Goal: Task Accomplishment & Management: Manage account settings

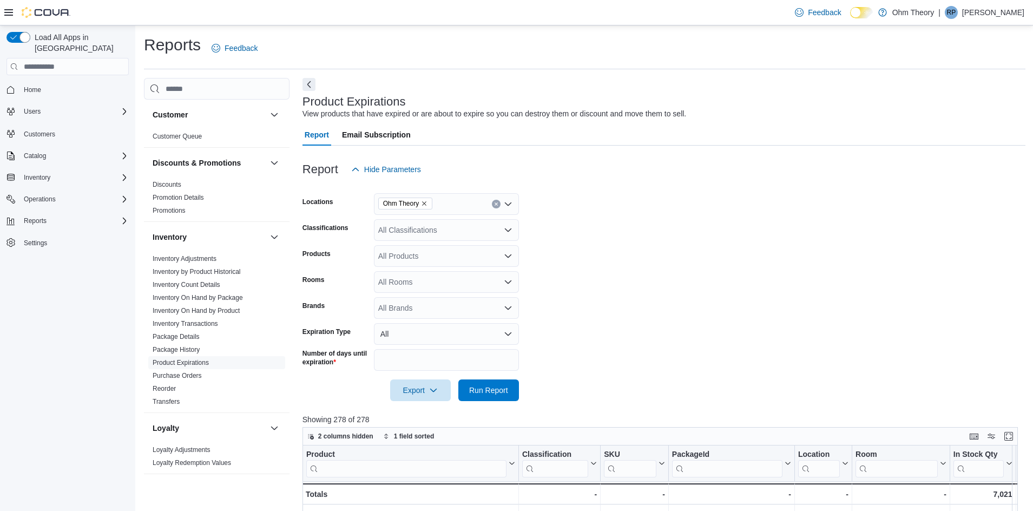
scroll to position [279, 0]
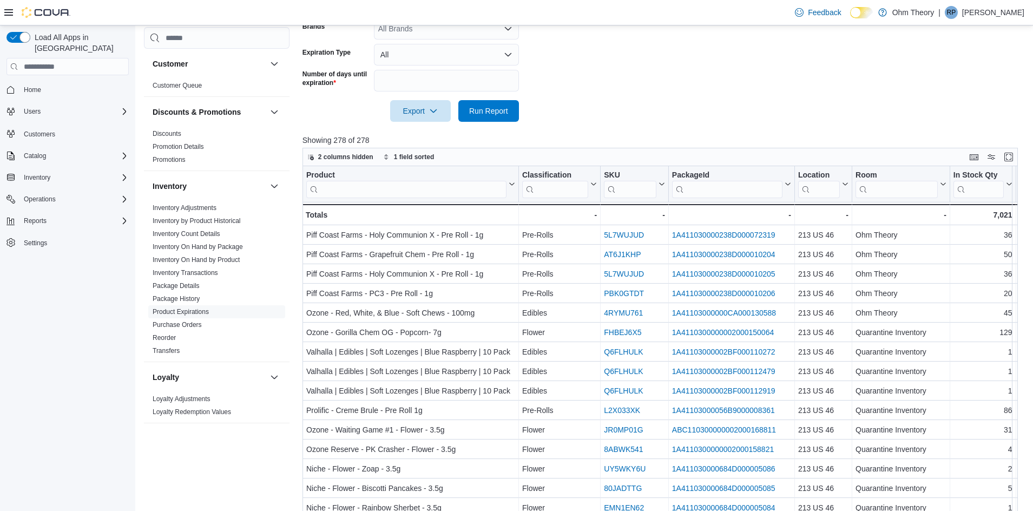
drag, startPoint x: 56, startPoint y: 78, endPoint x: 50, endPoint y: 77, distance: 6.2
click at [56, 83] on span "Home" at bounding box center [73, 90] width 109 height 14
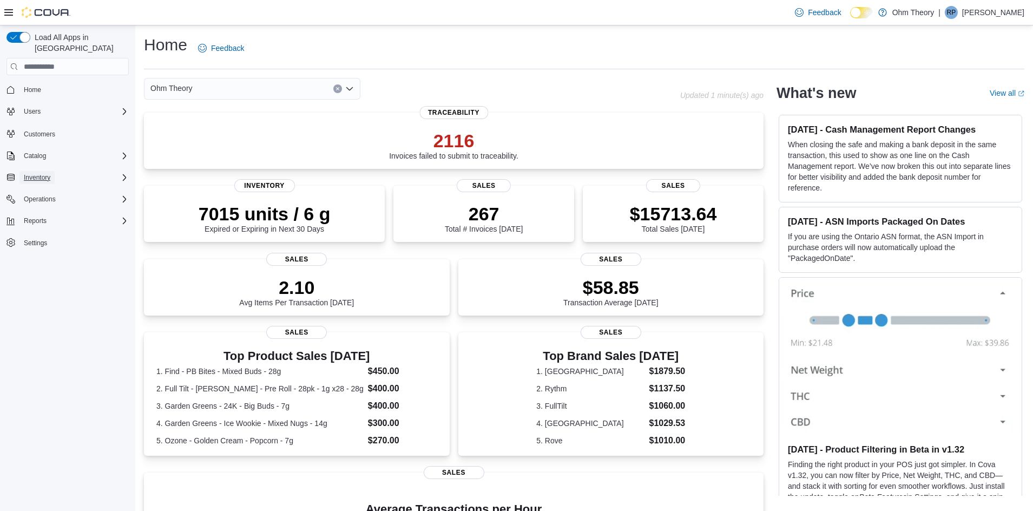
click at [28, 173] on span "Inventory" at bounding box center [37, 177] width 27 height 9
click at [34, 219] on span "Inventory Manager (Classic)" at bounding box center [59, 223] width 81 height 9
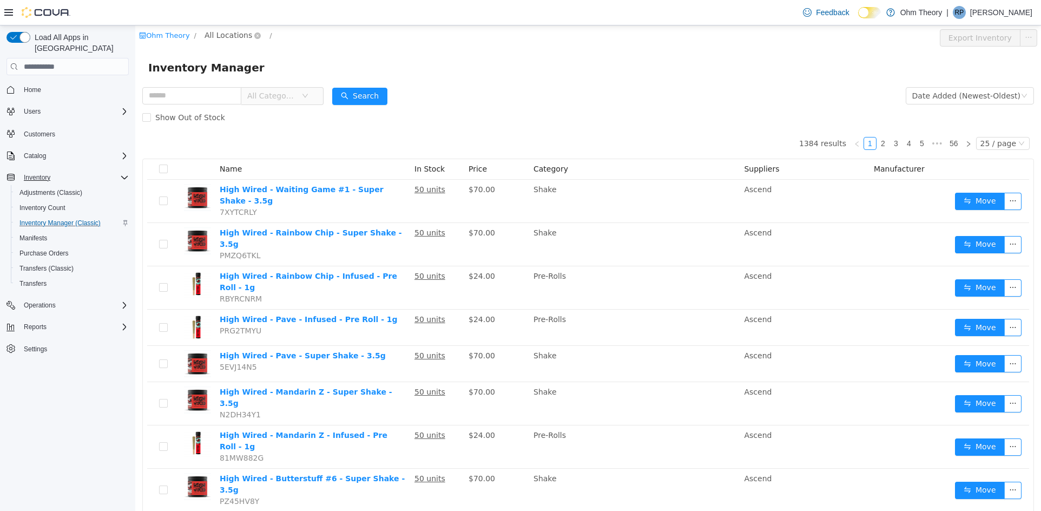
click at [221, 36] on span "All Locations" at bounding box center [229, 35] width 48 height 12
click at [245, 97] on span "213 US 46" at bounding box center [245, 93] width 39 height 9
click at [285, 34] on div "All Rooms" at bounding box center [292, 37] width 37 height 16
click at [278, 114] on li "Pending Deliveries" at bounding box center [292, 111] width 65 height 17
click at [169, 94] on input "text" at bounding box center [191, 95] width 99 height 17
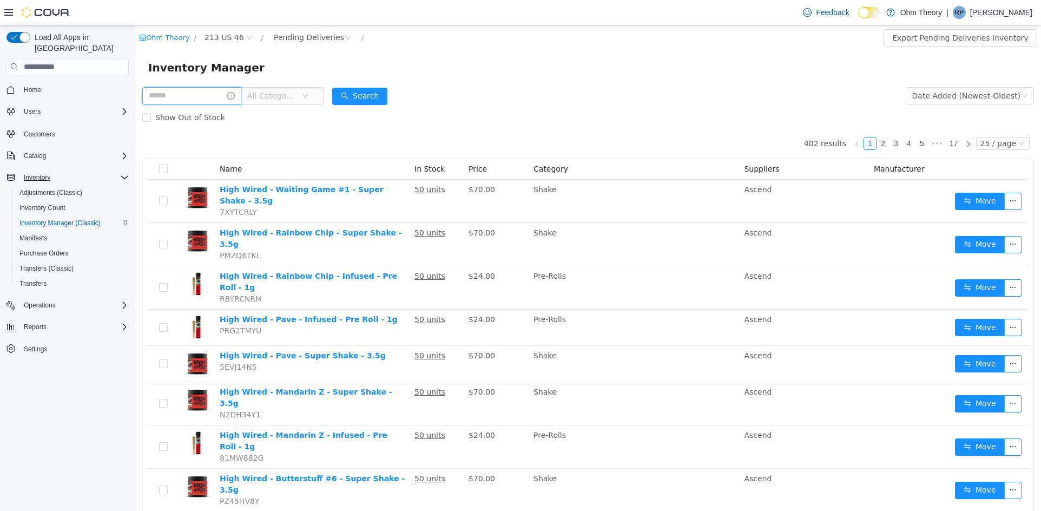
click at [169, 94] on input "text" at bounding box center [191, 95] width 99 height 17
type input "*********"
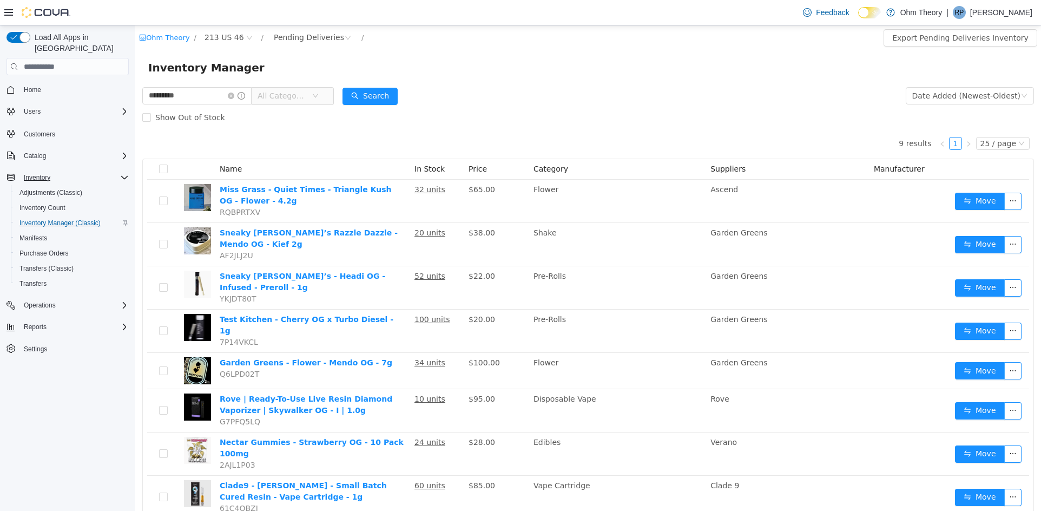
click at [1, 405] on div "Load All Apps in New Hub Home Users Customers Catalog Inventory Adjustments (Cl…" at bounding box center [67, 270] width 135 height 490
click at [234, 94] on icon "icon: close-circle" at bounding box center [231, 96] width 6 height 6
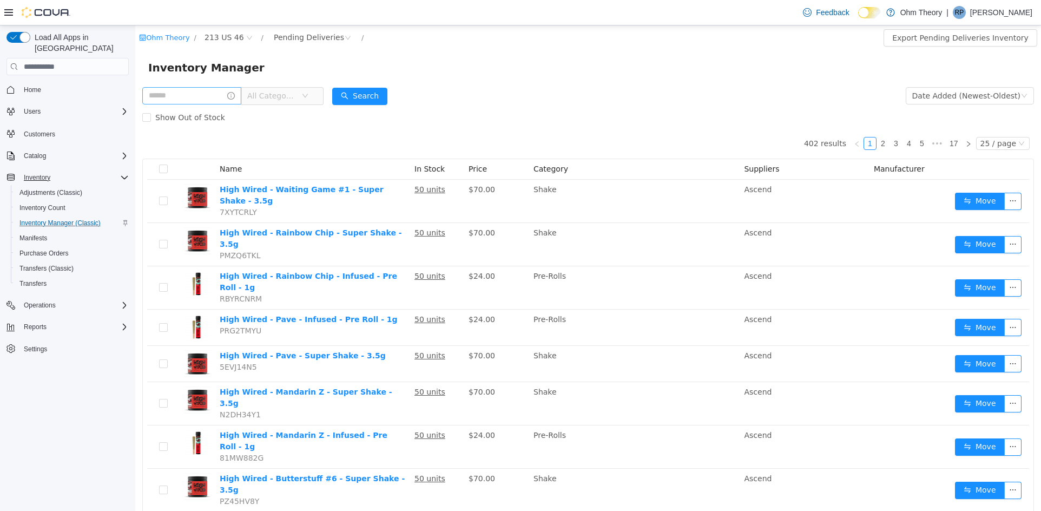
click at [101, 445] on div "Load All Apps in New Hub Home Users Customers Catalog Inventory Adjustments (Cl…" at bounding box center [67, 270] width 135 height 490
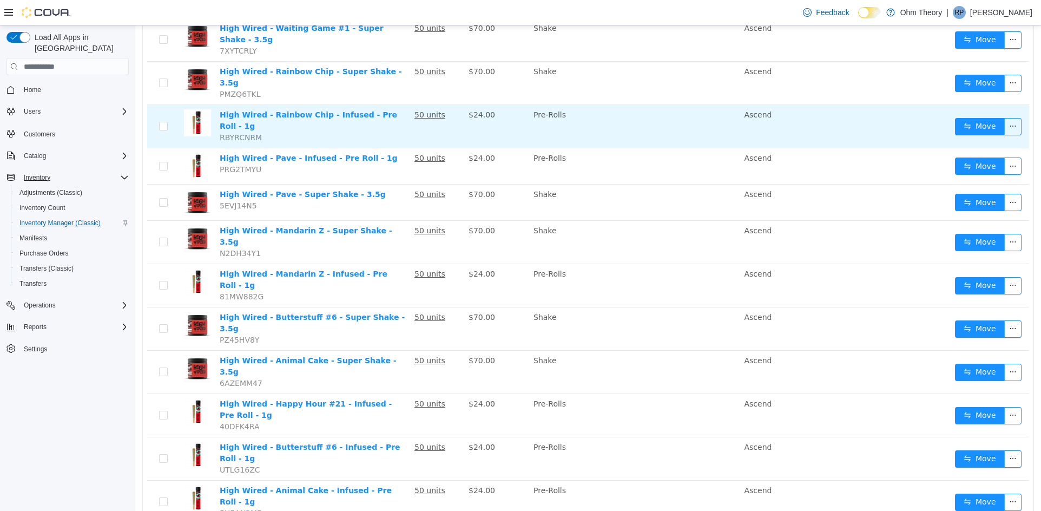
scroll to position [162, 0]
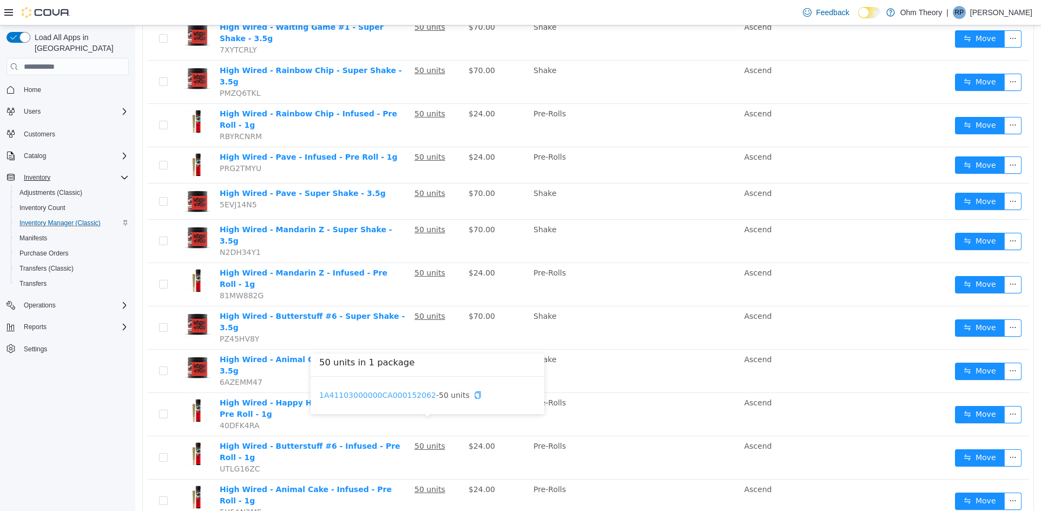
click at [389, 391] on link "1A41103000000CA000152062" at bounding box center [377, 395] width 117 height 9
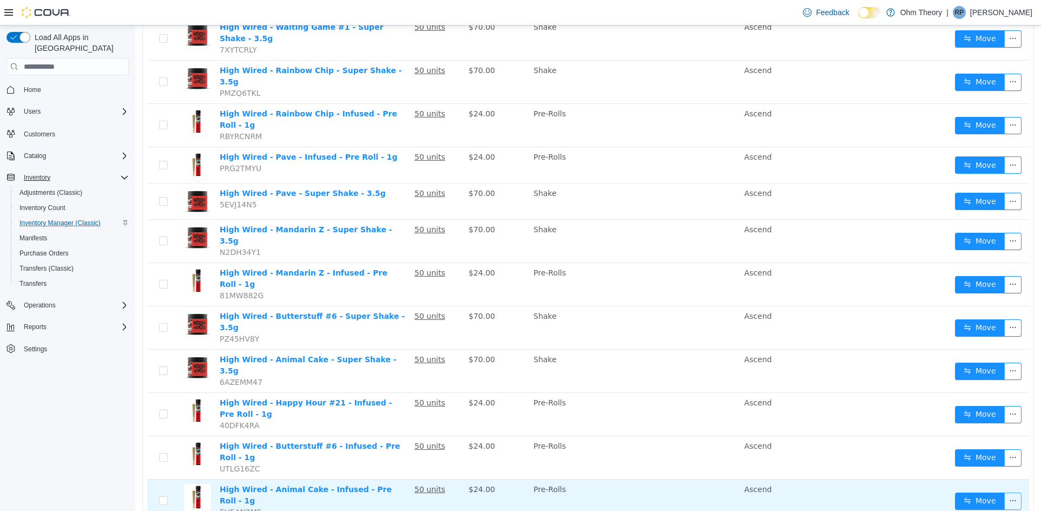
click at [1007, 492] on button "button" at bounding box center [1012, 500] width 17 height 17
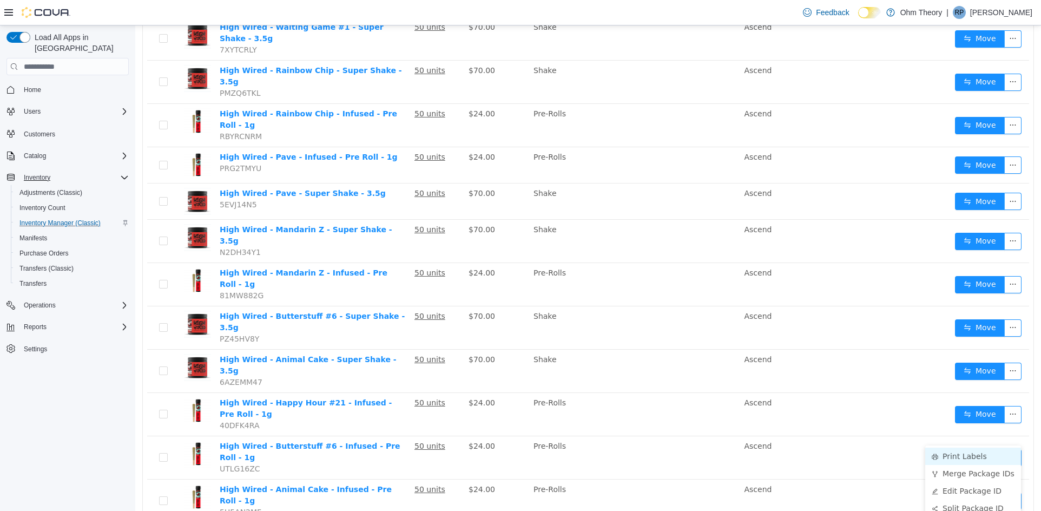
drag, startPoint x: 966, startPoint y: 452, endPoint x: 953, endPoint y: 449, distance: 12.9
click at [965, 452] on li "Print Labels" at bounding box center [973, 455] width 96 height 17
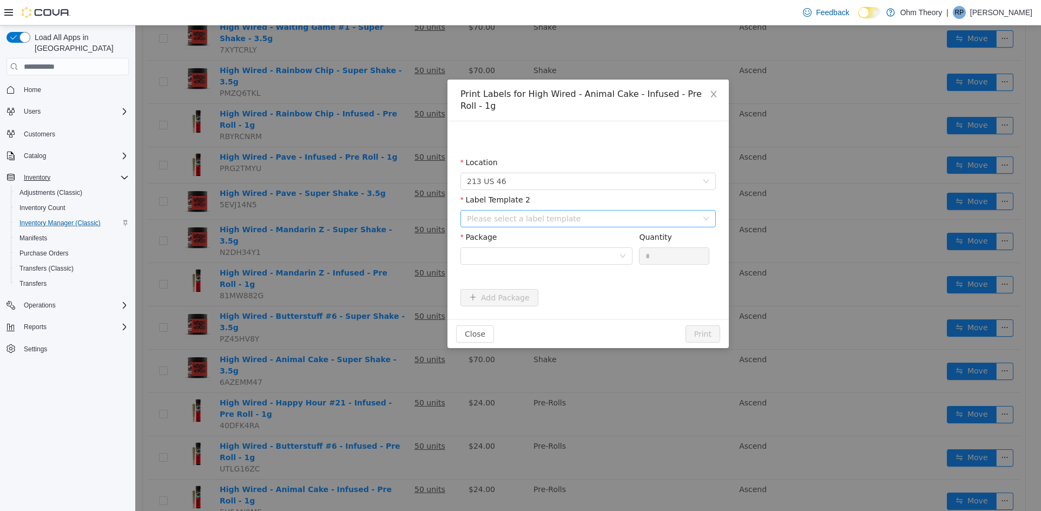
click at [564, 215] on div "Please select a label template" at bounding box center [582, 218] width 230 height 11
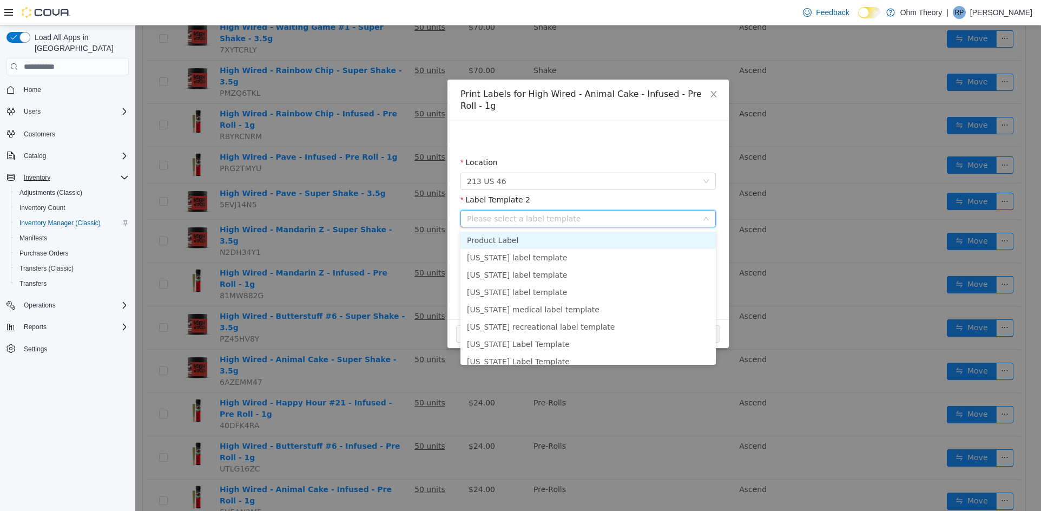
click at [540, 242] on li "Product Label" at bounding box center [587, 240] width 255 height 17
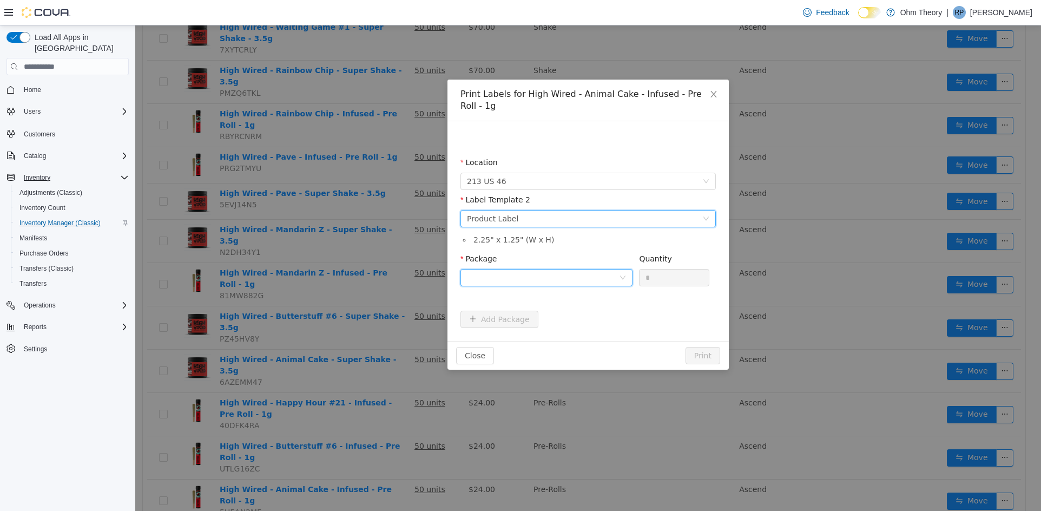
click at [562, 279] on div at bounding box center [543, 277] width 152 height 16
drag, startPoint x: 561, startPoint y: 296, endPoint x: 555, endPoint y: 325, distance: 28.8
click at [555, 325] on ul "Select Package 1A41103000000CA000152062" at bounding box center [546, 307] width 172 height 39
click at [555, 318] on strong "1A41103000000CA000152062" at bounding box center [531, 316] width 128 height 9
click at [692, 357] on button "Print" at bounding box center [702, 355] width 35 height 17
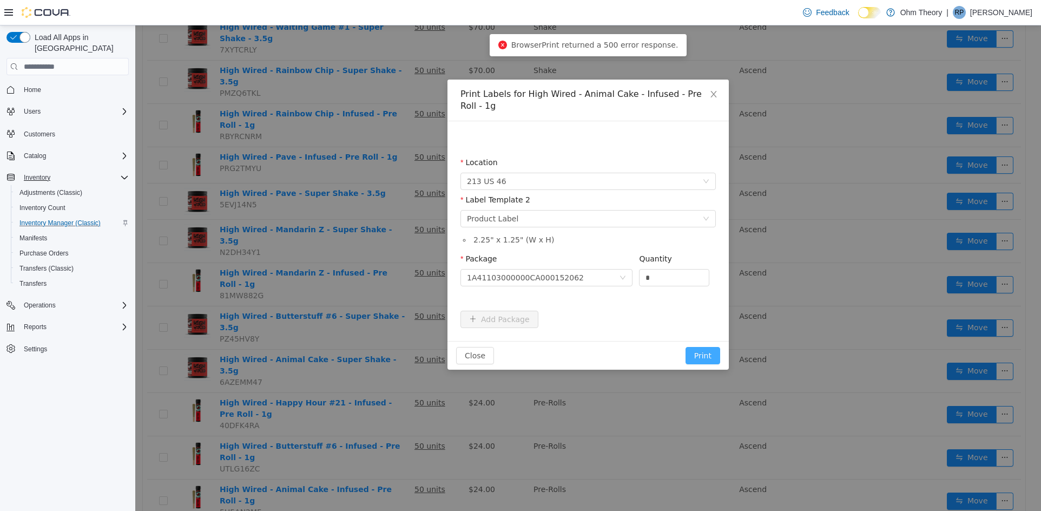
click at [700, 355] on button "Print" at bounding box center [702, 355] width 35 height 17
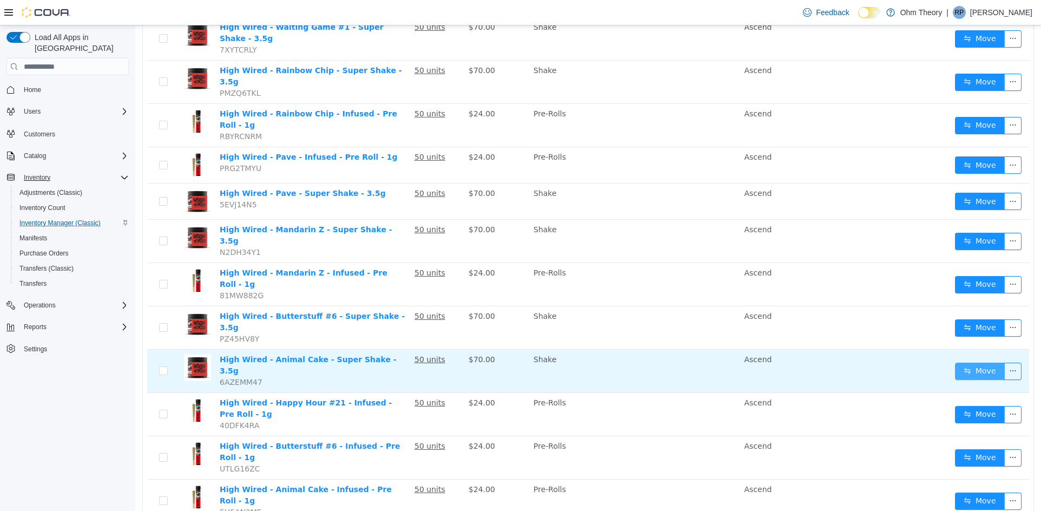
click at [964, 362] on button "Move" at bounding box center [980, 370] width 50 height 17
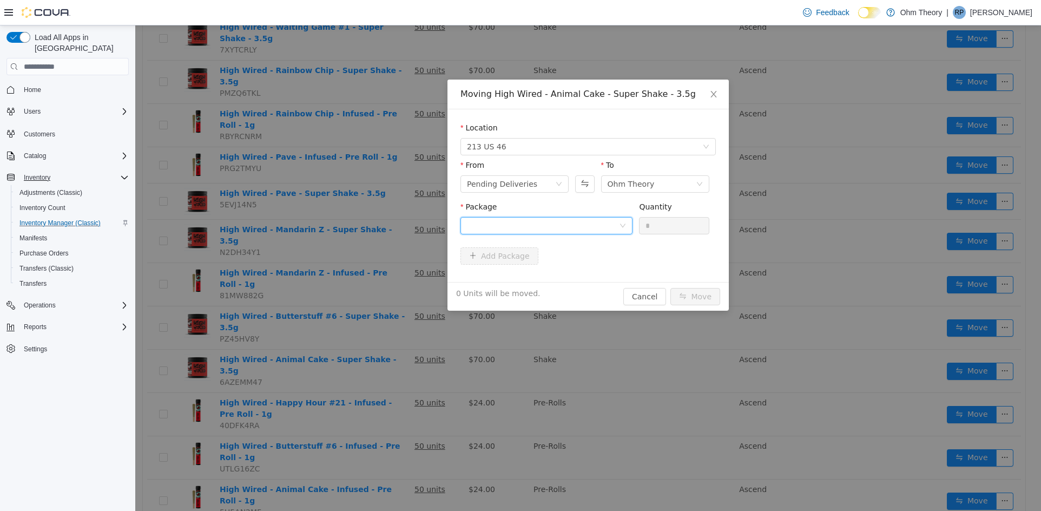
click at [582, 224] on div at bounding box center [543, 225] width 152 height 16
click at [572, 263] on li "1A41103000000CA000152063 Quantity : 50 Units" at bounding box center [546, 270] width 172 height 29
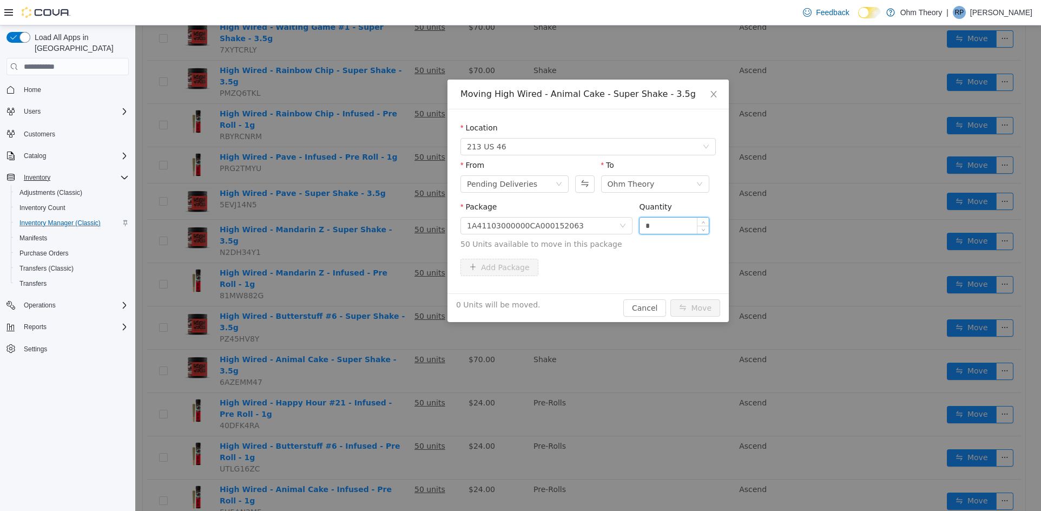
click at [684, 230] on input "*" at bounding box center [673, 225] width 69 height 16
type input "**"
click at [670, 299] on button "Move" at bounding box center [695, 307] width 50 height 17
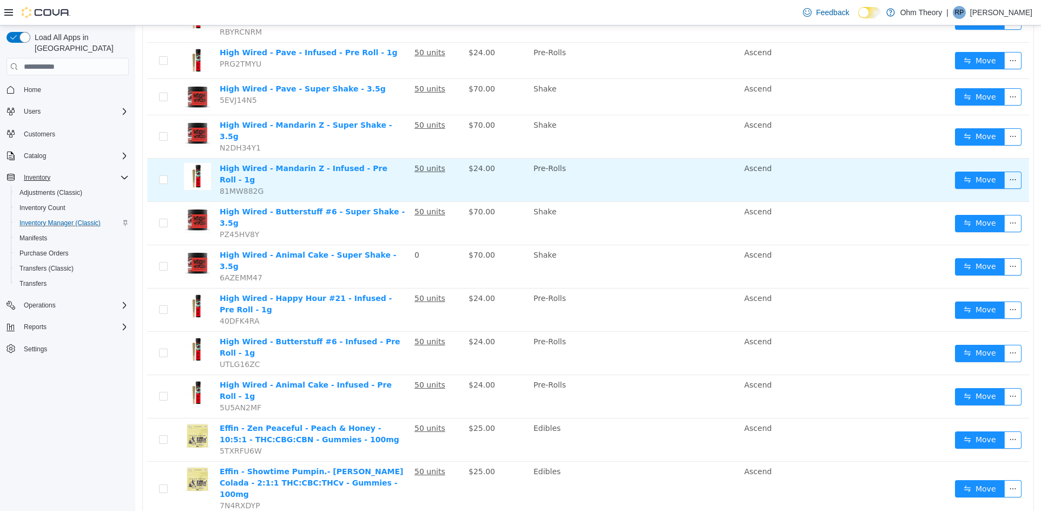
scroll to position [271, 0]
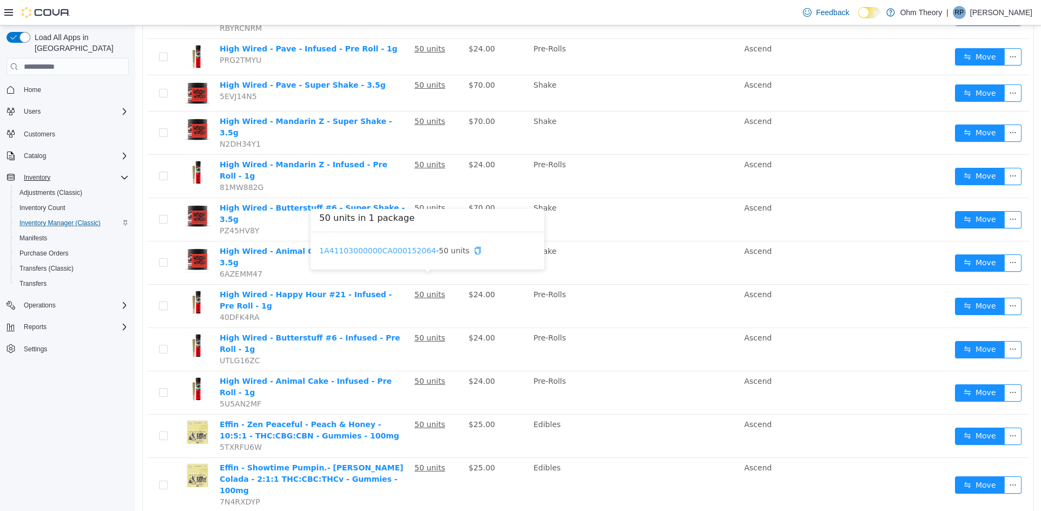
click at [398, 255] on link "1A41103000000CA000152064" at bounding box center [377, 250] width 117 height 9
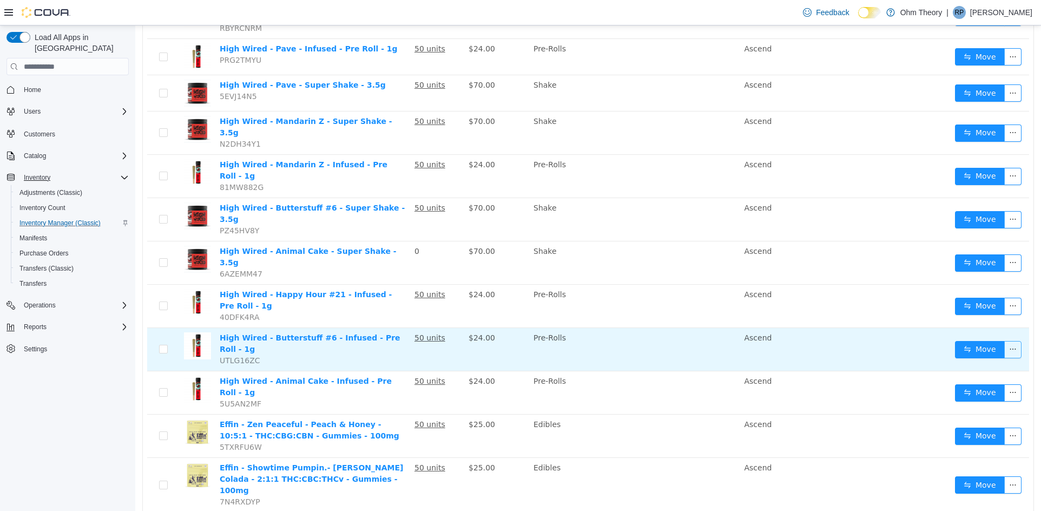
click at [1004, 341] on button "button" at bounding box center [1012, 349] width 17 height 17
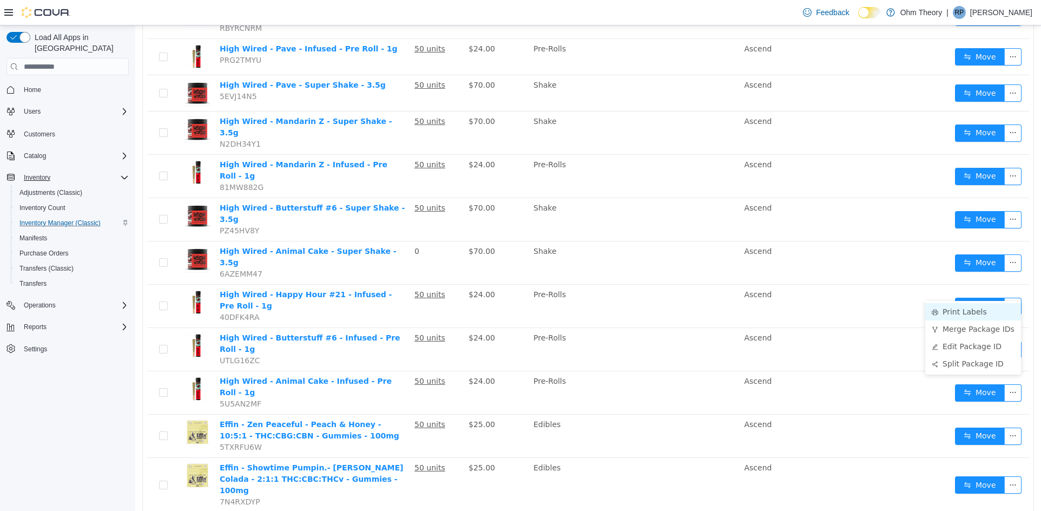
drag, startPoint x: 960, startPoint y: 308, endPoint x: 945, endPoint y: 308, distance: 14.6
click at [958, 308] on li "Print Labels" at bounding box center [973, 311] width 96 height 17
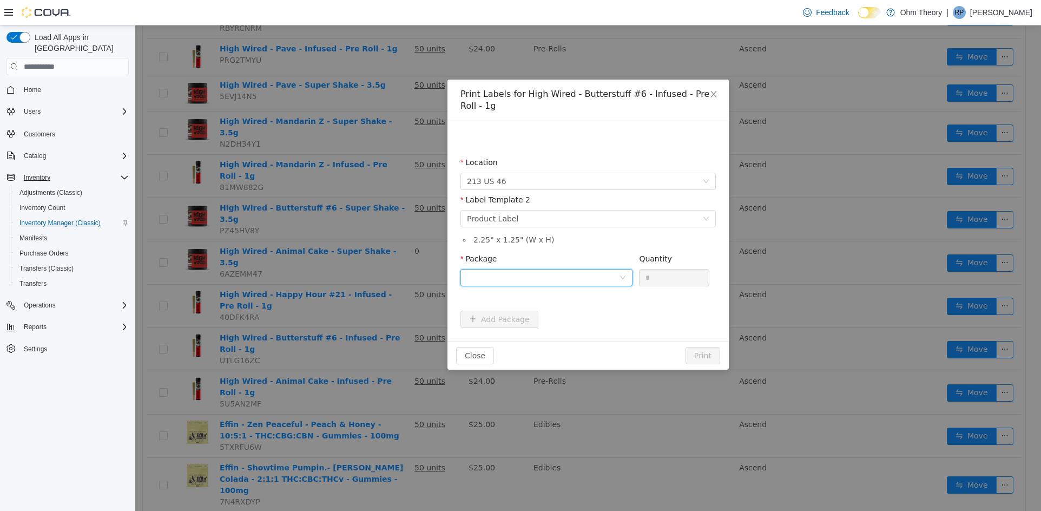
click at [580, 283] on div at bounding box center [543, 277] width 152 height 16
click at [554, 321] on li "1A41103000000CA000152064" at bounding box center [546, 316] width 172 height 17
click at [703, 353] on button "Print" at bounding box center [702, 355] width 35 height 17
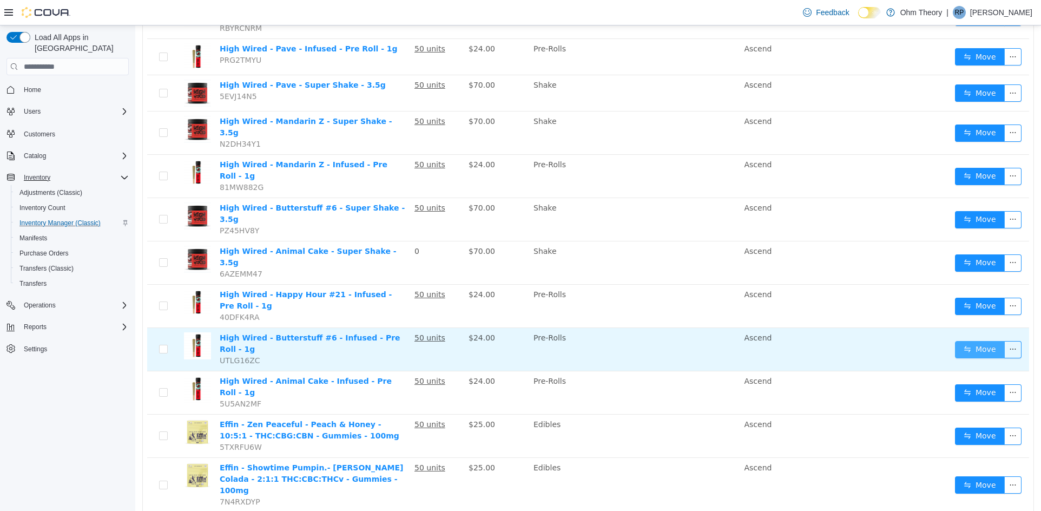
click at [973, 341] on button "Move" at bounding box center [980, 349] width 50 height 17
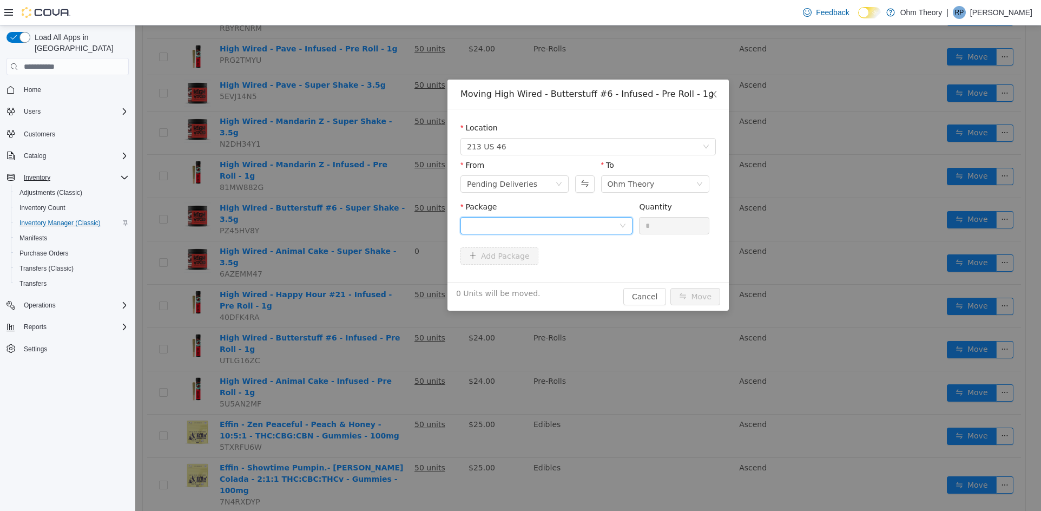
click at [572, 222] on div at bounding box center [543, 225] width 152 height 16
click at [587, 278] on li "1A41103000000CA000152064 Quantity : 50 Units" at bounding box center [546, 270] width 172 height 29
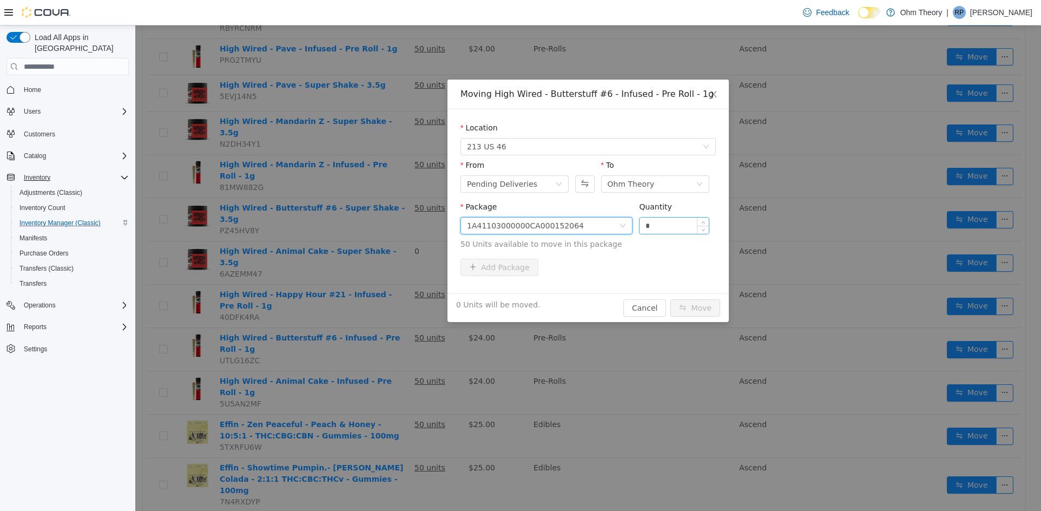
click at [669, 231] on input "*" at bounding box center [673, 225] width 69 height 16
type input "**"
click at [670, 299] on button "Move" at bounding box center [695, 307] width 50 height 17
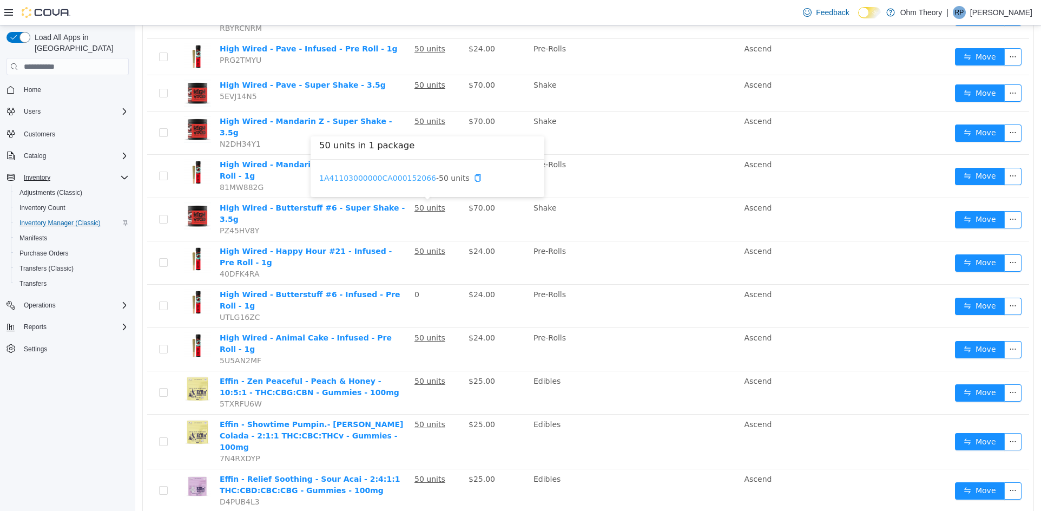
click at [404, 179] on link "1A41103000000CA000152066" at bounding box center [377, 178] width 117 height 9
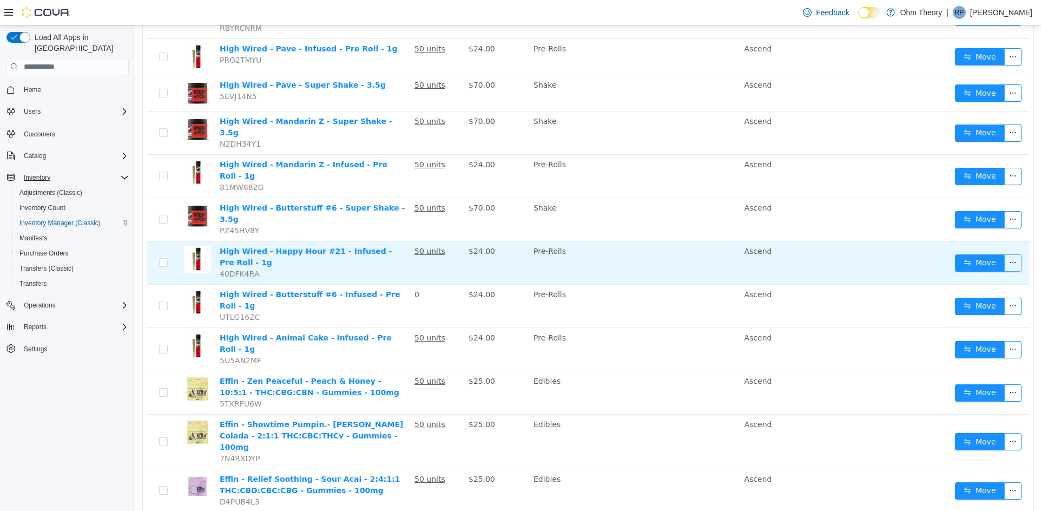
click at [1008, 254] on button "button" at bounding box center [1012, 262] width 17 height 17
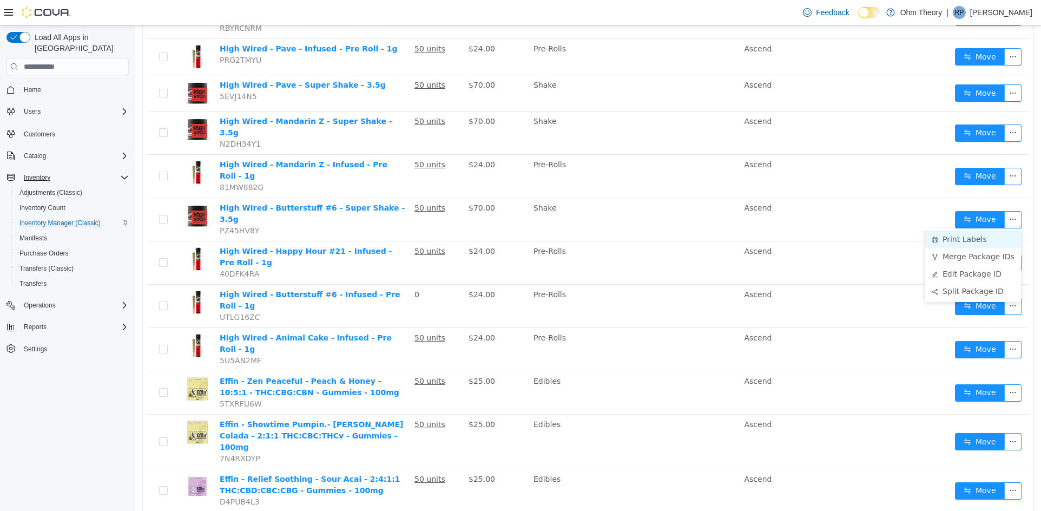
click at [959, 242] on li "Print Labels" at bounding box center [973, 238] width 96 height 17
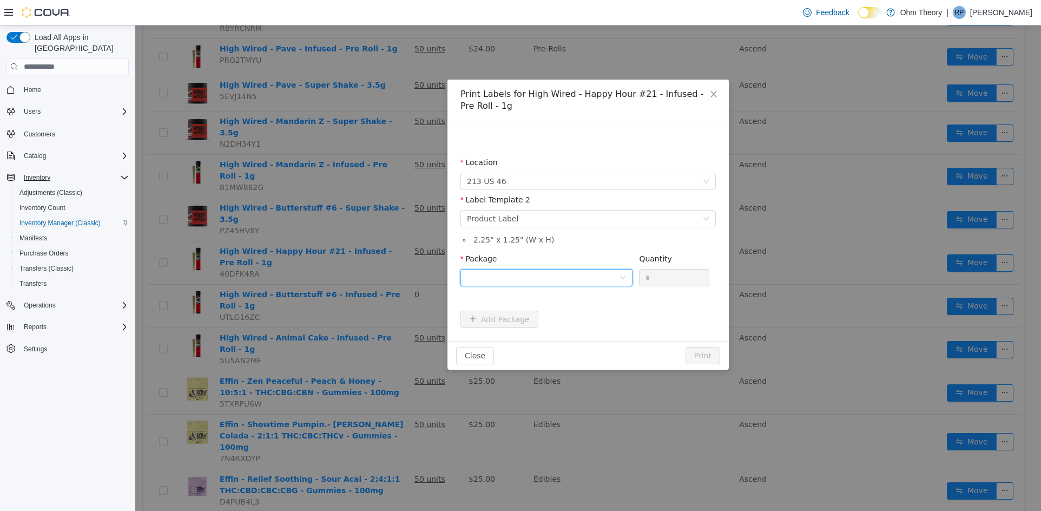
click at [538, 276] on div at bounding box center [543, 277] width 152 height 16
click at [531, 312] on strong "1A41103000000CA000152066" at bounding box center [531, 316] width 128 height 9
click at [702, 355] on button "Print" at bounding box center [702, 355] width 35 height 17
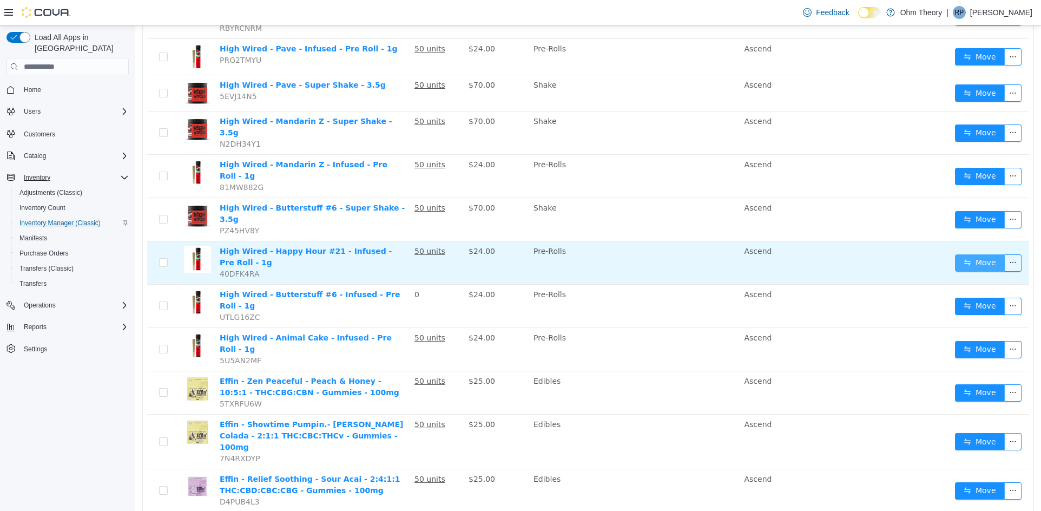
click at [971, 254] on button "Move" at bounding box center [980, 262] width 50 height 17
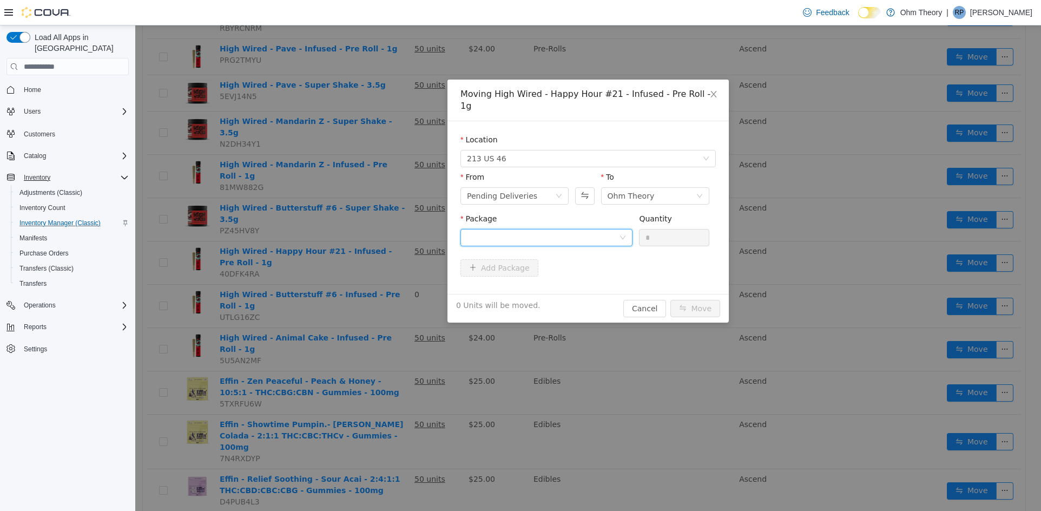
click at [606, 229] on div at bounding box center [543, 237] width 152 height 16
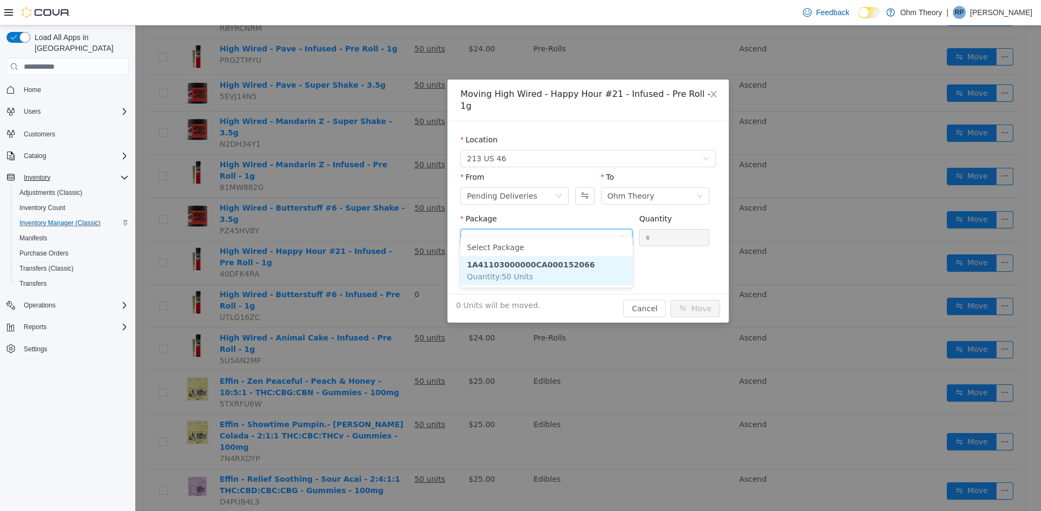
click at [590, 263] on li "1A41103000000CA000152066 Quantity : 50 Units" at bounding box center [546, 270] width 172 height 29
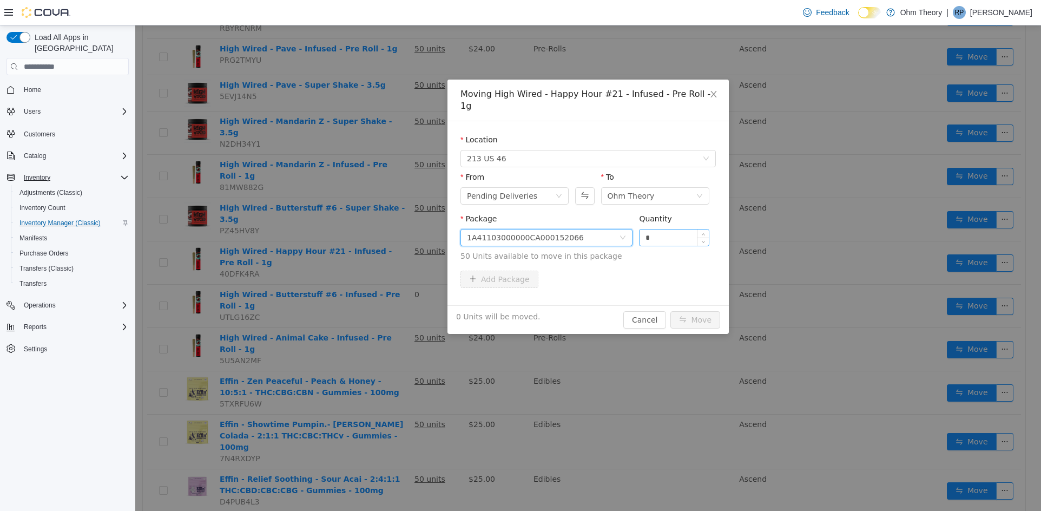
click at [690, 230] on input "*" at bounding box center [673, 237] width 69 height 16
type input "**"
click at [670, 311] on button "Move" at bounding box center [695, 319] width 50 height 17
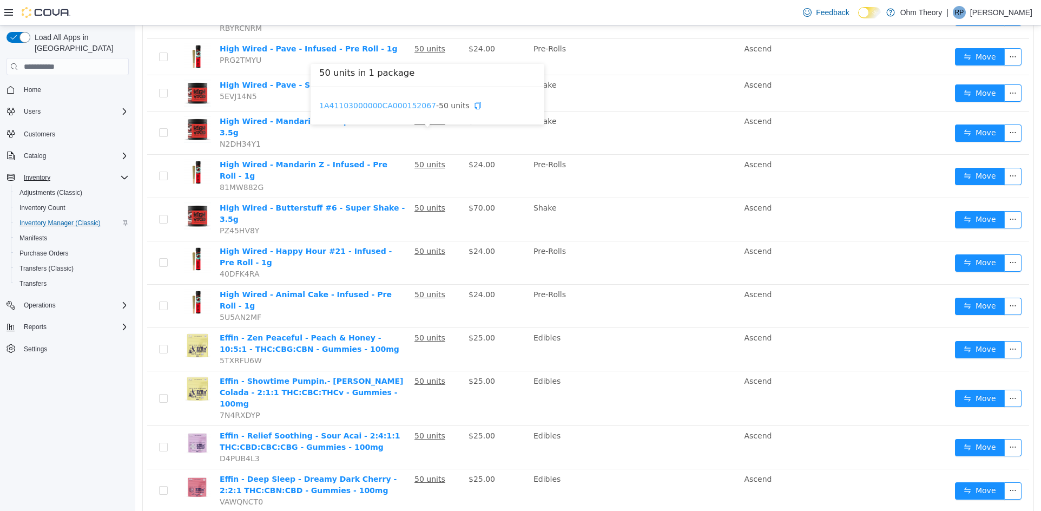
click at [393, 102] on link "1A41103000000CA000152067" at bounding box center [377, 105] width 117 height 9
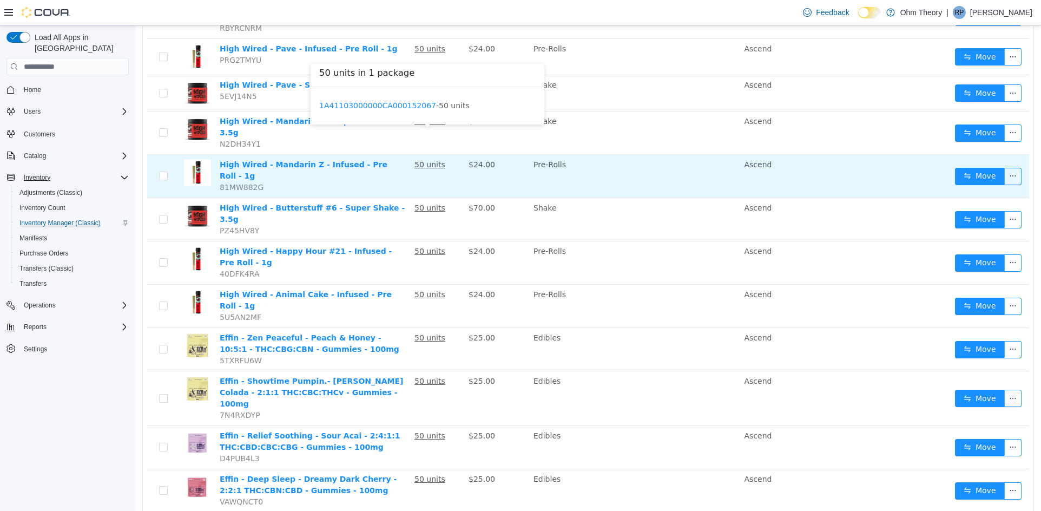
click at [417, 160] on u "50 units" at bounding box center [429, 164] width 31 height 9
click at [1005, 168] on button "button" at bounding box center [1012, 176] width 17 height 17
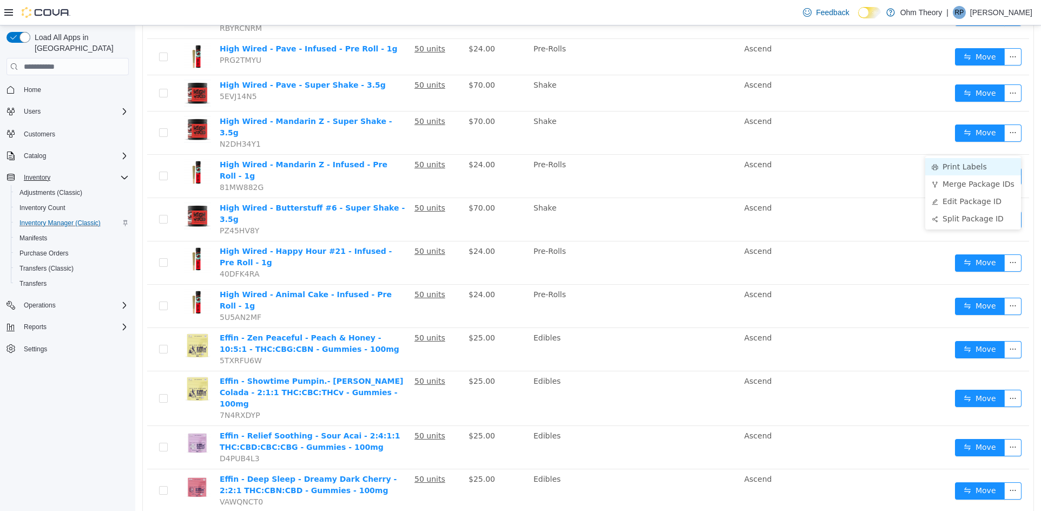
click at [953, 169] on li "Print Labels" at bounding box center [973, 166] width 96 height 17
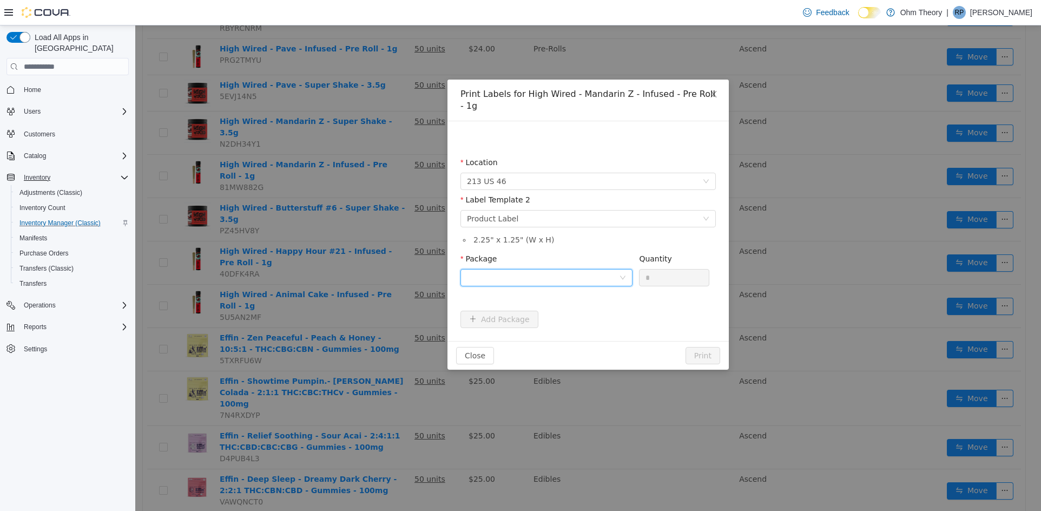
click at [539, 271] on div at bounding box center [543, 277] width 152 height 16
click at [550, 304] on strong "1A41103000000CA000152067" at bounding box center [531, 304] width 128 height 9
click at [700, 347] on button "Print" at bounding box center [702, 355] width 35 height 17
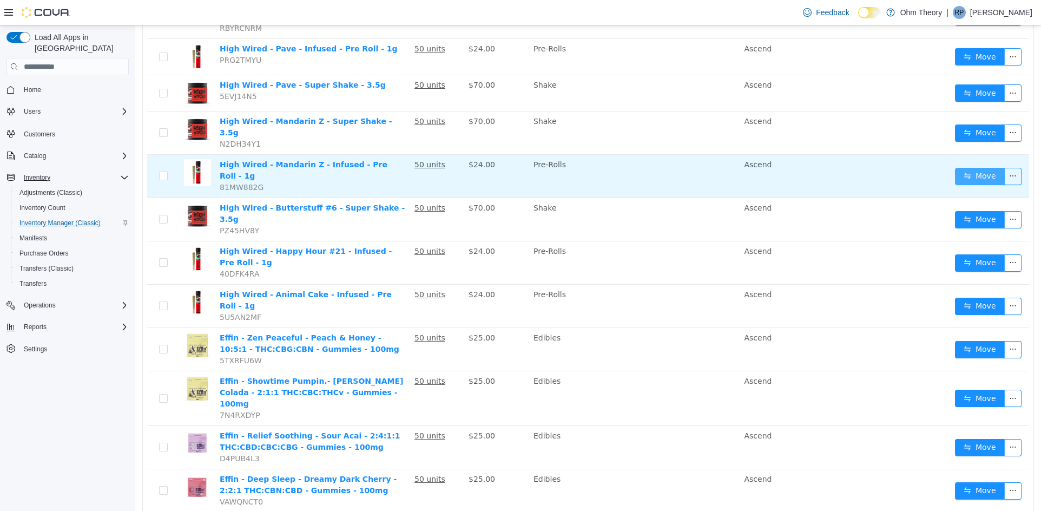
click at [977, 168] on button "Move" at bounding box center [980, 176] width 50 height 17
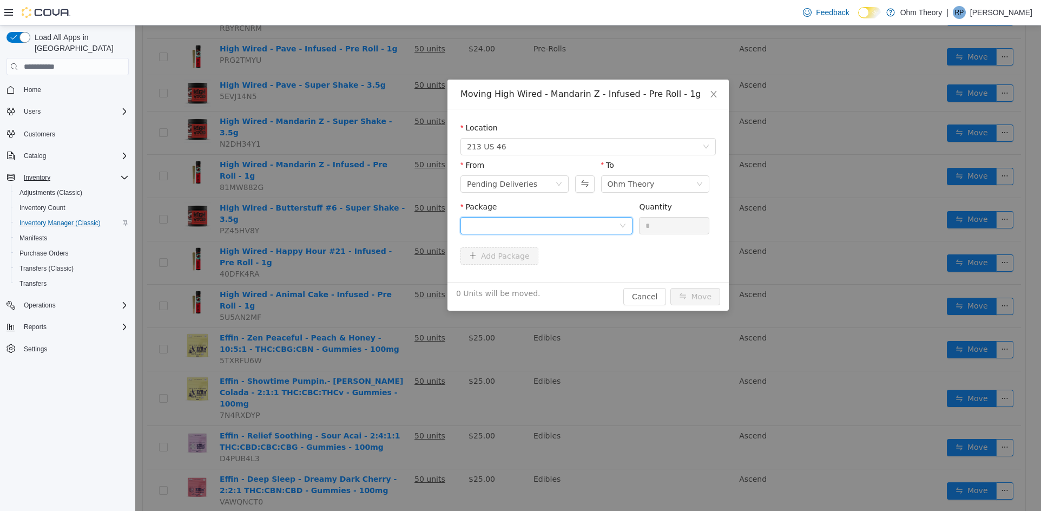
click at [592, 220] on div at bounding box center [543, 225] width 152 height 16
click at [598, 269] on li "1A41103000000CA000152067 Quantity : 50 Units" at bounding box center [546, 270] width 172 height 29
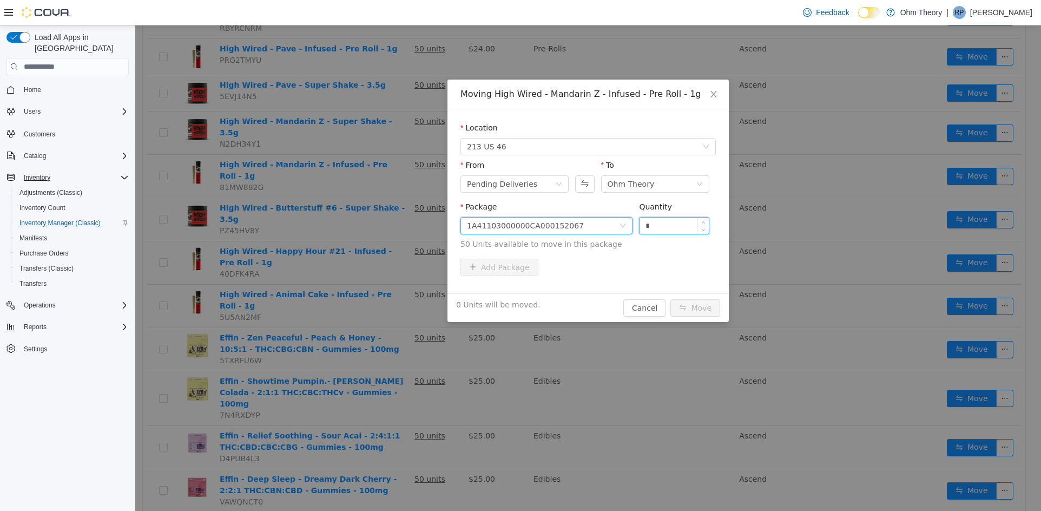
click at [650, 221] on input "*" at bounding box center [673, 225] width 69 height 16
type input "**"
click at [670, 299] on button "Move" at bounding box center [695, 307] width 50 height 17
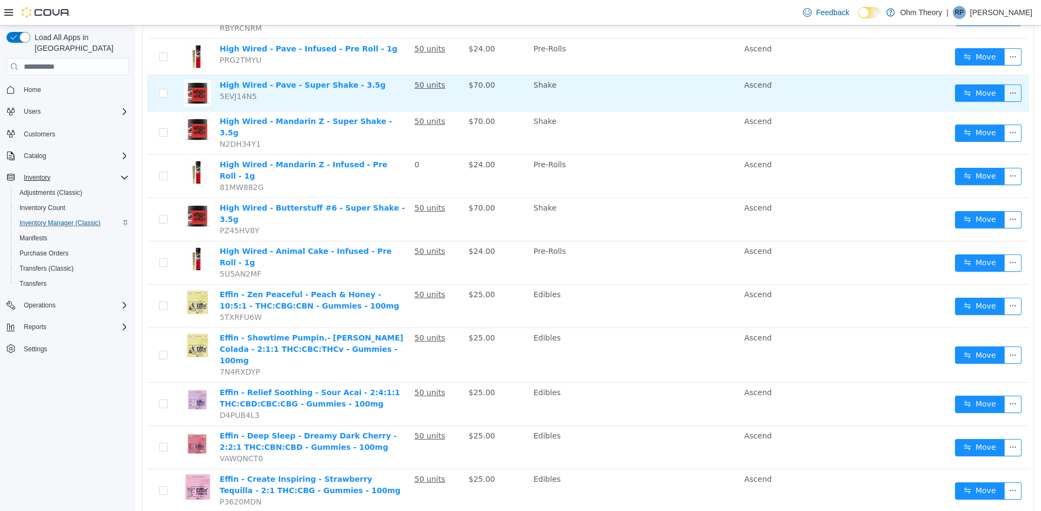
scroll to position [216, 0]
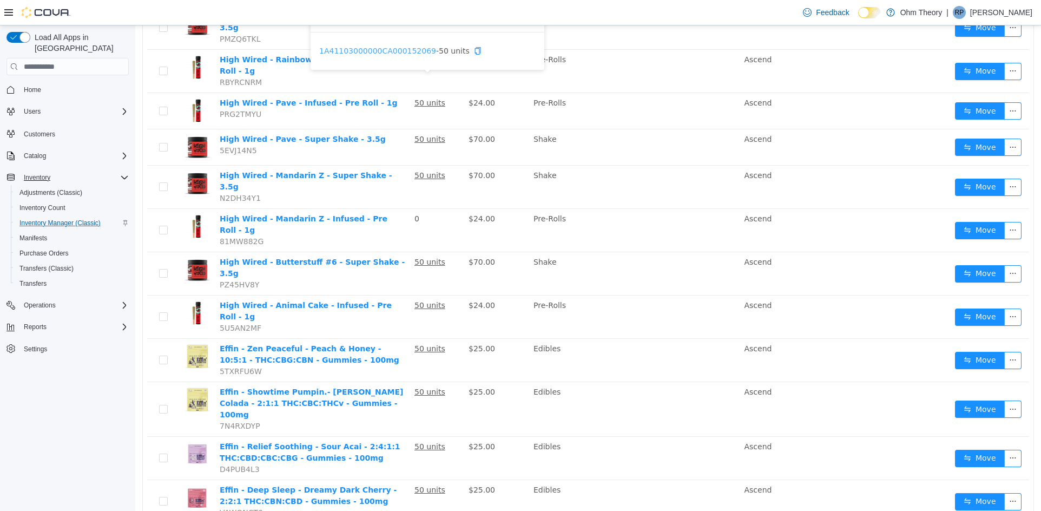
click at [383, 47] on link "1A41103000000CA000152069" at bounding box center [377, 51] width 117 height 9
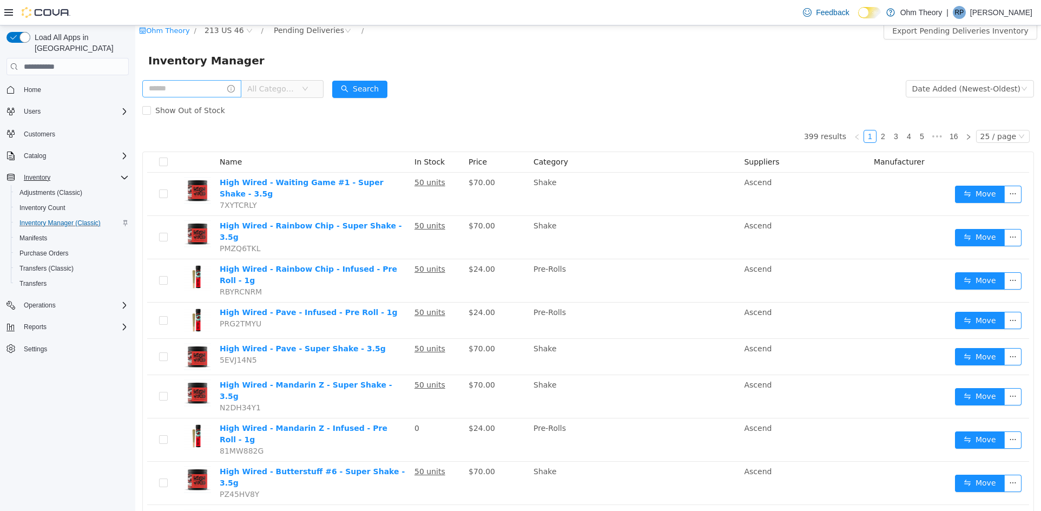
scroll to position [0, 0]
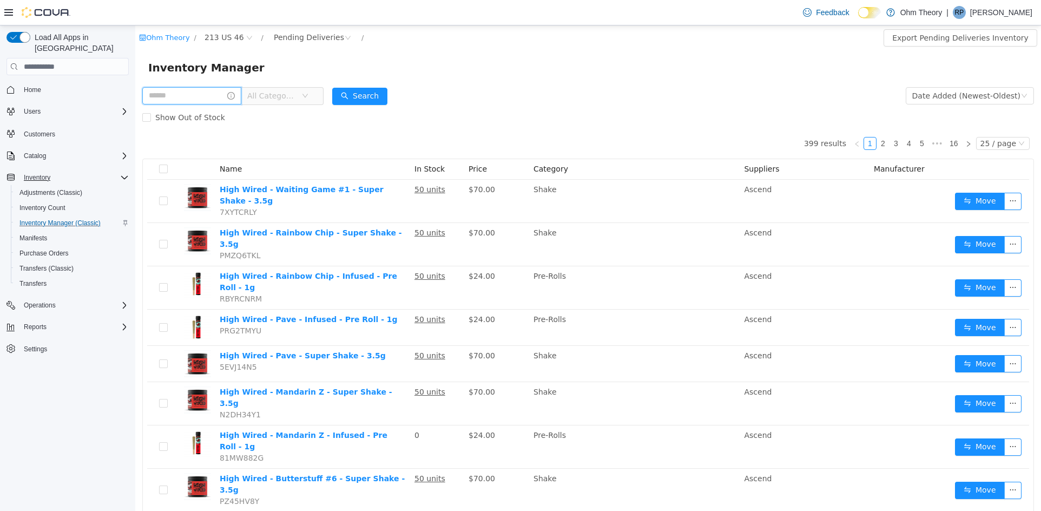
click at [216, 98] on input "text" at bounding box center [191, 95] width 99 height 17
type input "*******"
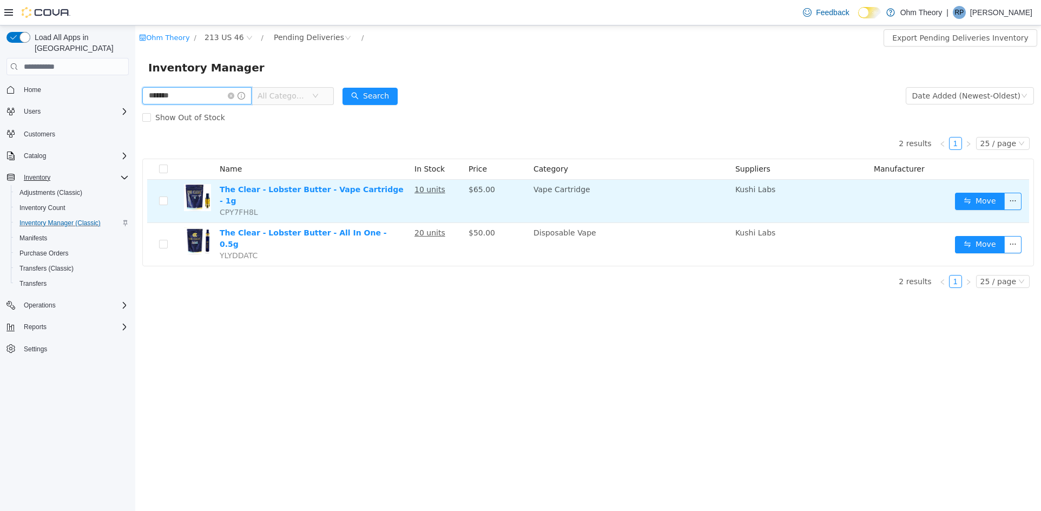
click at [428, 195] on td "10 units" at bounding box center [437, 201] width 54 height 43
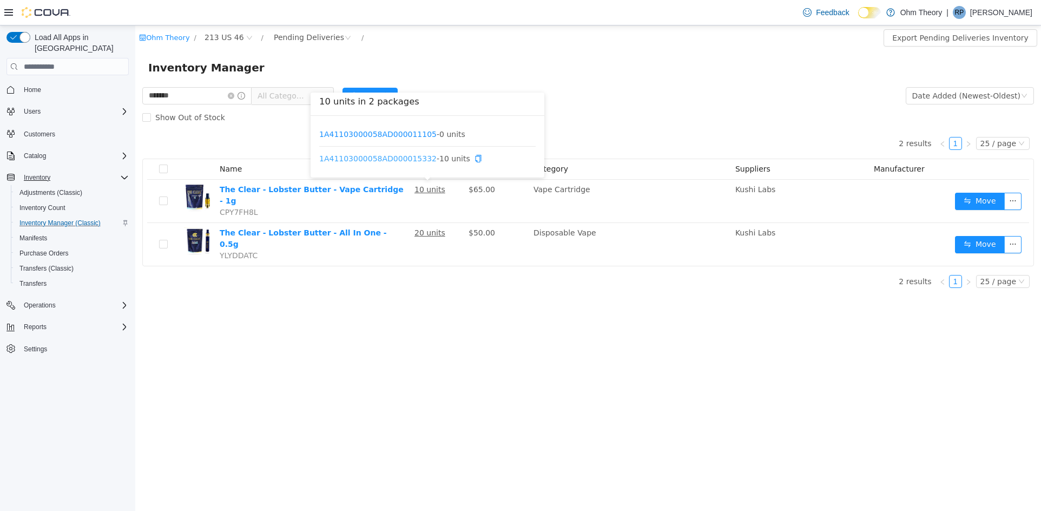
click at [414, 159] on link "1A41103000058AD000015332" at bounding box center [377, 158] width 117 height 9
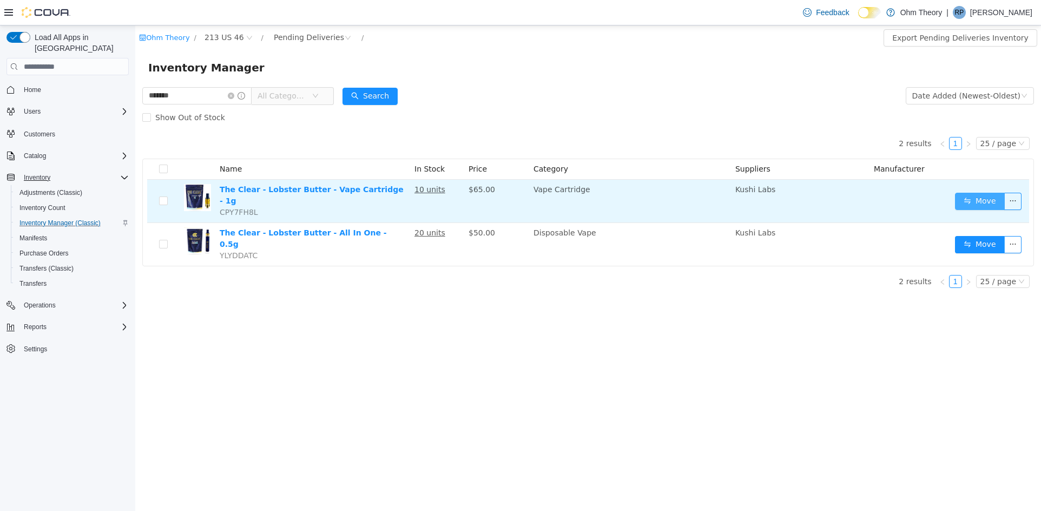
click at [981, 197] on button "Move" at bounding box center [980, 201] width 50 height 17
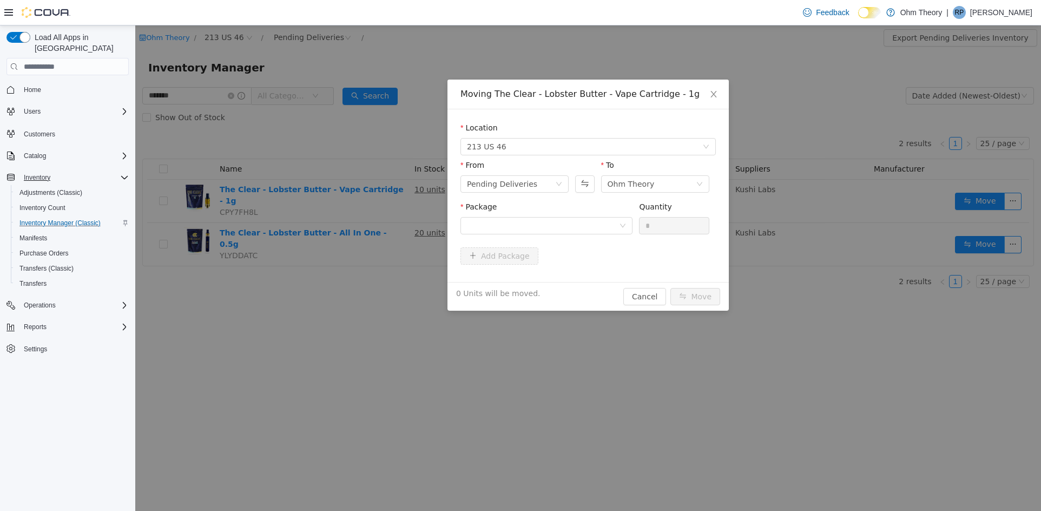
click at [633, 230] on div "Package Quantity *" at bounding box center [587, 219] width 255 height 37
click at [624, 230] on div at bounding box center [546, 225] width 172 height 17
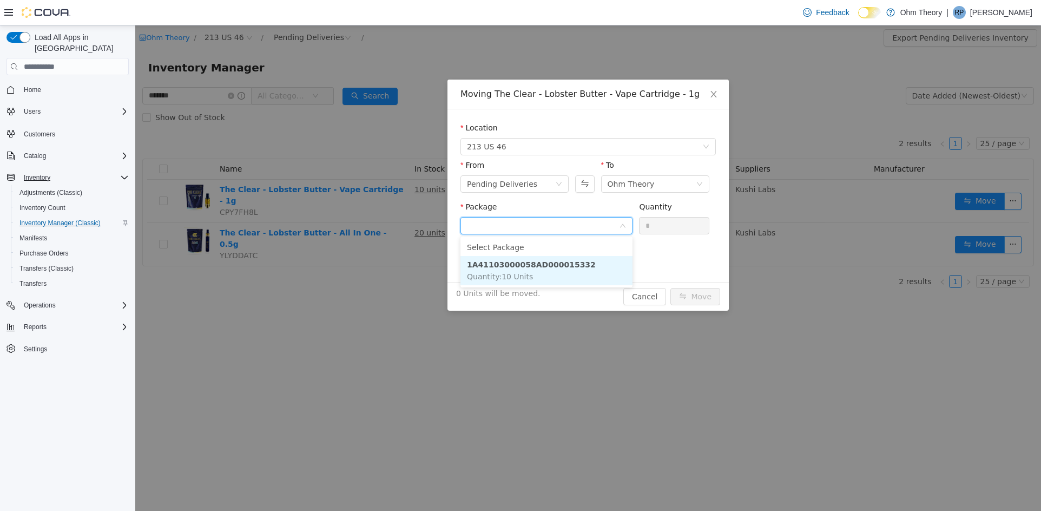
click at [571, 268] on li "1A41103000058AD000015332 Quantity : 10 Units" at bounding box center [546, 270] width 172 height 29
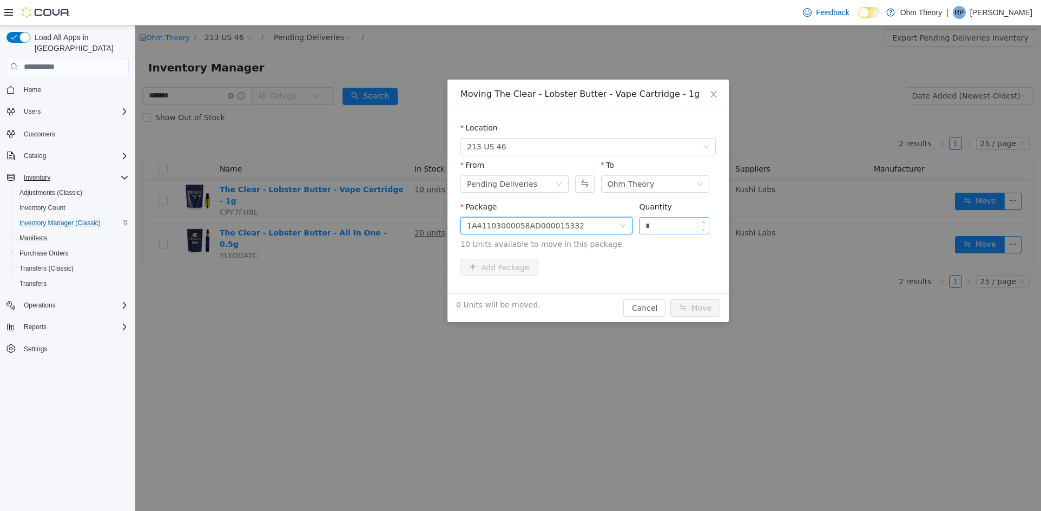
click at [686, 228] on input "*" at bounding box center [673, 225] width 69 height 16
type input "**"
click at [707, 309] on button "Move" at bounding box center [695, 307] width 50 height 17
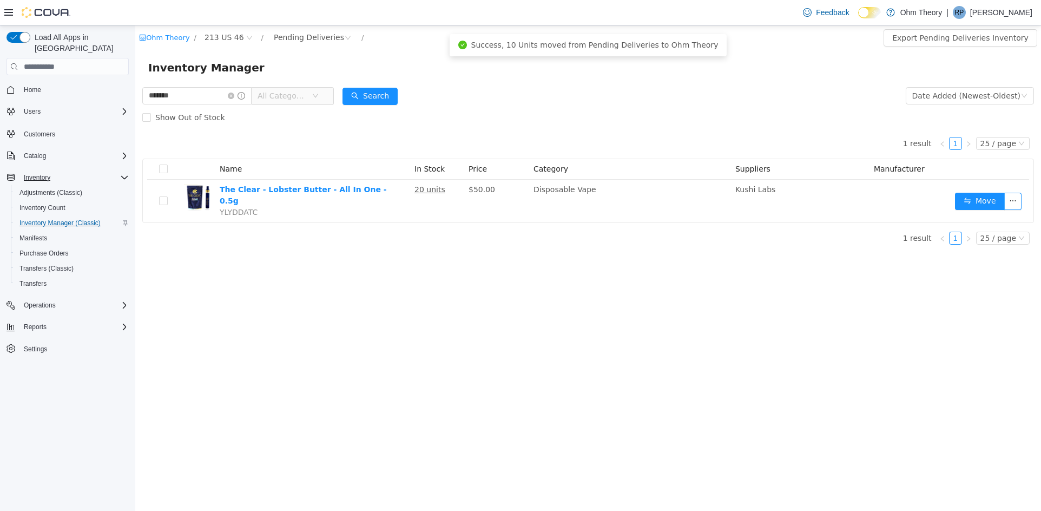
click at [234, 95] on icon "icon: close-circle" at bounding box center [231, 96] width 6 height 6
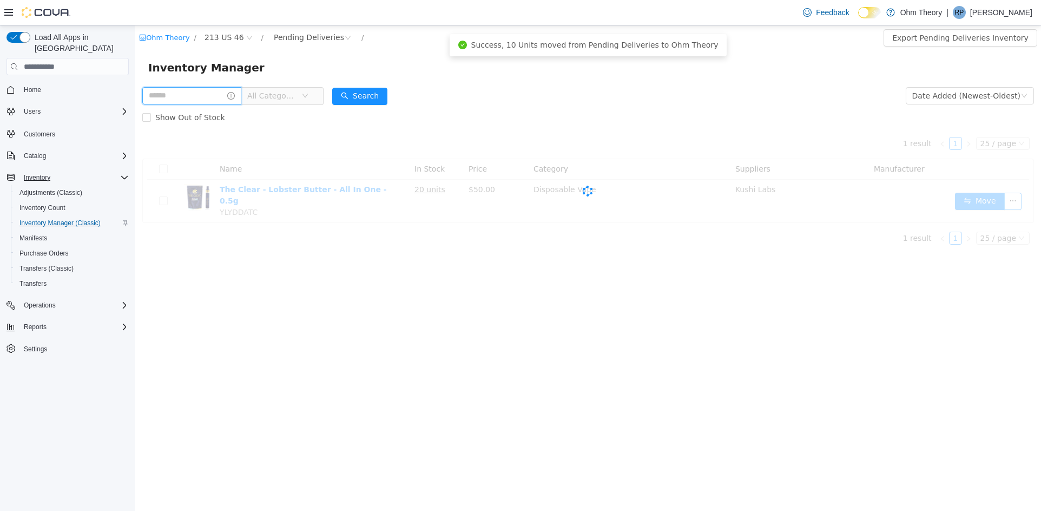
click at [234, 95] on input "text" at bounding box center [191, 95] width 99 height 17
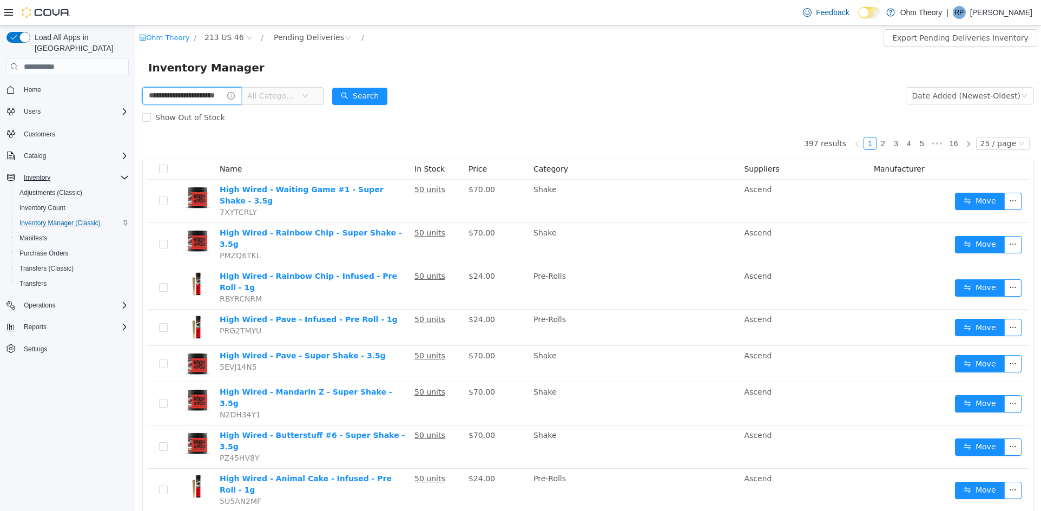
type input "**********"
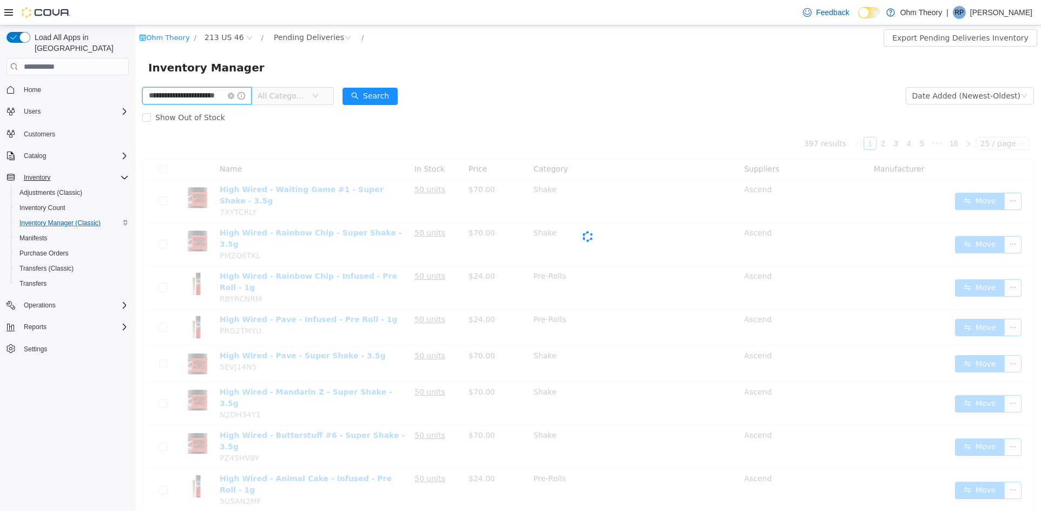
scroll to position [0, 12]
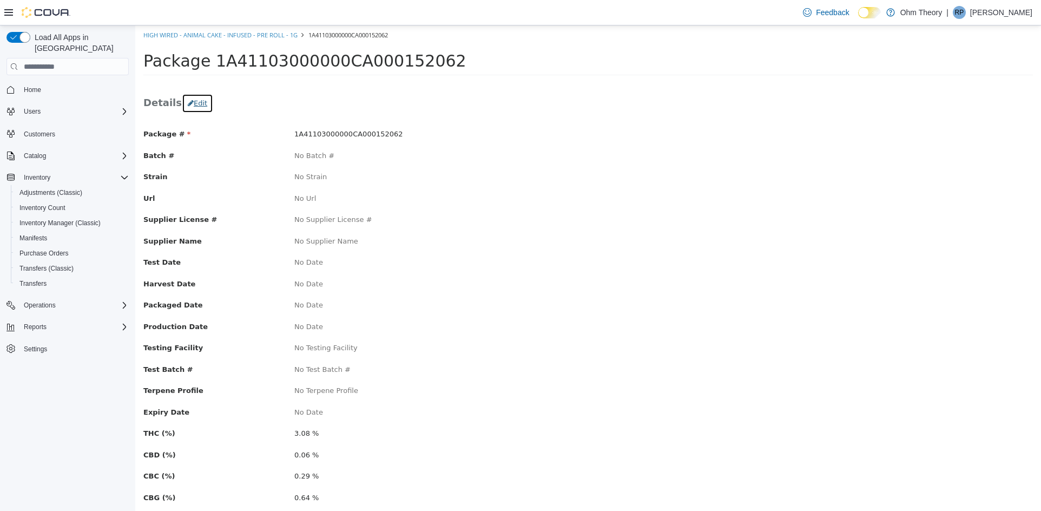
click at [194, 101] on button "Edit" at bounding box center [197, 103] width 31 height 19
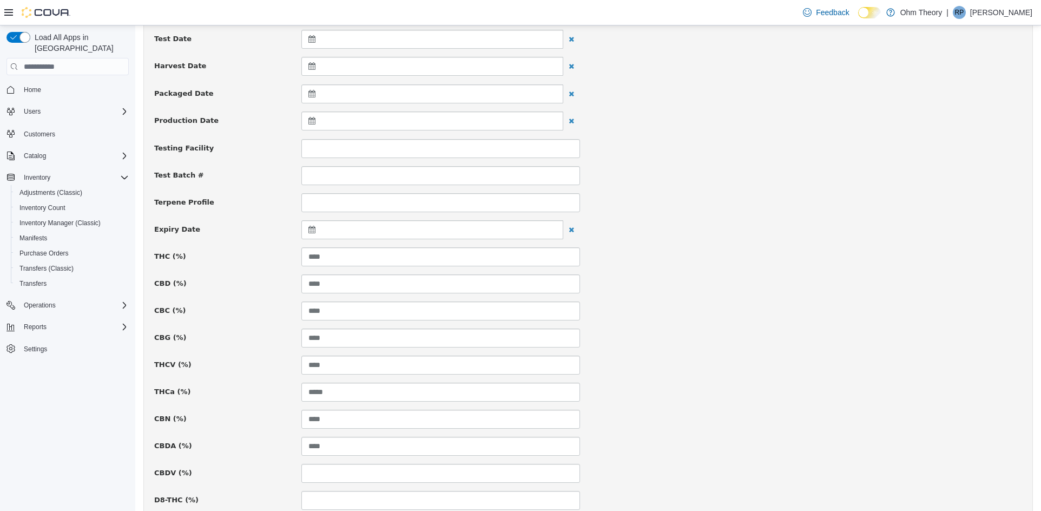
scroll to position [271, 0]
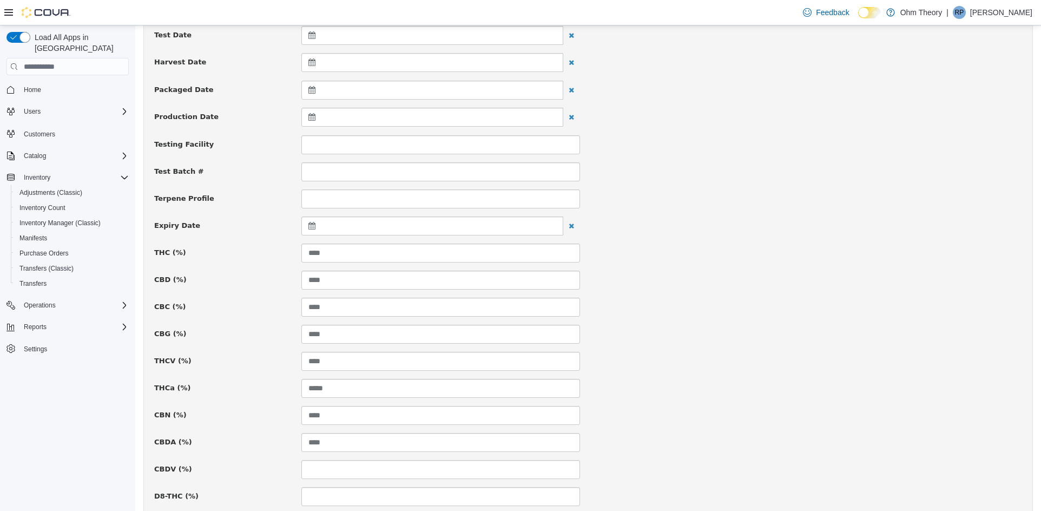
click at [312, 228] on icon at bounding box center [313, 226] width 11 height 8
click at [423, 247] on th at bounding box center [417, 253] width 17 height 19
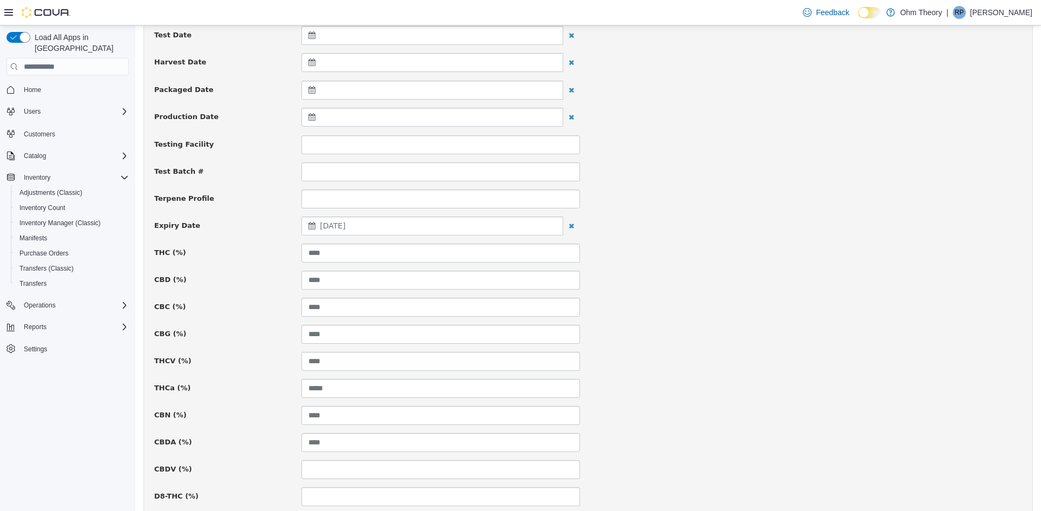
click at [793, 308] on div "CBC (%) ****" at bounding box center [588, 307] width 884 height 19
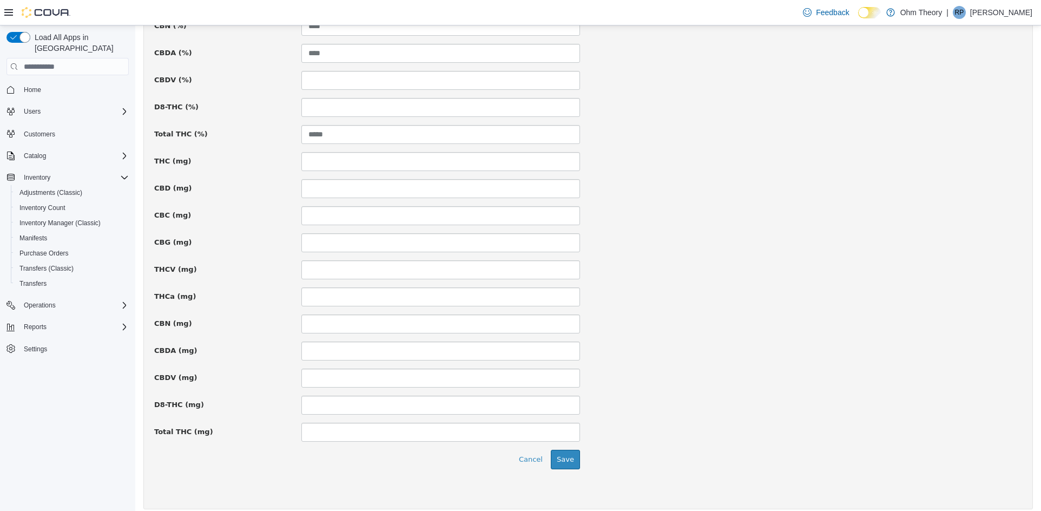
scroll to position [669, 0]
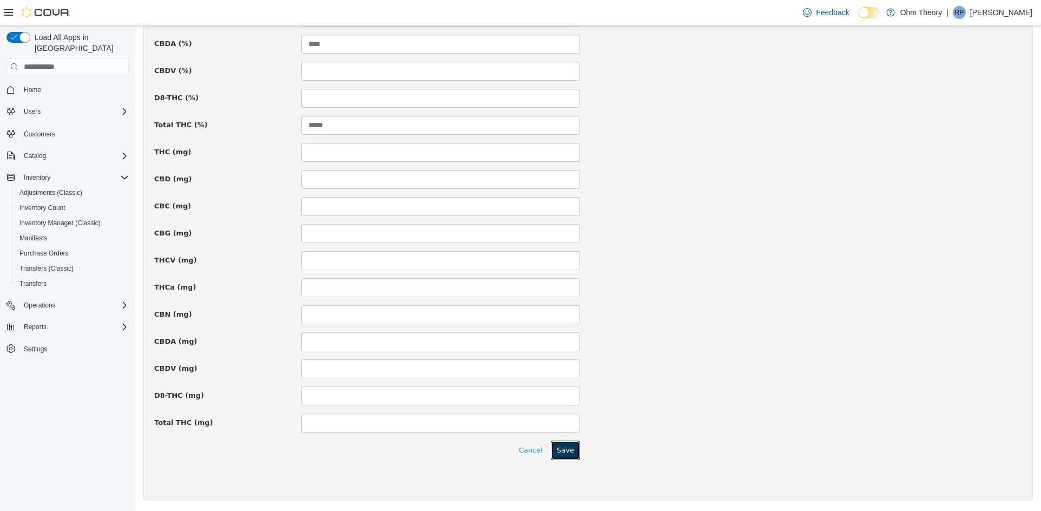
click at [568, 454] on button "Save" at bounding box center [565, 449] width 29 height 19
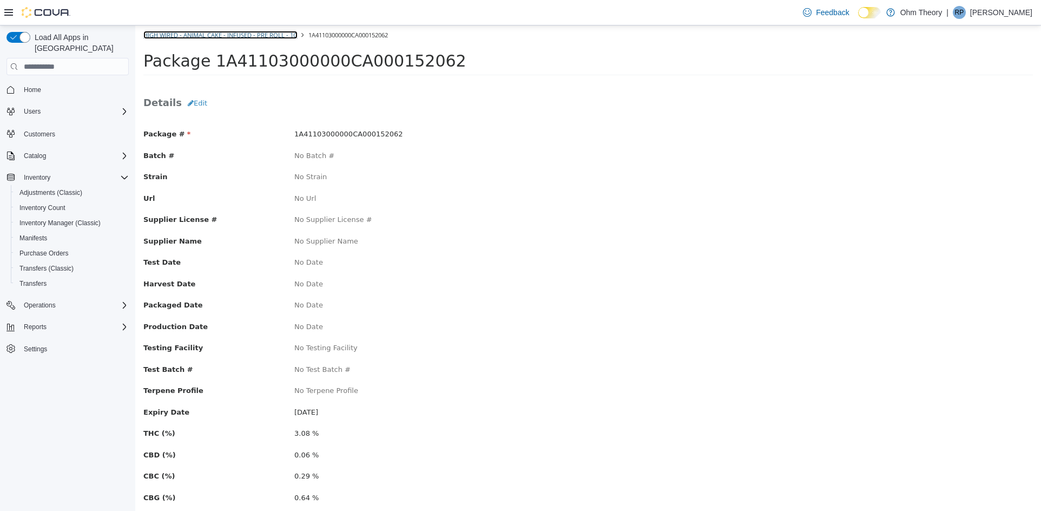
click at [249, 31] on link "High Wired - Animal Cake - Infused - Pre Roll - 1g" at bounding box center [220, 35] width 154 height 8
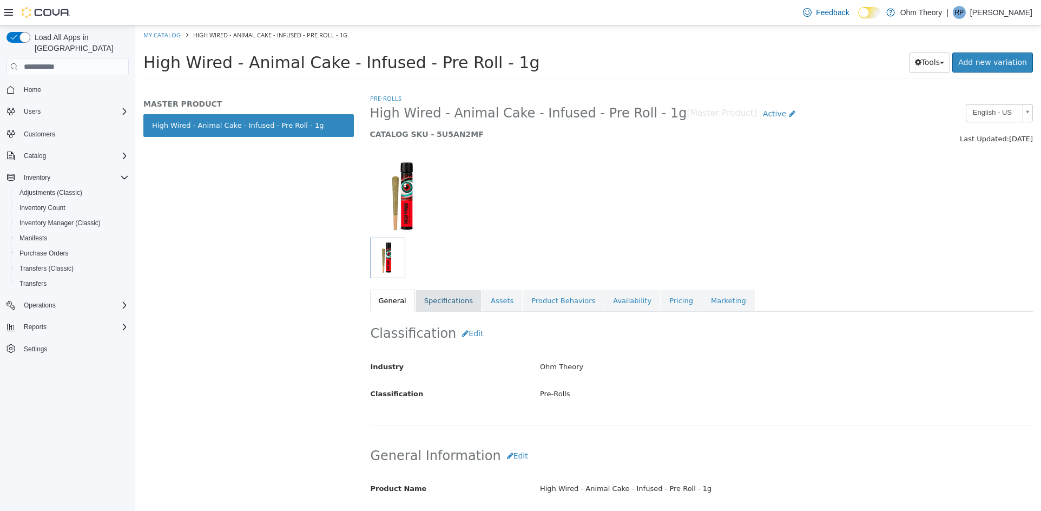
click at [443, 301] on link "Specifications" at bounding box center [449, 300] width 66 height 23
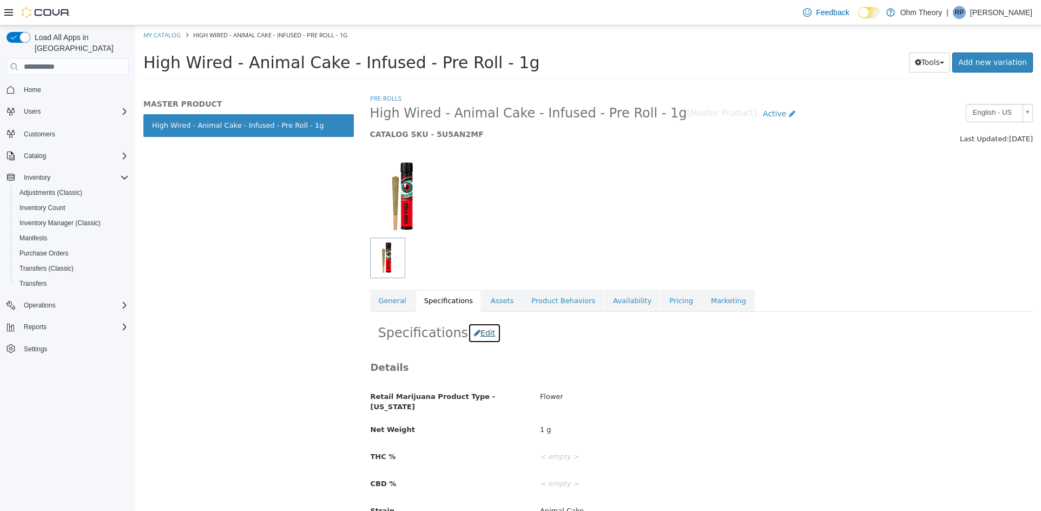
click at [472, 331] on button "Edit" at bounding box center [484, 333] width 33 height 20
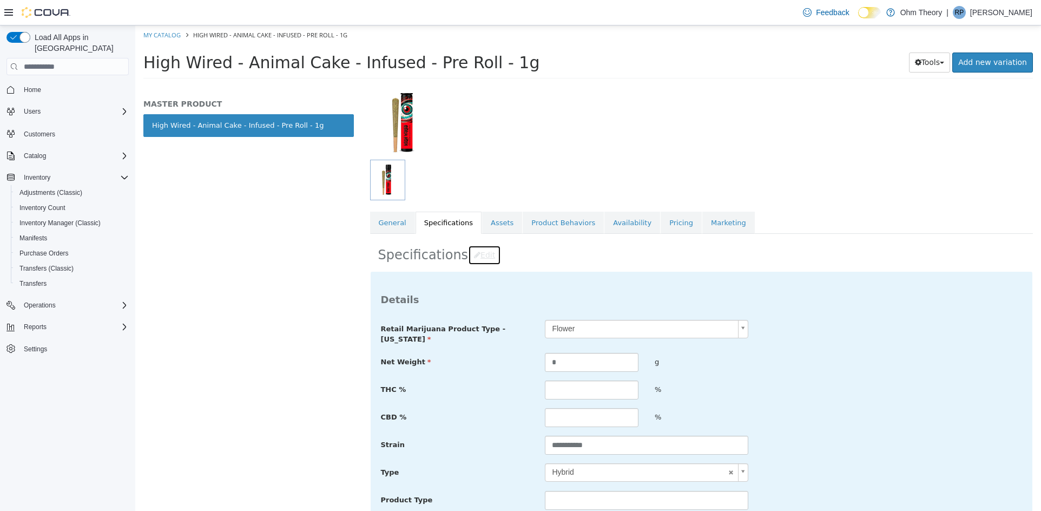
scroll to position [216, 0]
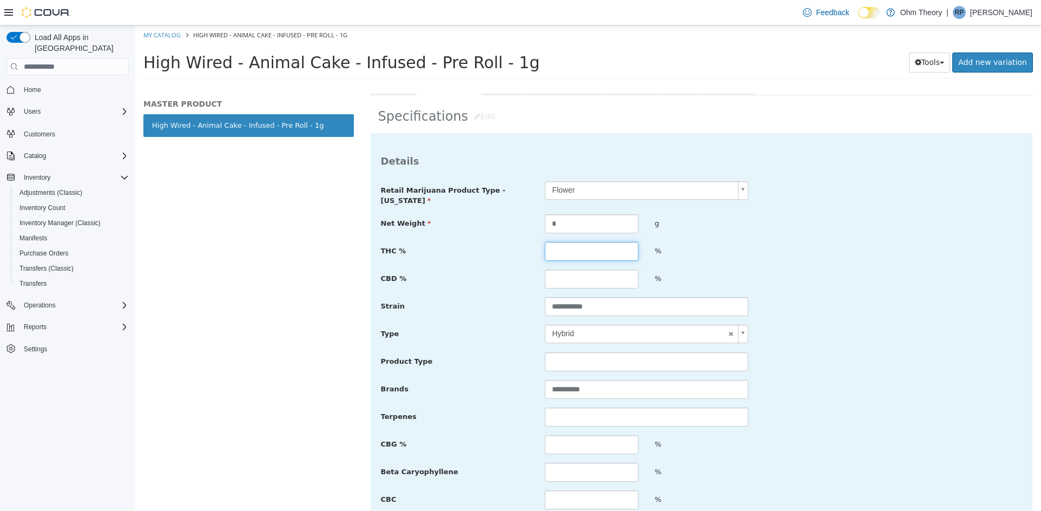
click at [573, 248] on input "text" at bounding box center [592, 251] width 94 height 19
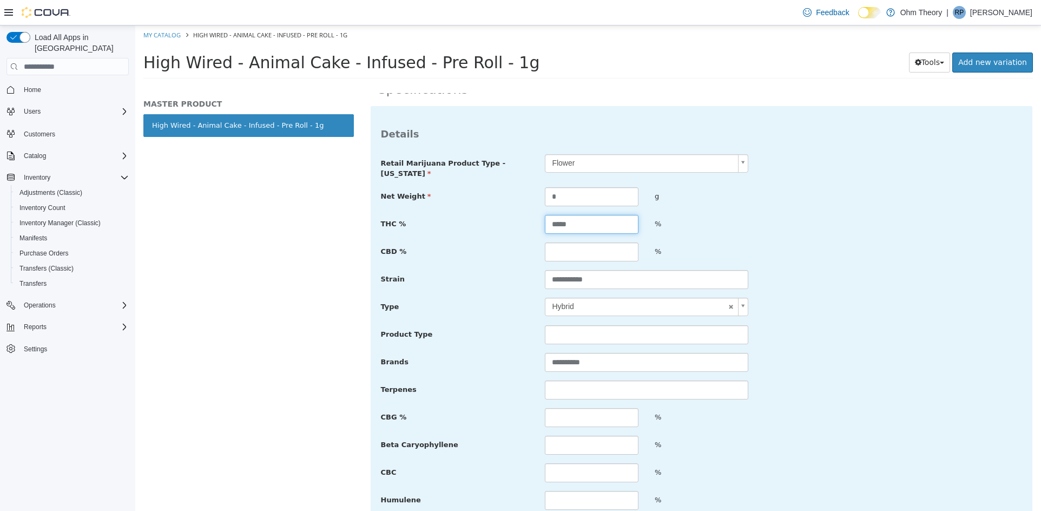
scroll to position [271, 0]
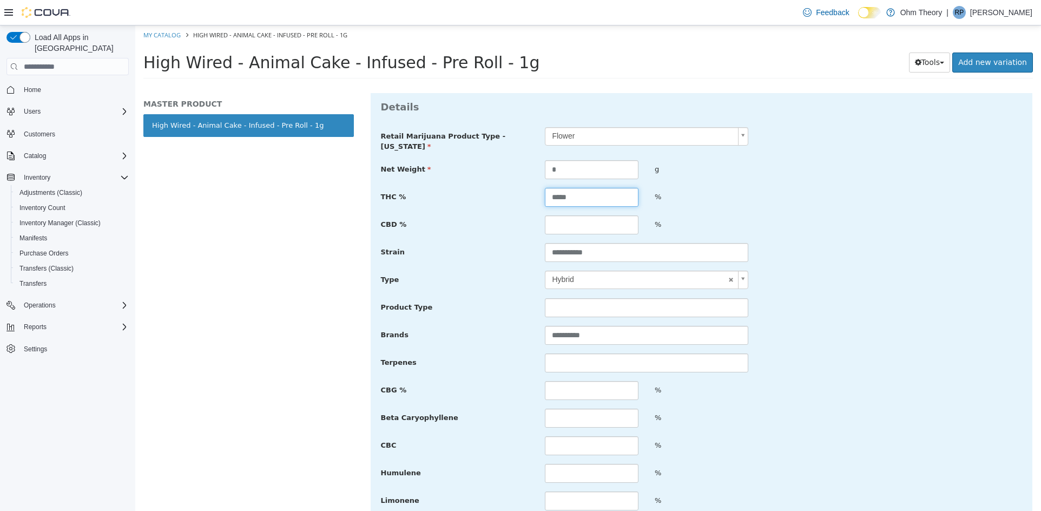
type input "*****"
click at [561, 396] on input "text" at bounding box center [592, 390] width 94 height 19
type input "****"
click at [572, 407] on div "**********" at bounding box center [702, 346] width 642 height 439
click at [570, 415] on input "text" at bounding box center [592, 417] width 94 height 19
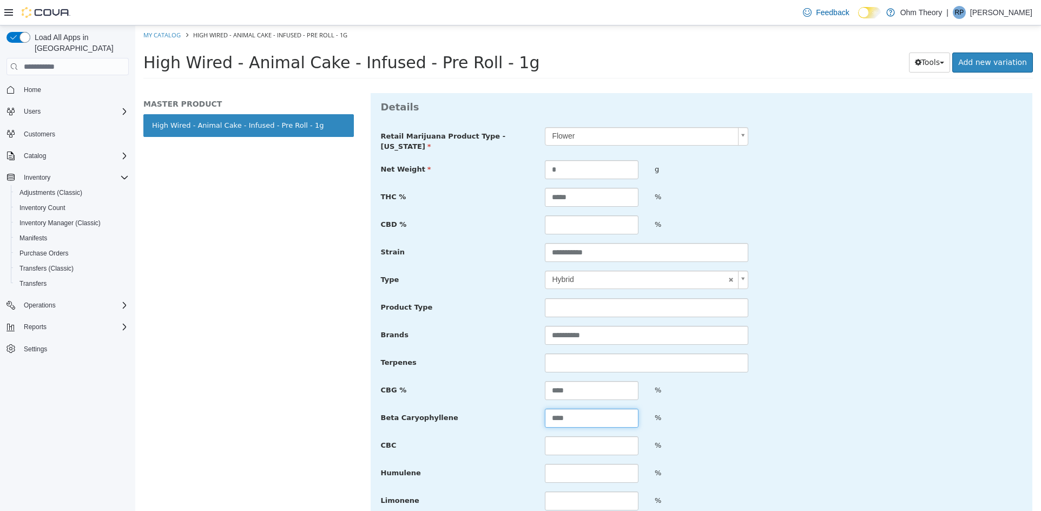
type input "****"
click at [563, 472] on input "text" at bounding box center [592, 473] width 94 height 19
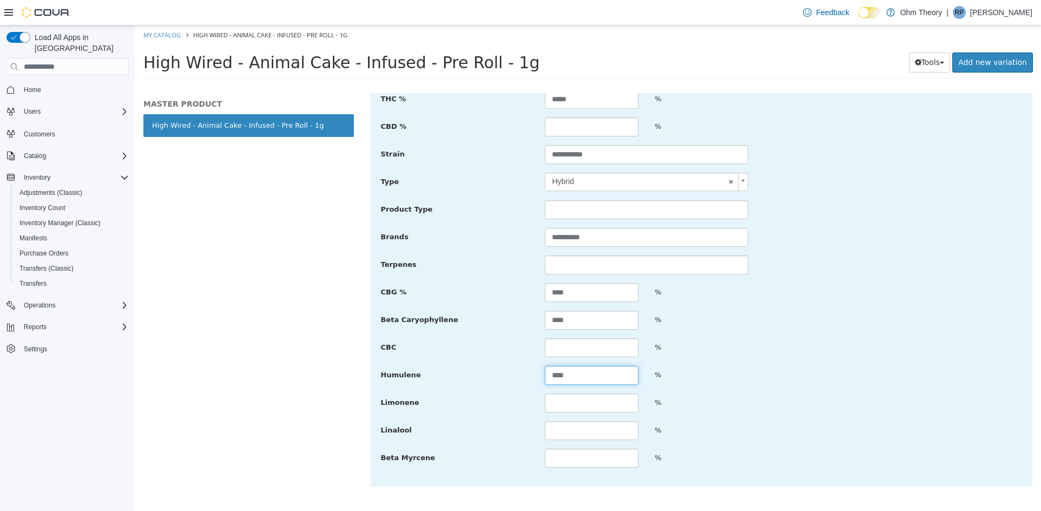
scroll to position [379, 0]
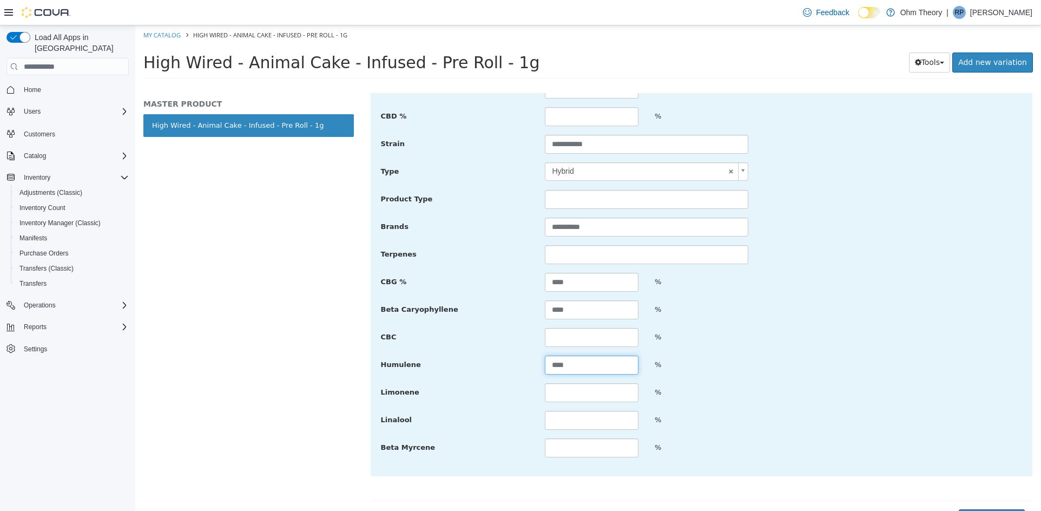
type input "****"
click at [556, 420] on input "text" at bounding box center [592, 420] width 94 height 19
type input "****"
click at [556, 391] on input "text" at bounding box center [592, 392] width 94 height 19
type input "****"
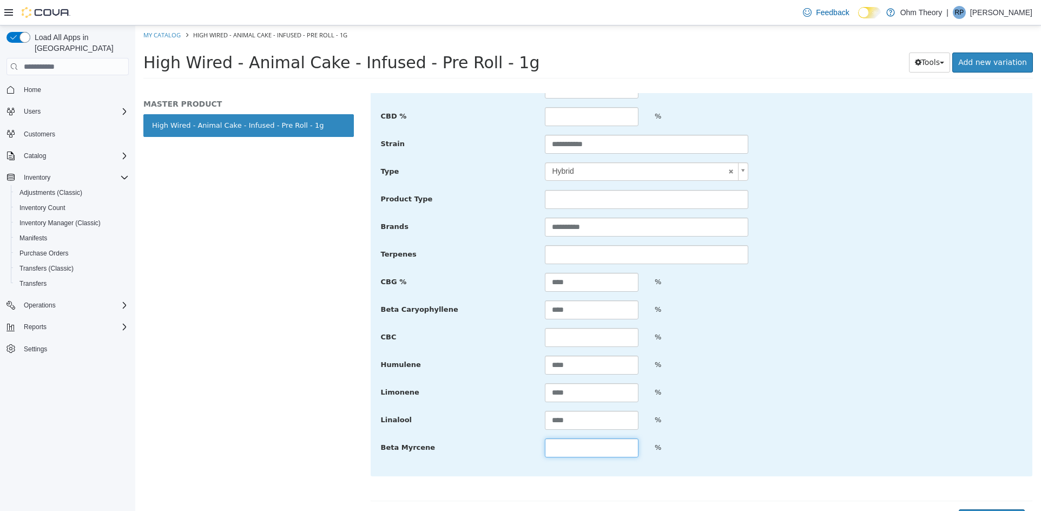
click at [597, 446] on input "text" at bounding box center [592, 447] width 94 height 19
type input "****"
click at [768, 388] on div "Limonene **** %" at bounding box center [702, 392] width 658 height 19
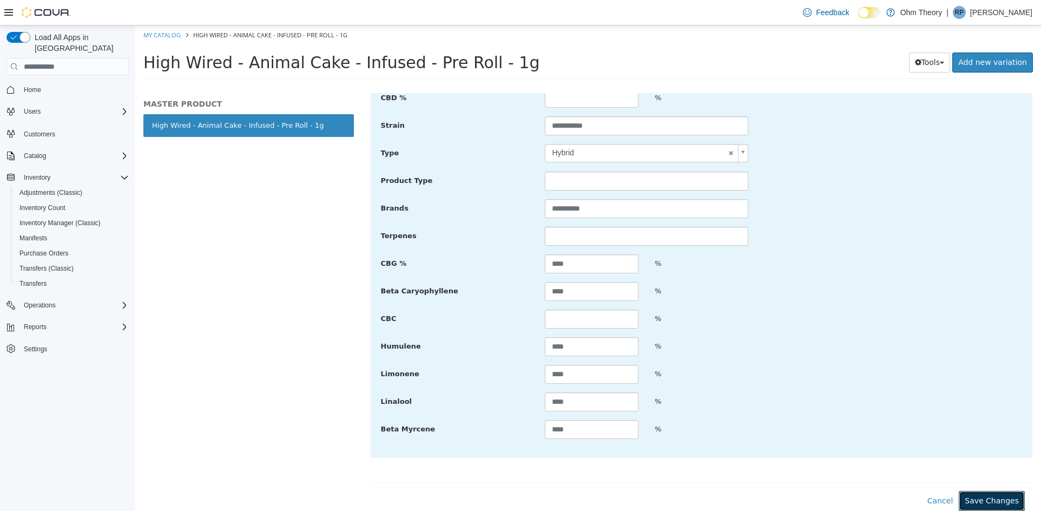
click at [990, 503] on button "Save Changes" at bounding box center [992, 501] width 66 height 20
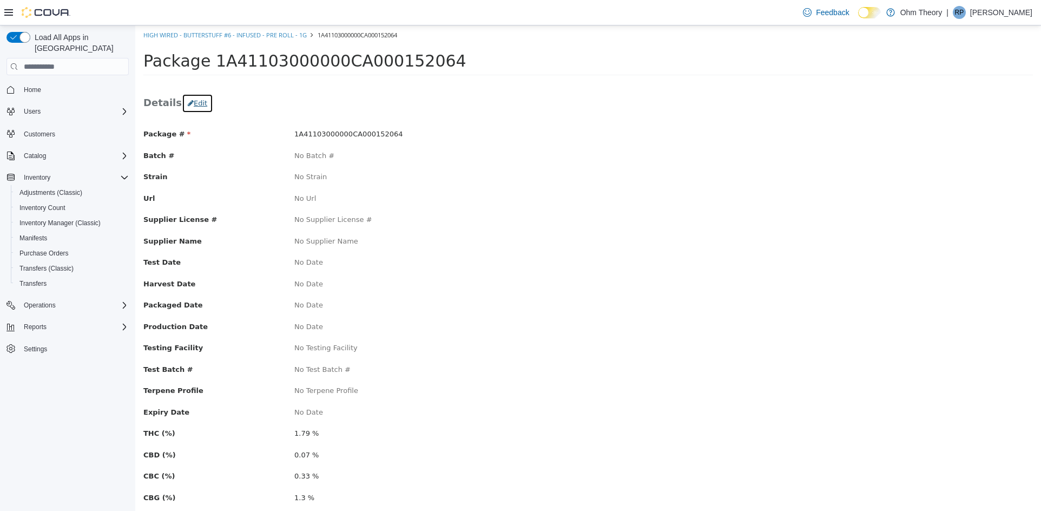
click at [195, 99] on button "Edit" at bounding box center [197, 103] width 31 height 19
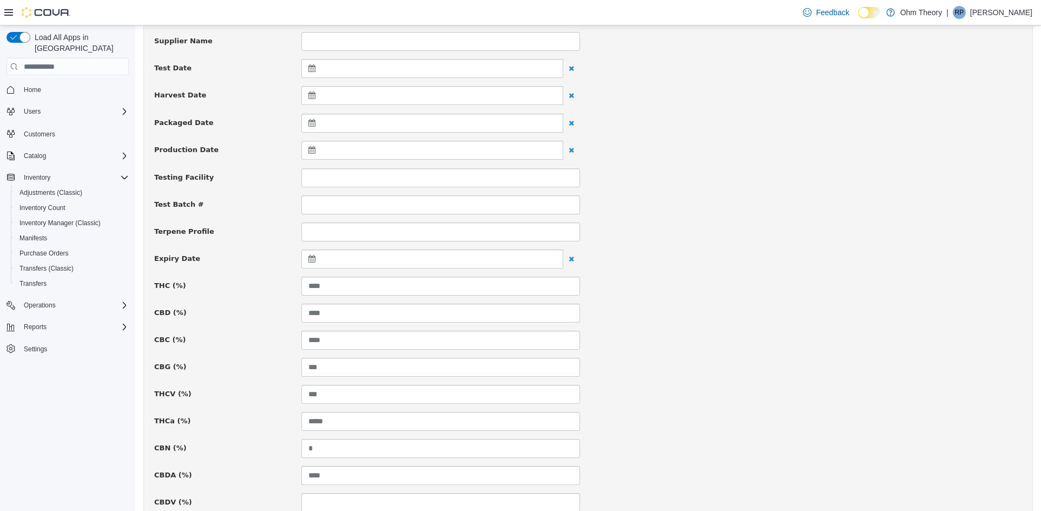
scroll to position [271, 0]
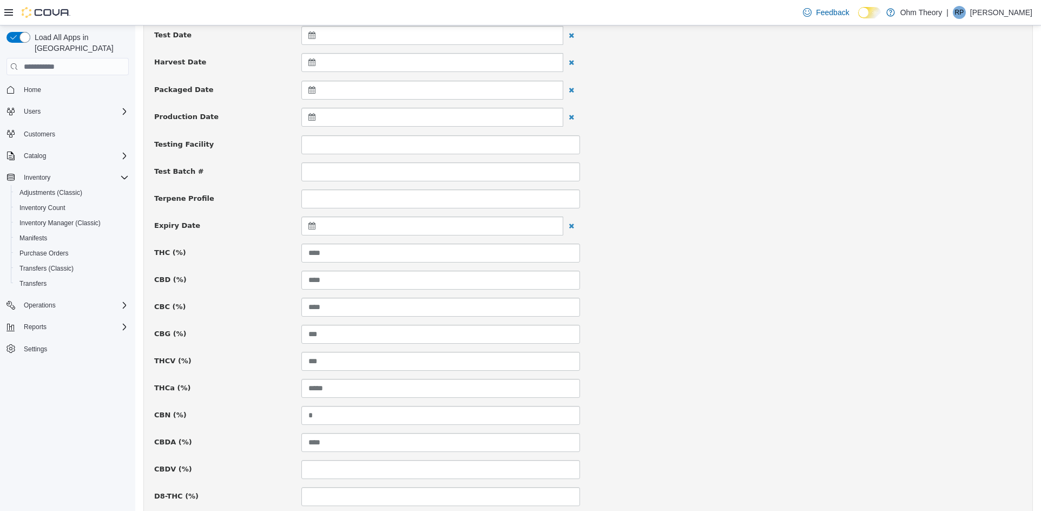
click at [313, 225] on icon at bounding box center [313, 226] width 11 height 8
click at [418, 253] on span at bounding box center [418, 253] width 6 height 6
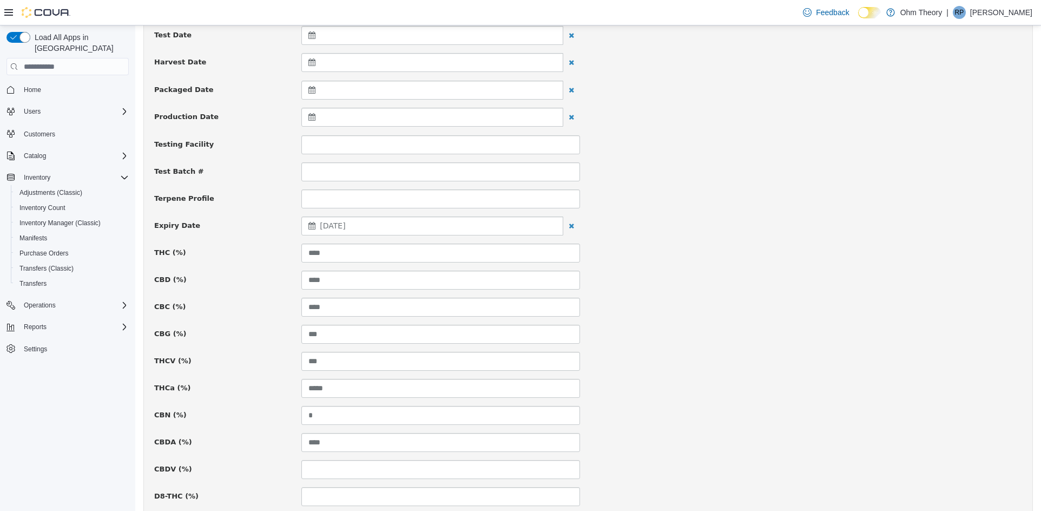
click at [800, 362] on div "THCV (%) ***" at bounding box center [588, 361] width 884 height 19
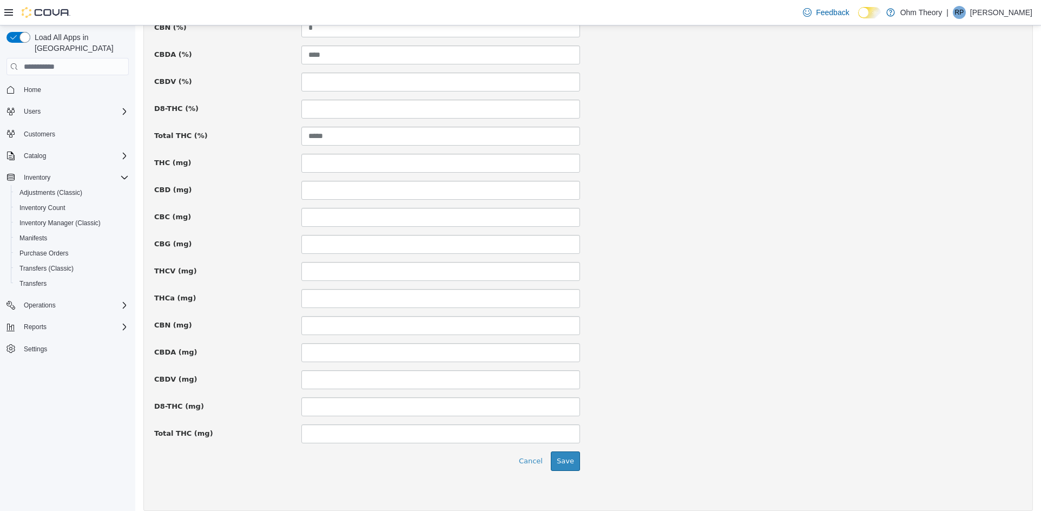
scroll to position [669, 0]
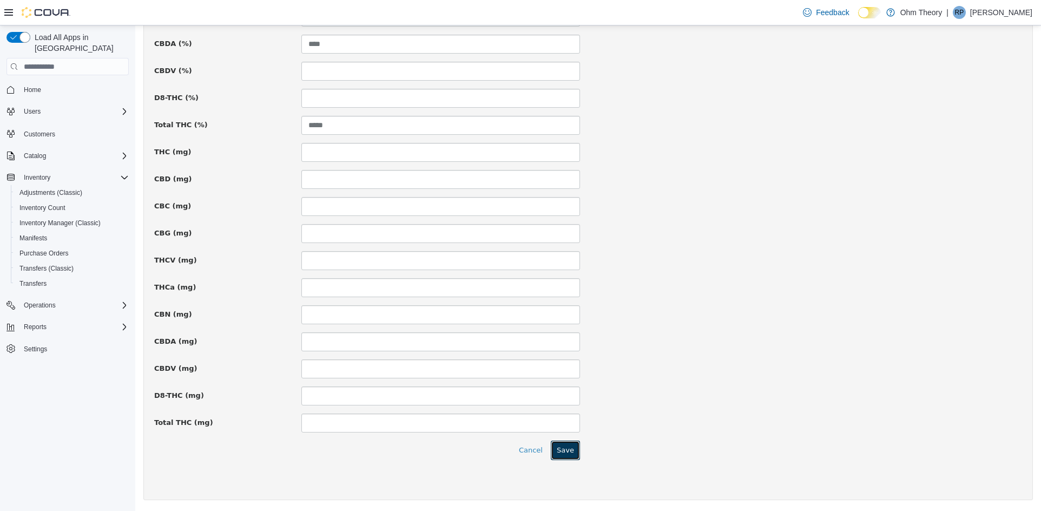
click at [565, 449] on button "Save" at bounding box center [565, 449] width 29 height 19
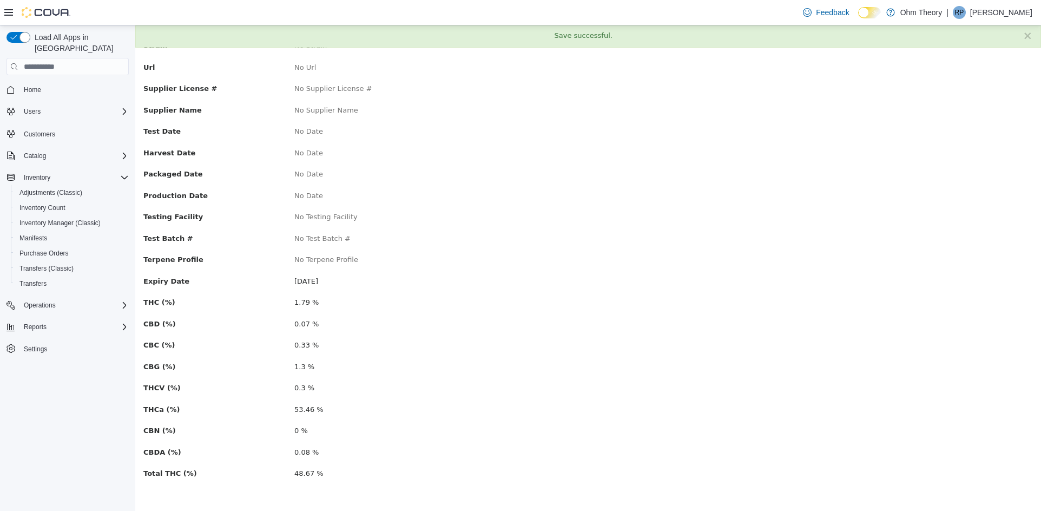
scroll to position [0, 0]
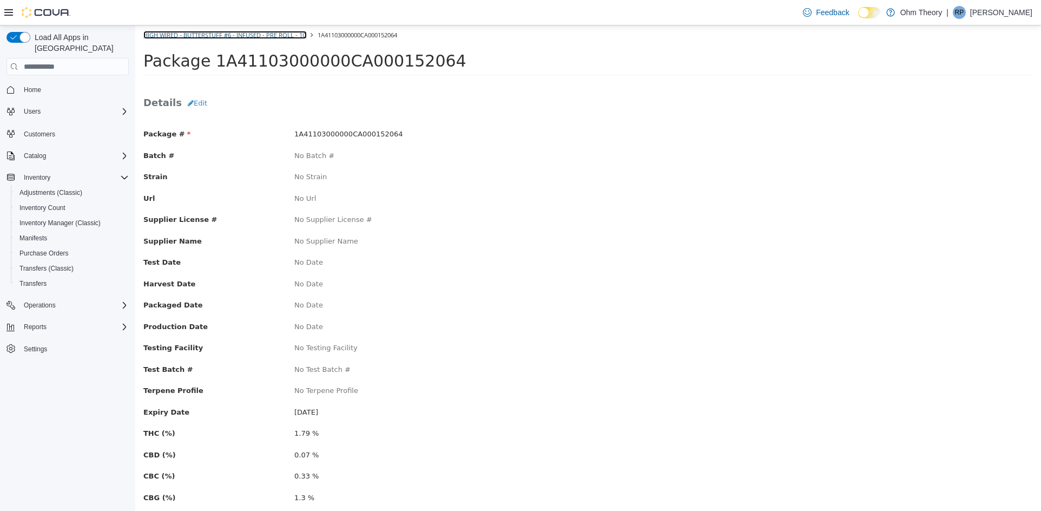
click at [235, 31] on link "High Wired - Butterstuff #6 - Infused - Pre Roll - 1g" at bounding box center [224, 35] width 163 height 8
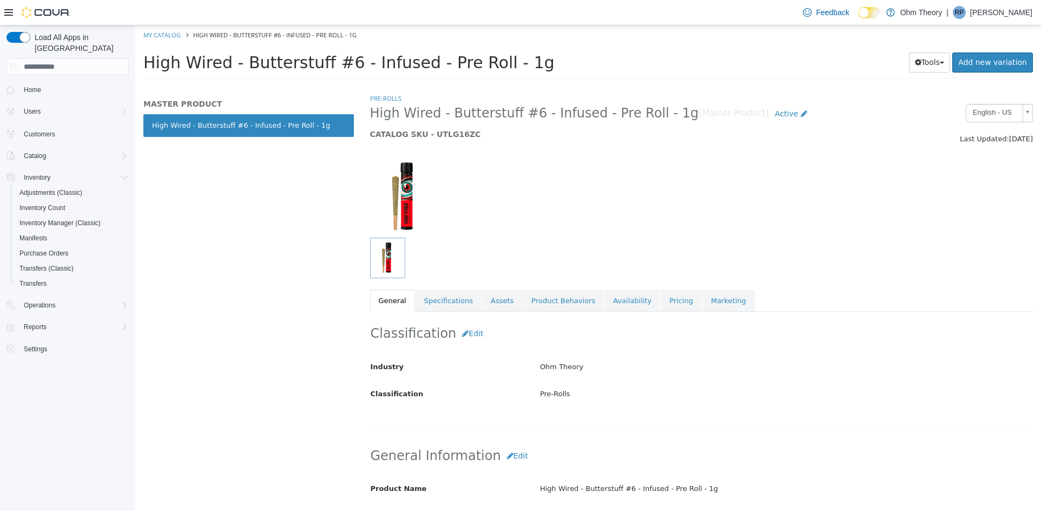
scroll to position [54, 0]
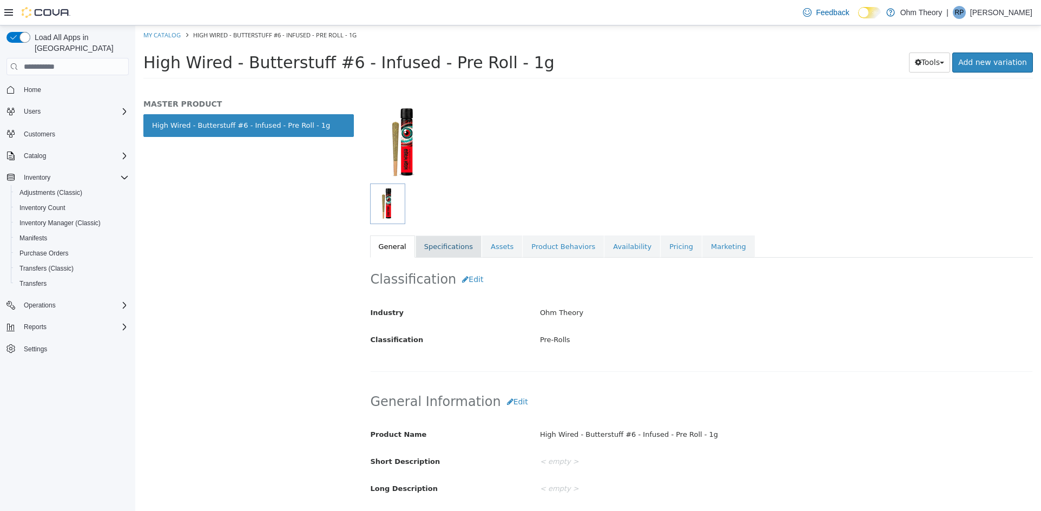
click at [454, 254] on link "Specifications" at bounding box center [449, 246] width 66 height 23
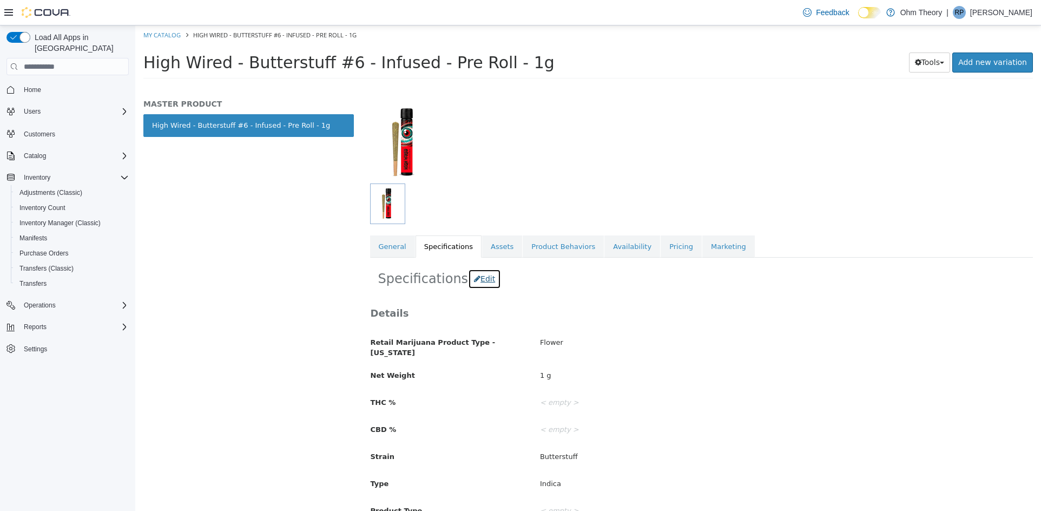
click at [476, 278] on button "Edit" at bounding box center [484, 279] width 33 height 20
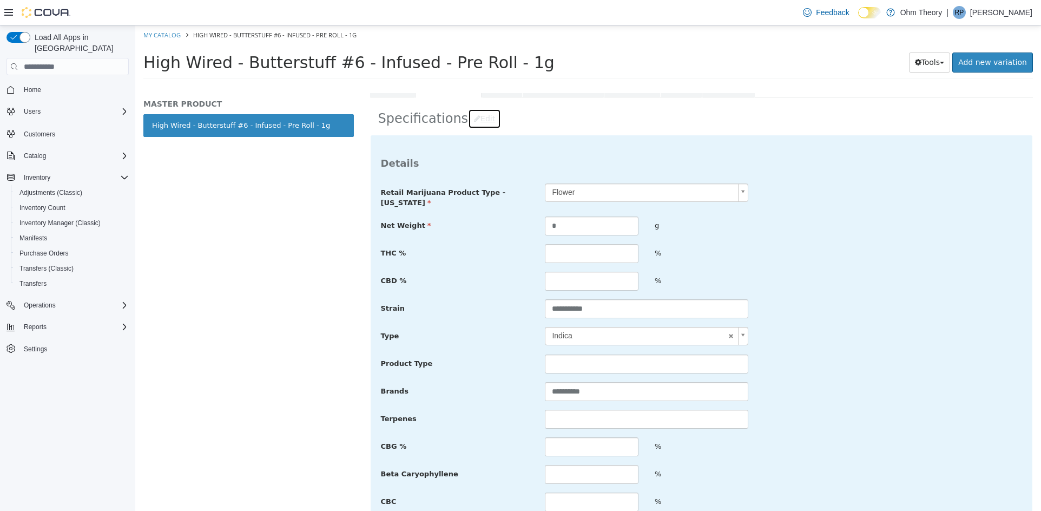
scroll to position [216, 0]
click at [586, 253] on input "text" at bounding box center [592, 251] width 94 height 19
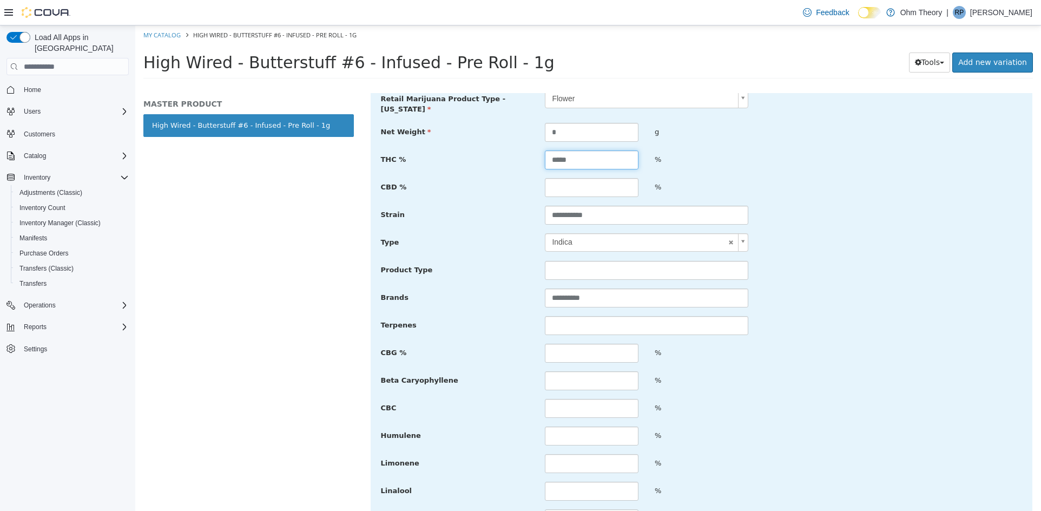
scroll to position [325, 0]
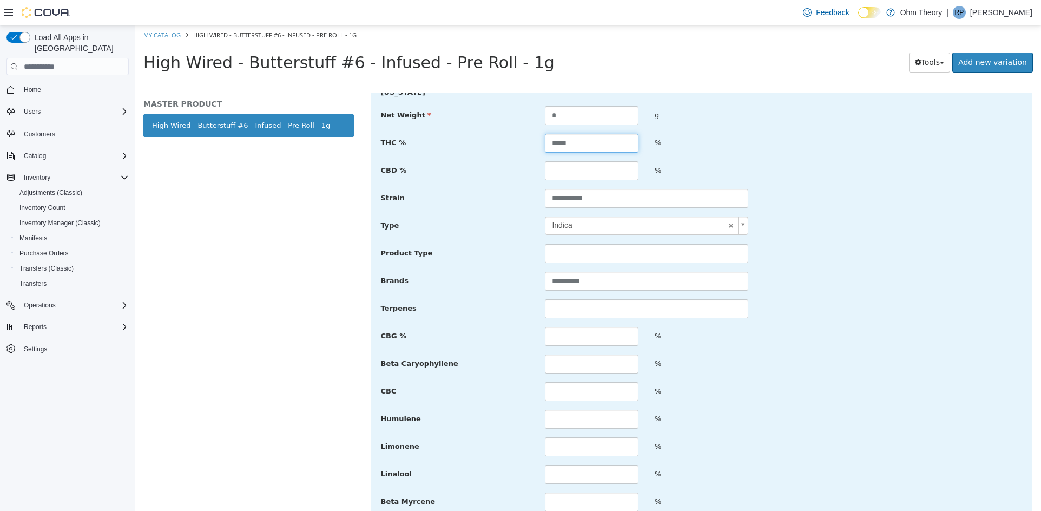
type input "*****"
click at [585, 336] on input "text" at bounding box center [592, 336] width 94 height 19
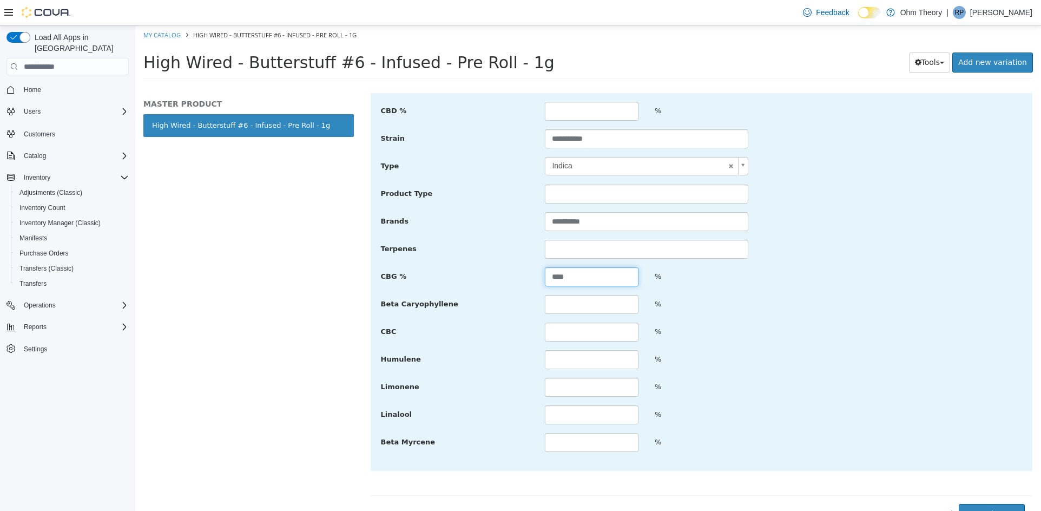
scroll to position [398, 0]
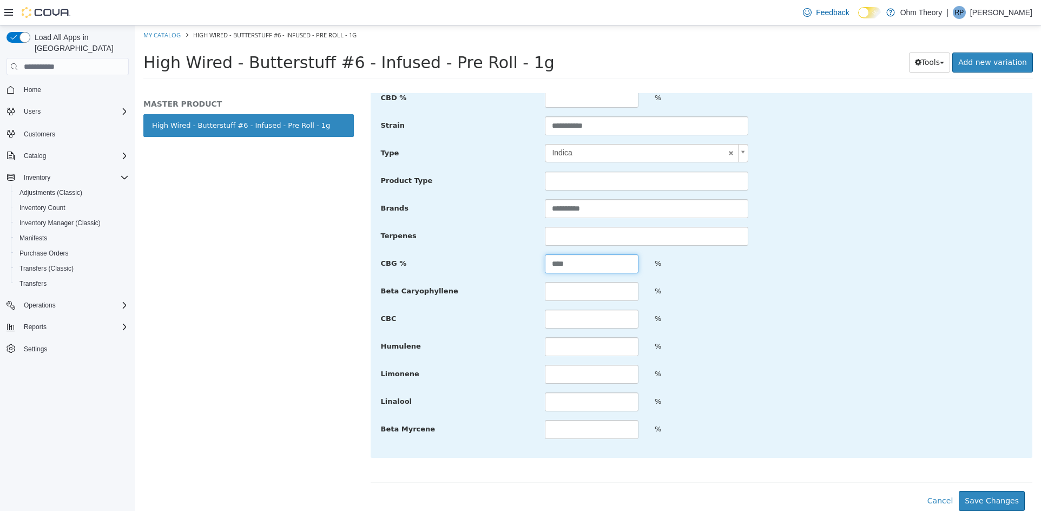
type input "****"
click at [569, 292] on input "text" at bounding box center [592, 291] width 94 height 19
type input "****"
click at [550, 426] on input "text" at bounding box center [592, 429] width 94 height 19
type input "****"
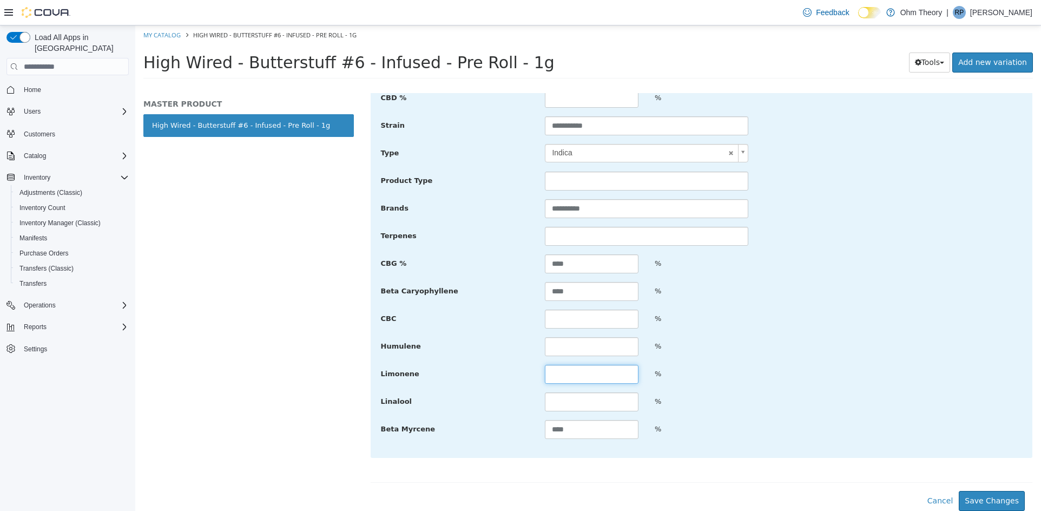
click at [561, 372] on input "text" at bounding box center [592, 374] width 94 height 19
type input "****"
click at [563, 343] on input "text" at bounding box center [592, 346] width 94 height 19
type input "****"
click at [563, 404] on input "text" at bounding box center [592, 401] width 94 height 19
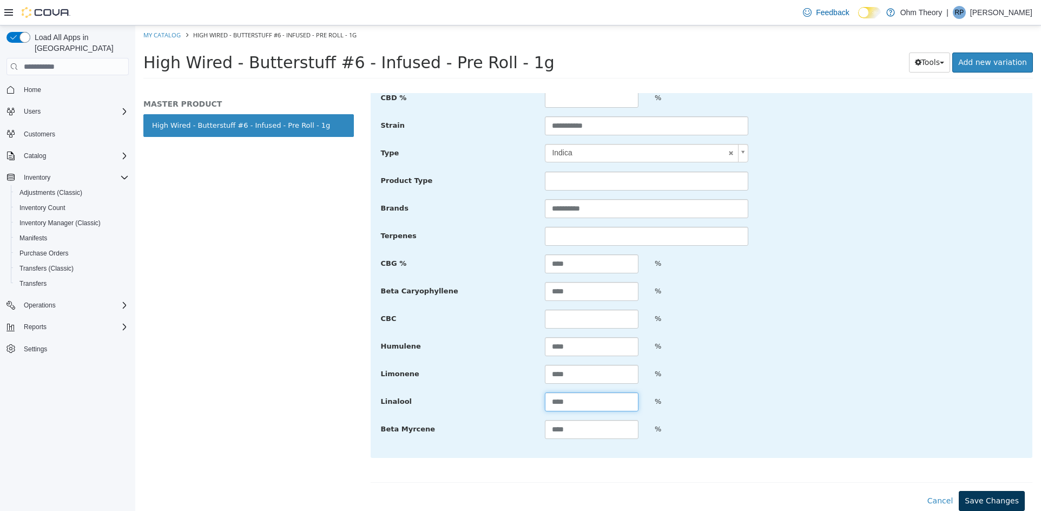
type input "****"
click at [995, 500] on button "Save Changes" at bounding box center [992, 501] width 66 height 20
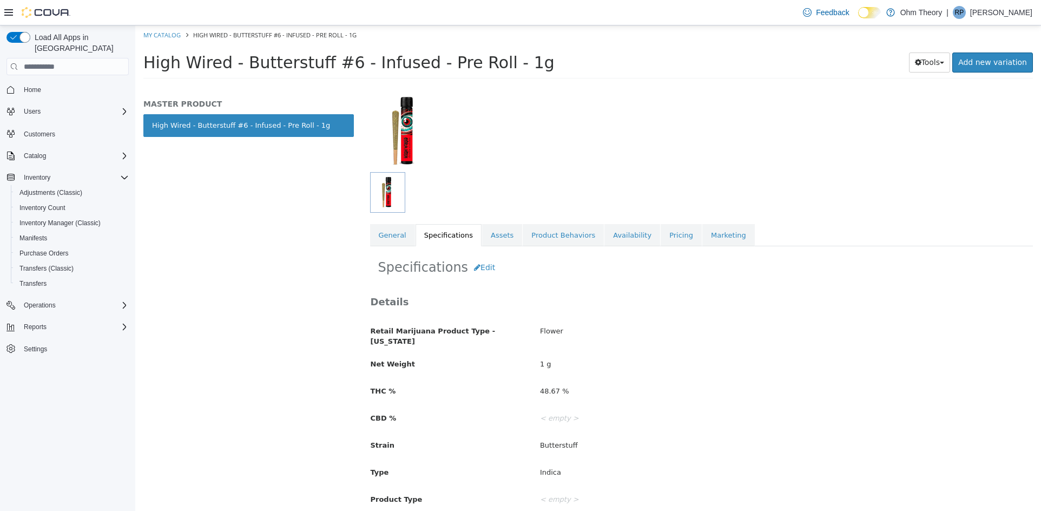
scroll to position [62, 0]
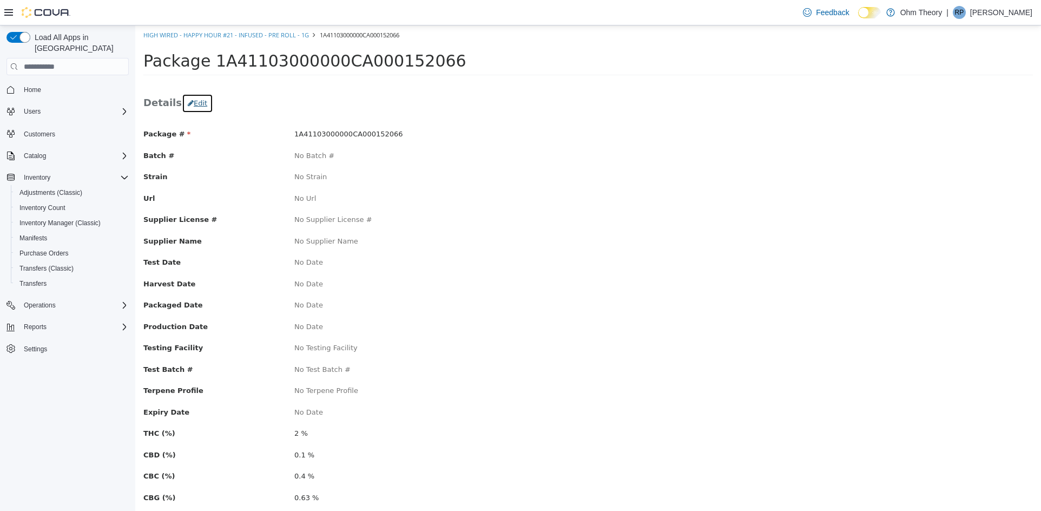
click at [196, 102] on button "Edit" at bounding box center [197, 103] width 31 height 19
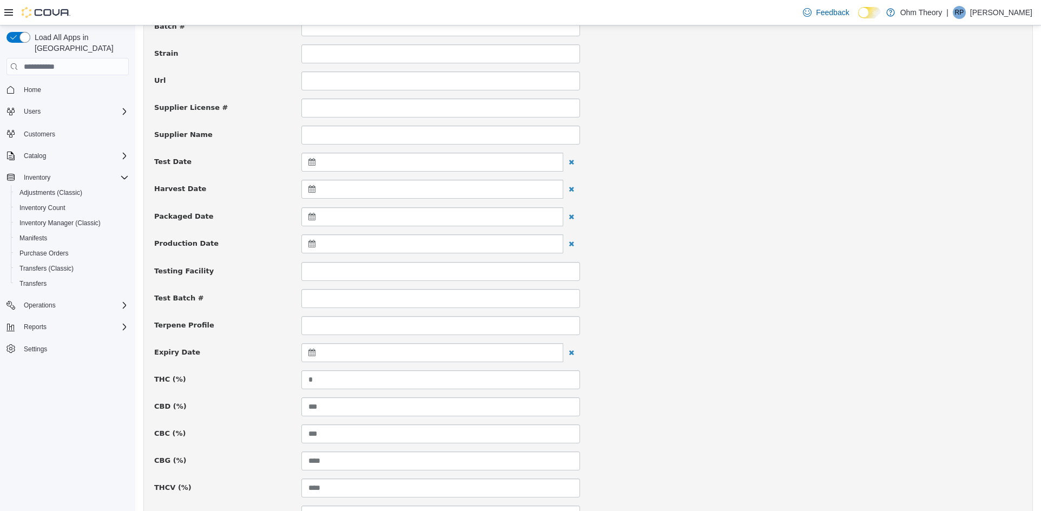
scroll to position [162, 0]
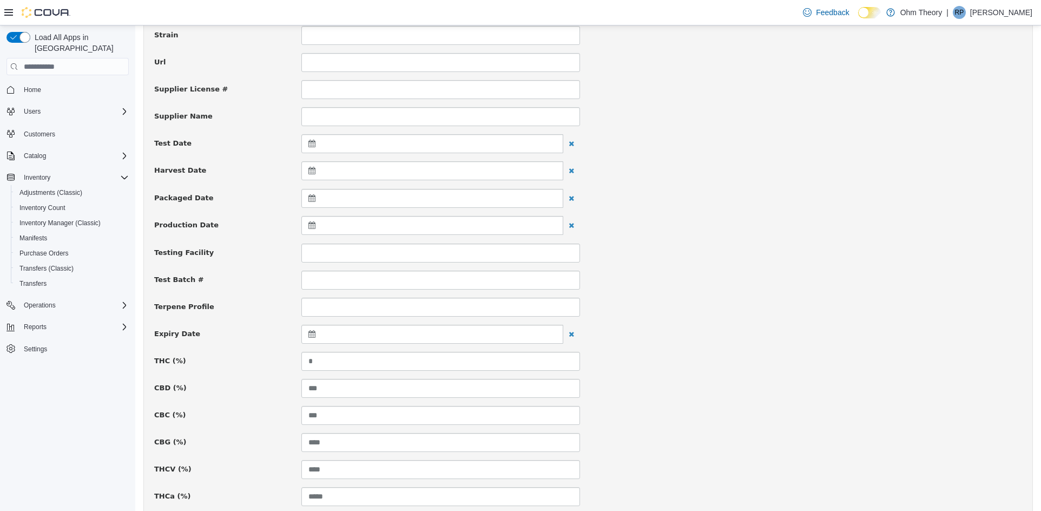
click at [315, 333] on icon at bounding box center [313, 334] width 11 height 8
click at [421, 360] on th at bounding box center [417, 361] width 17 height 19
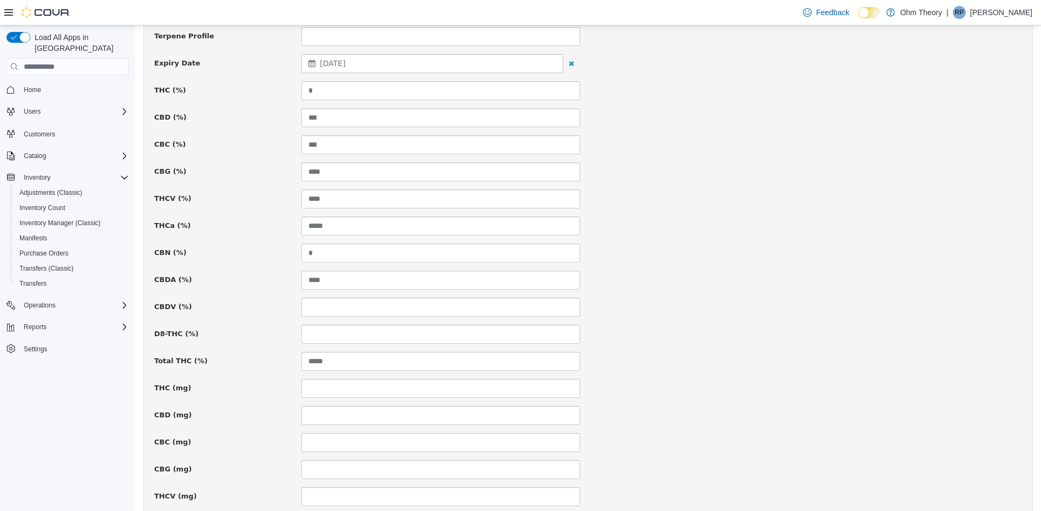
scroll to position [669, 0]
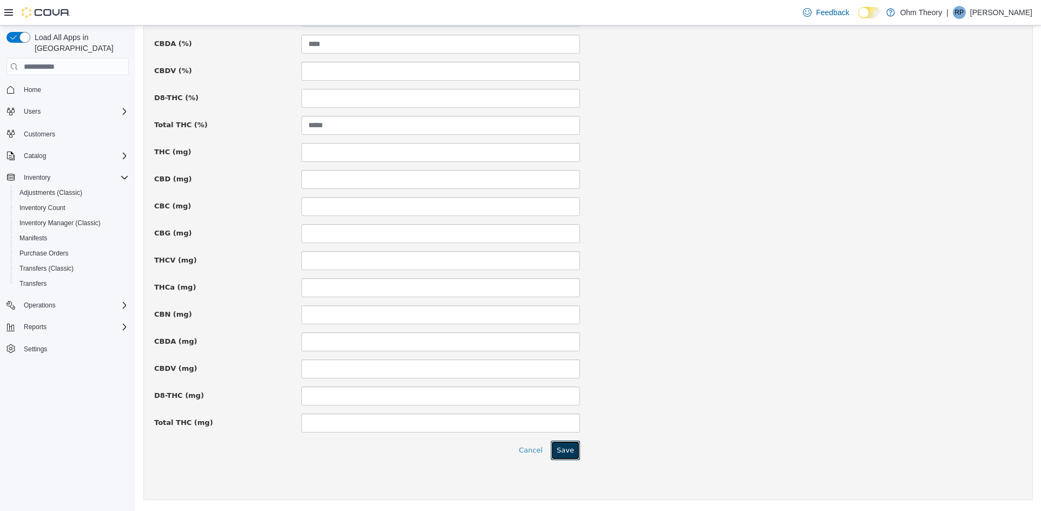
click at [561, 449] on button "Save" at bounding box center [565, 449] width 29 height 19
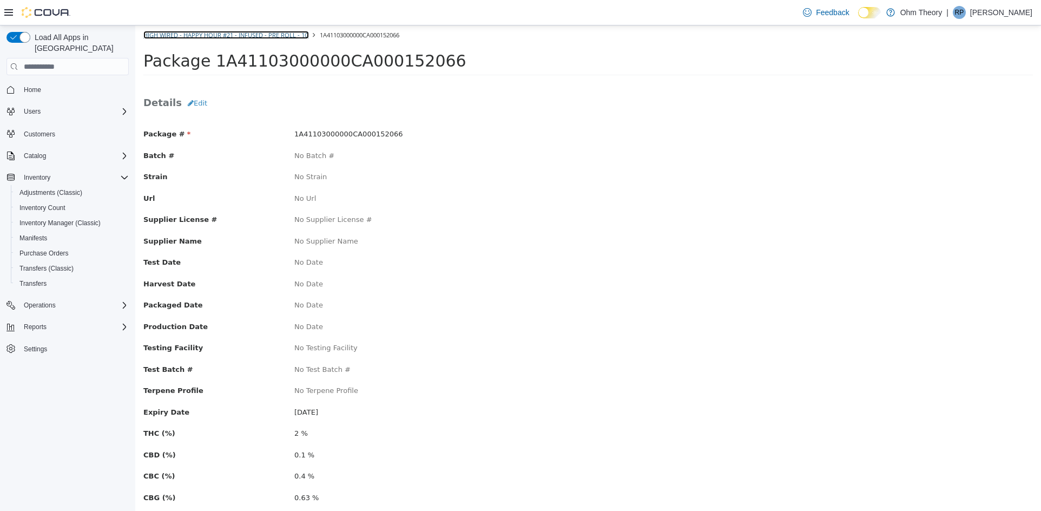
click at [202, 32] on link "High Wired - Happy Hour #21 - Infused - Pre Roll - 1g" at bounding box center [226, 35] width 166 height 8
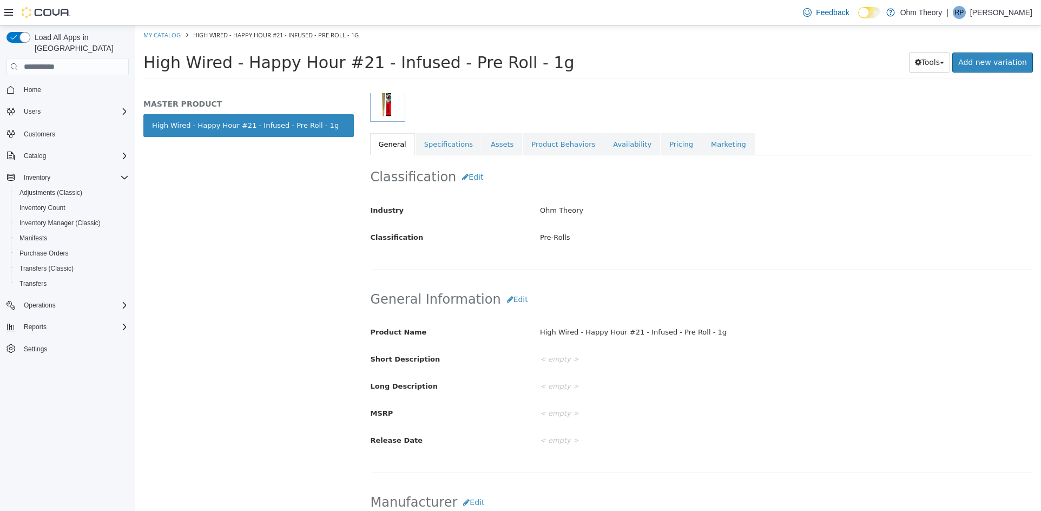
scroll to position [162, 0]
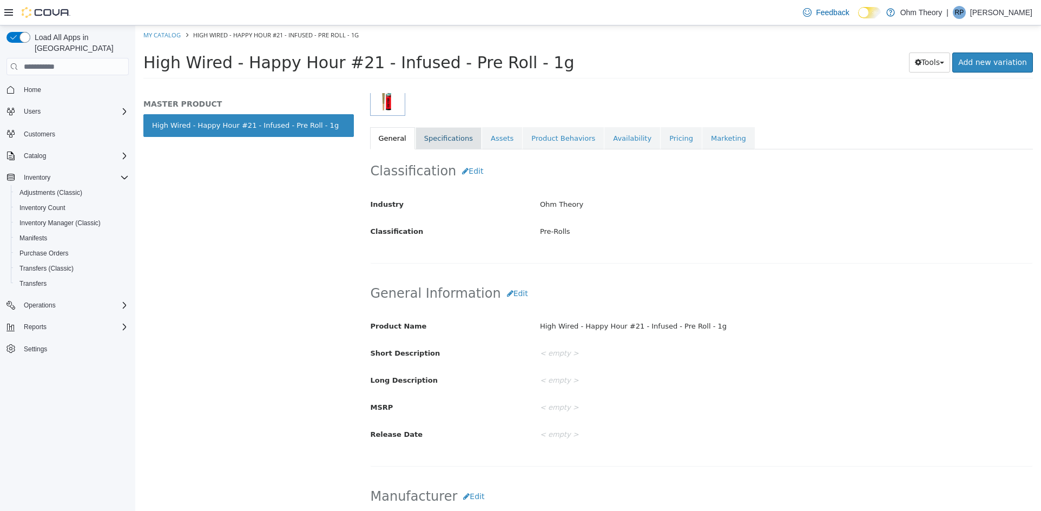
click at [456, 145] on link "Specifications" at bounding box center [449, 138] width 66 height 23
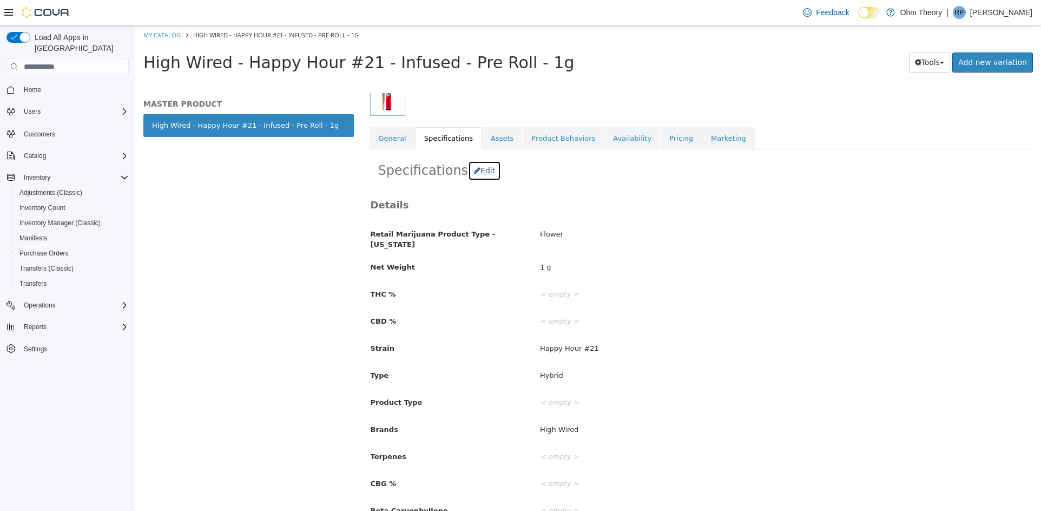
click at [483, 172] on button "Edit" at bounding box center [484, 171] width 33 height 20
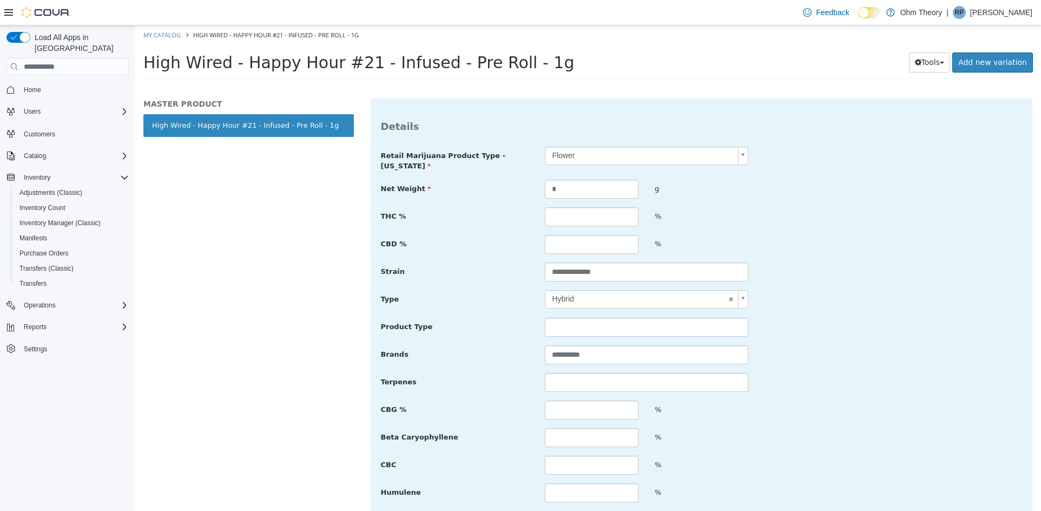
scroll to position [271, 0]
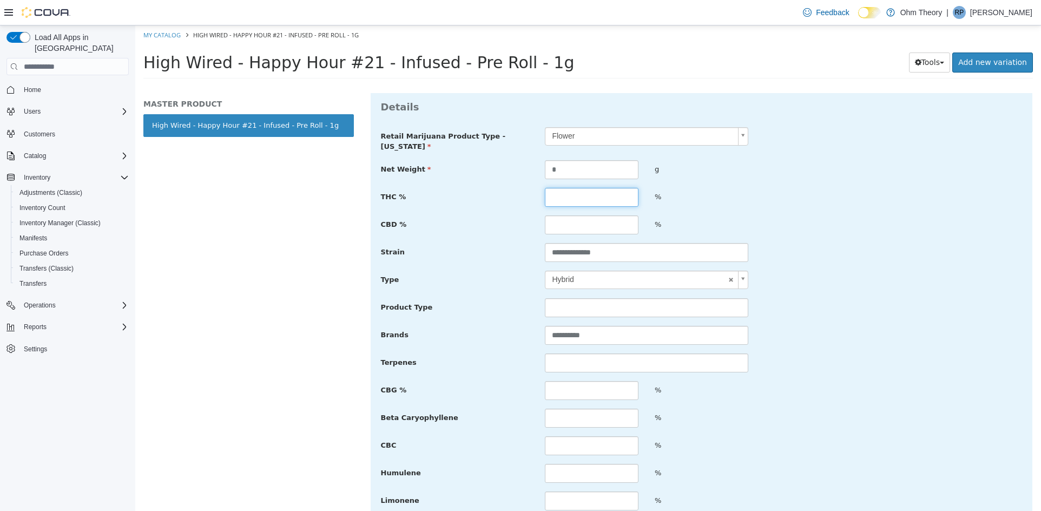
click at [596, 201] on input "text" at bounding box center [592, 197] width 94 height 19
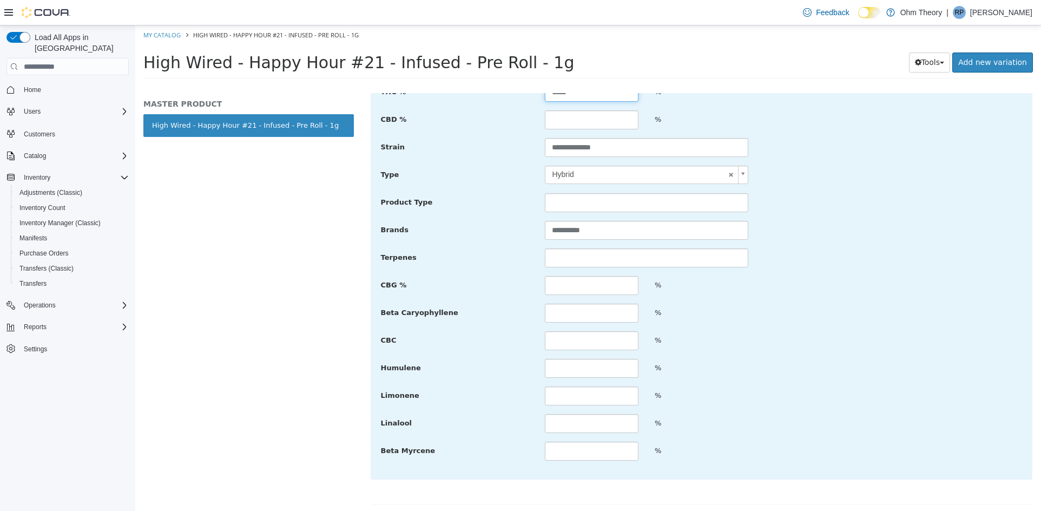
scroll to position [379, 0]
type input "*****"
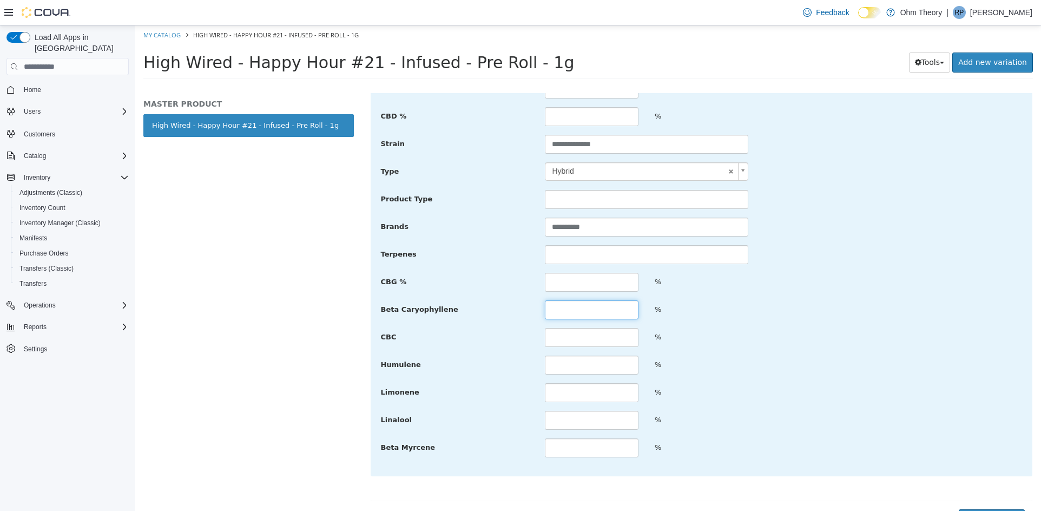
click at [598, 313] on input "text" at bounding box center [592, 309] width 94 height 19
type input "****"
click at [587, 283] on input "text" at bounding box center [592, 282] width 94 height 19
type input "****"
click at [550, 393] on input "text" at bounding box center [592, 392] width 94 height 19
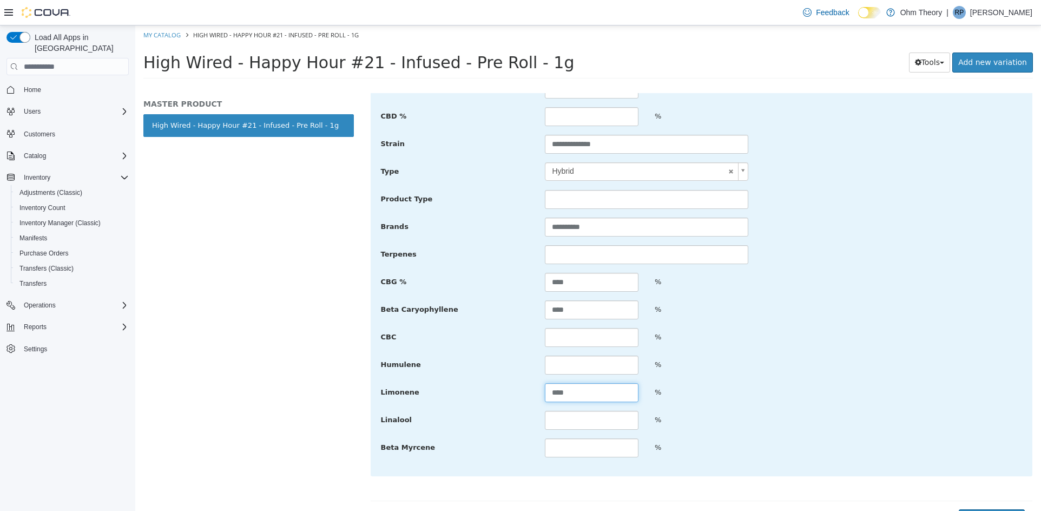
type input "****"
click at [551, 450] on input "text" at bounding box center [592, 447] width 94 height 19
type input "****"
click at [588, 370] on input "text" at bounding box center [592, 364] width 94 height 19
type input "****"
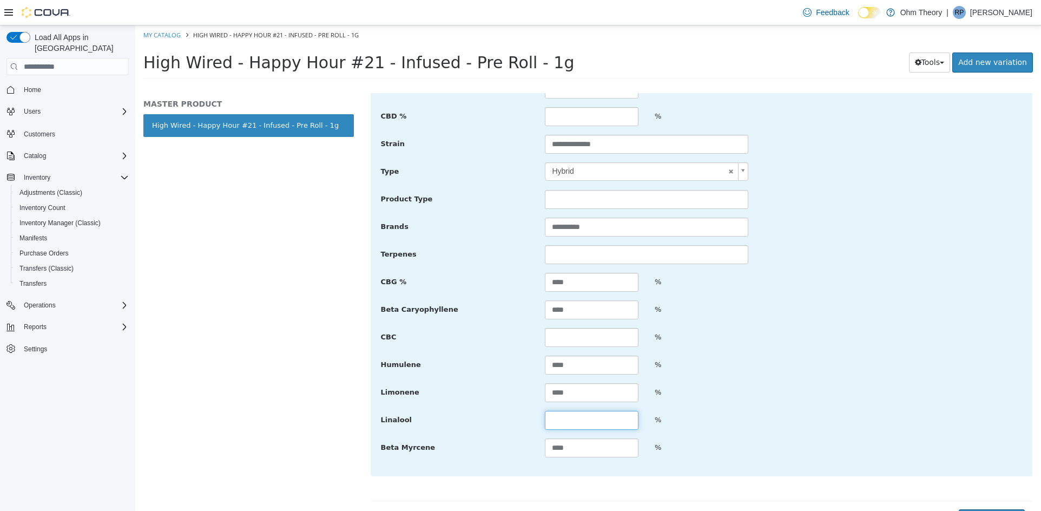
click at [562, 419] on input "text" at bounding box center [592, 420] width 94 height 19
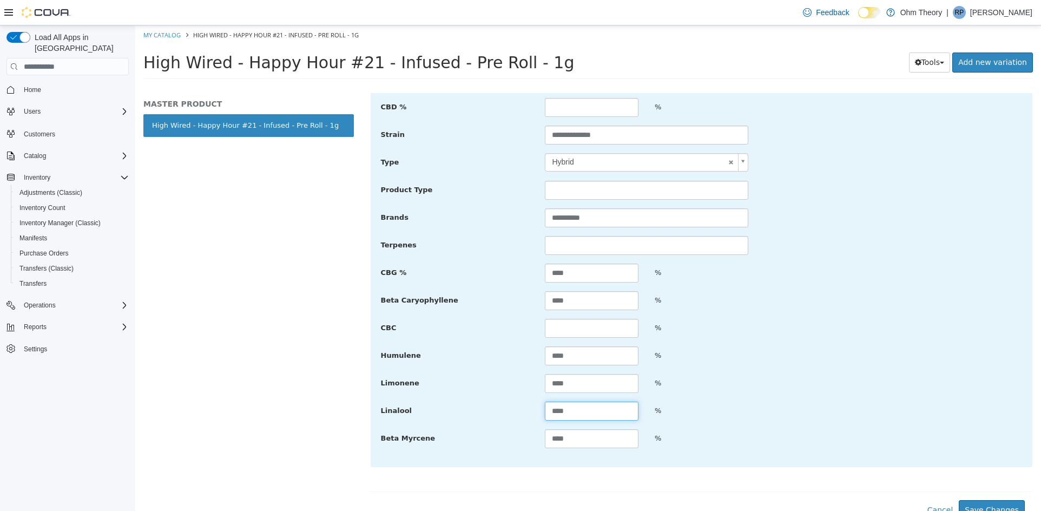
scroll to position [398, 0]
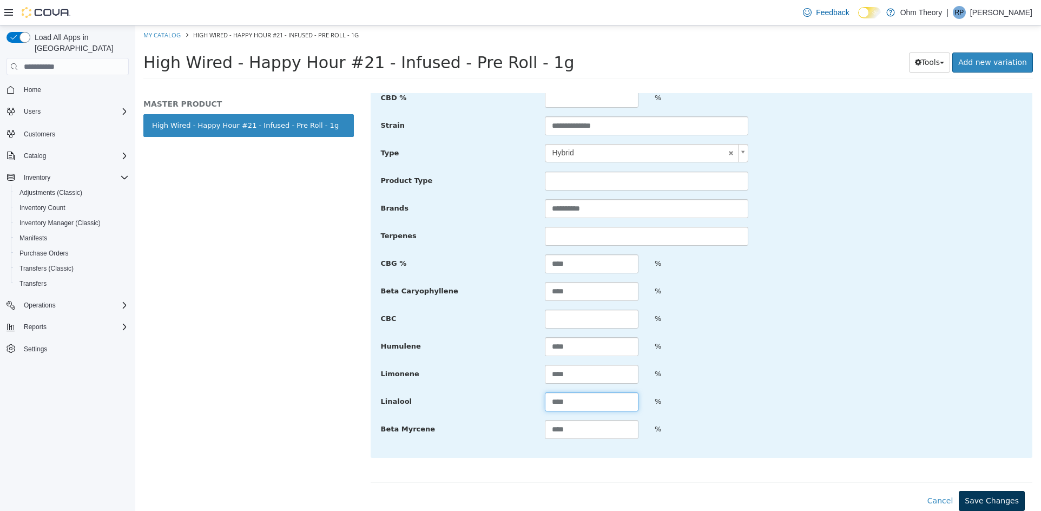
type input "****"
click at [990, 506] on button "Save Changes" at bounding box center [992, 501] width 66 height 20
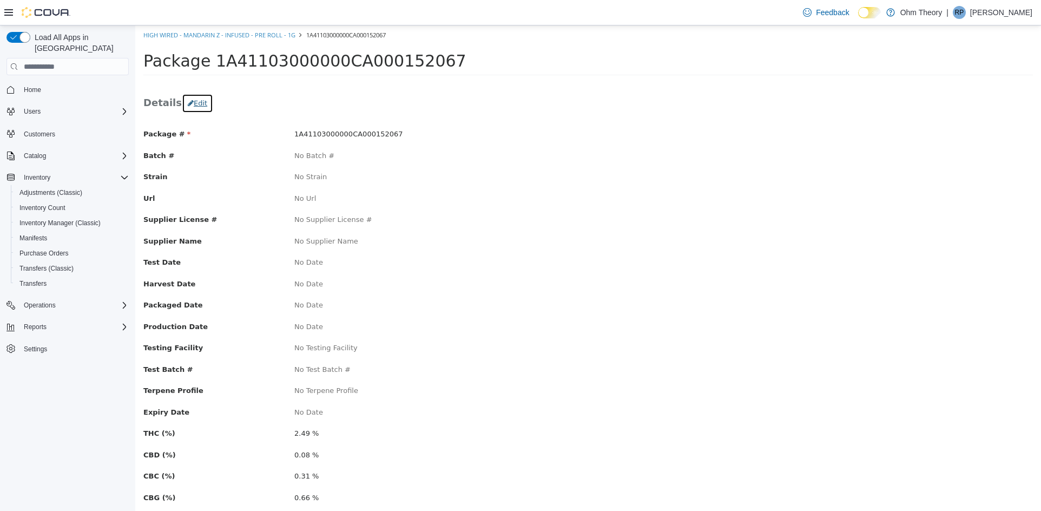
click at [200, 102] on button "Edit" at bounding box center [197, 103] width 31 height 19
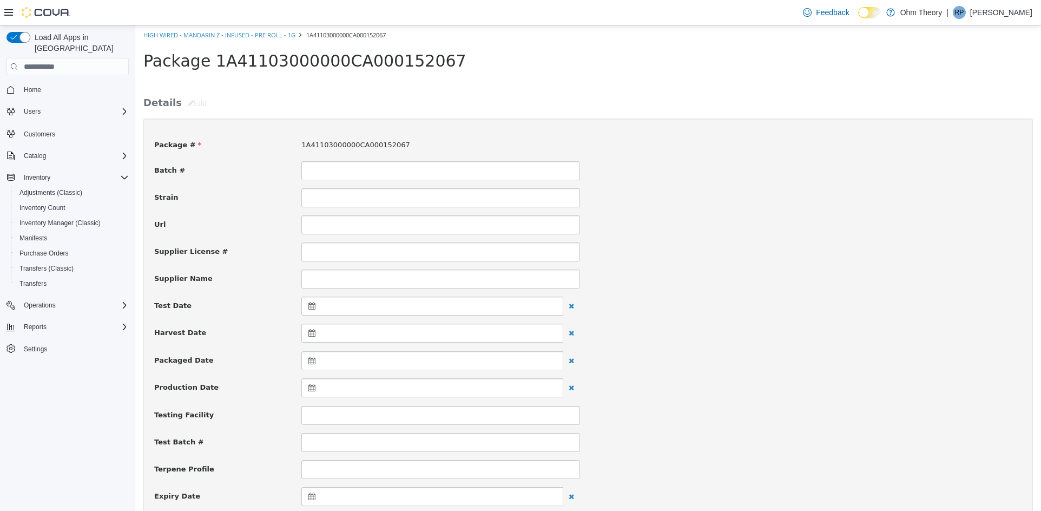
click at [308, 497] on icon at bounding box center [313, 496] width 11 height 8
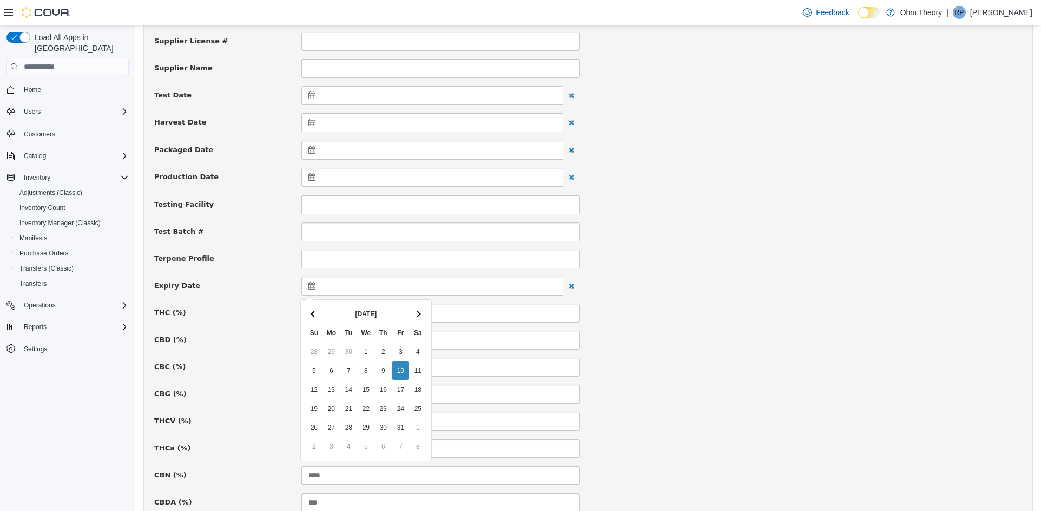
scroll to position [216, 0]
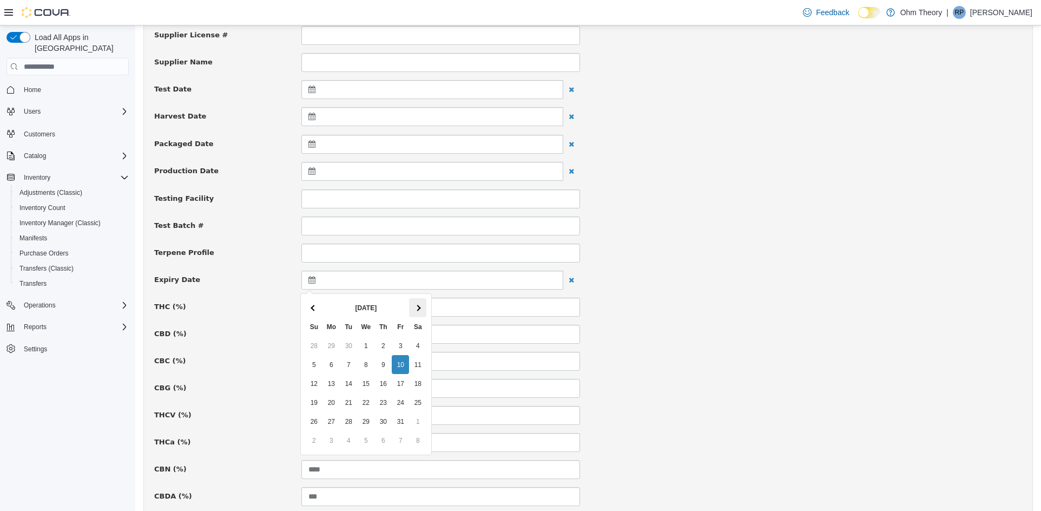
click at [423, 311] on th at bounding box center [417, 307] width 17 height 19
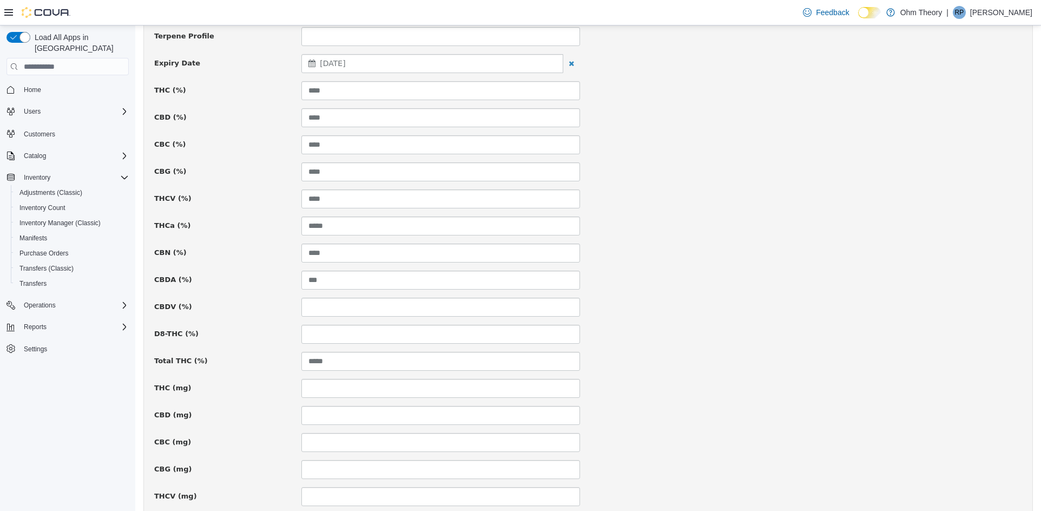
scroll to position [669, 0]
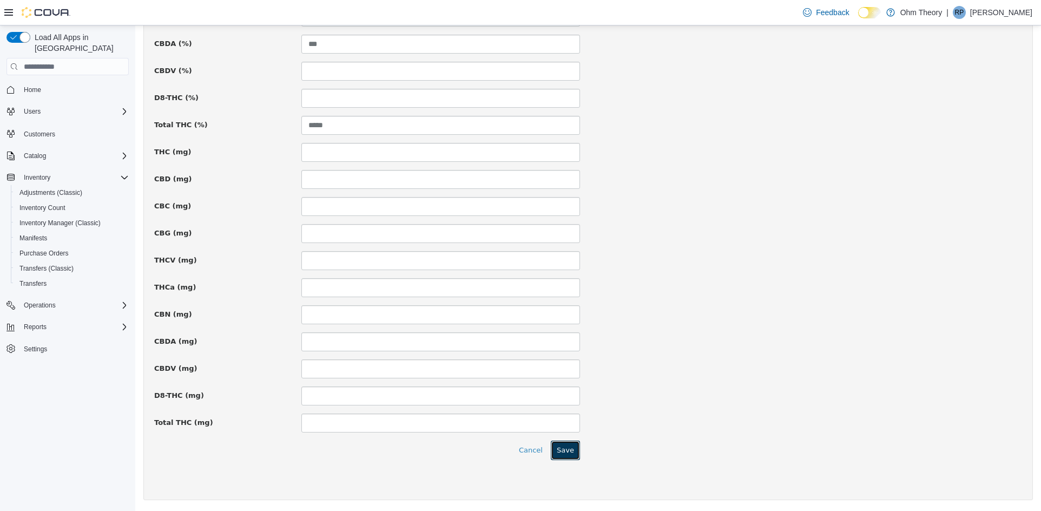
click at [566, 457] on button "Save" at bounding box center [565, 449] width 29 height 19
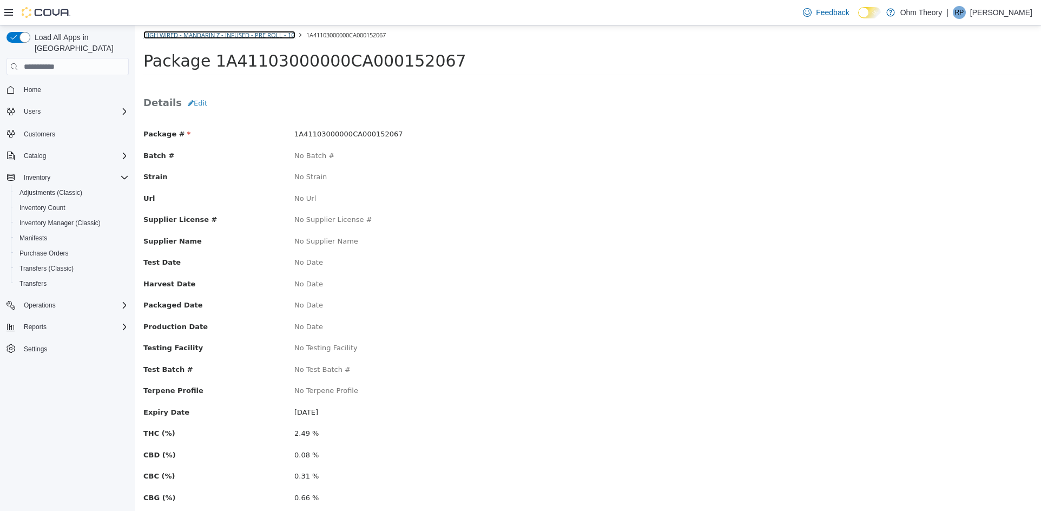
click at [187, 37] on link "High Wired - Mandarin Z - Infused - Pre Roll - 1g" at bounding box center [219, 35] width 152 height 8
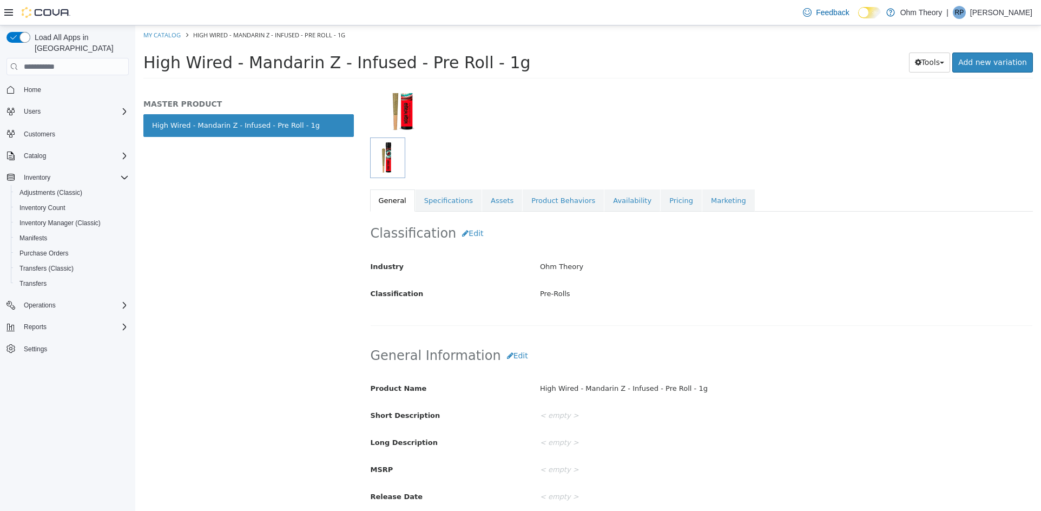
scroll to position [108, 0]
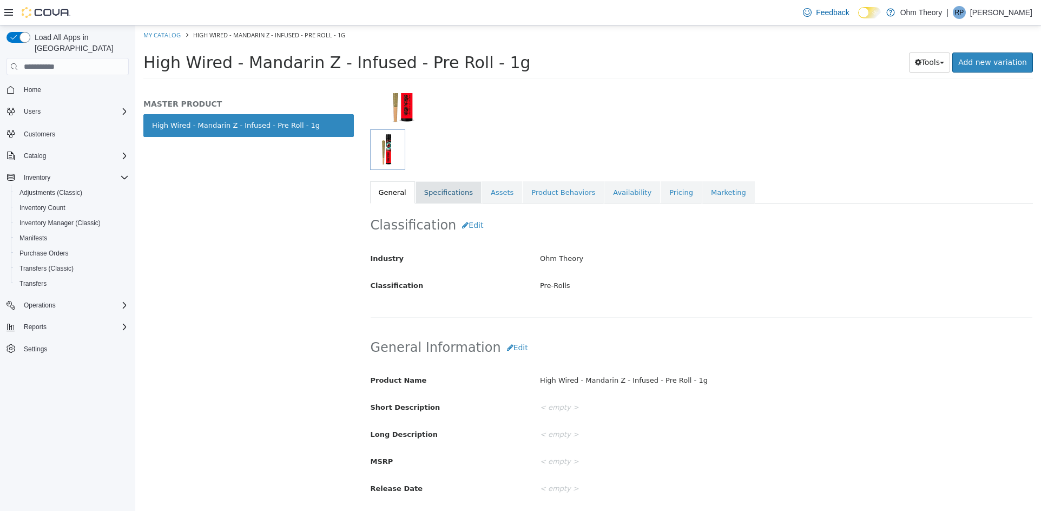
click at [450, 200] on link "Specifications" at bounding box center [449, 192] width 66 height 23
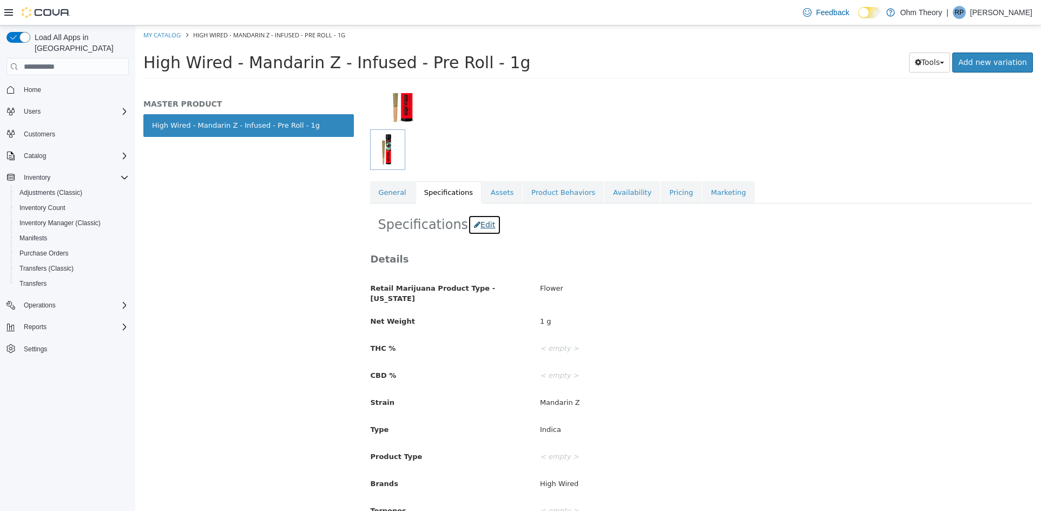
click at [476, 230] on button "Edit" at bounding box center [484, 225] width 33 height 20
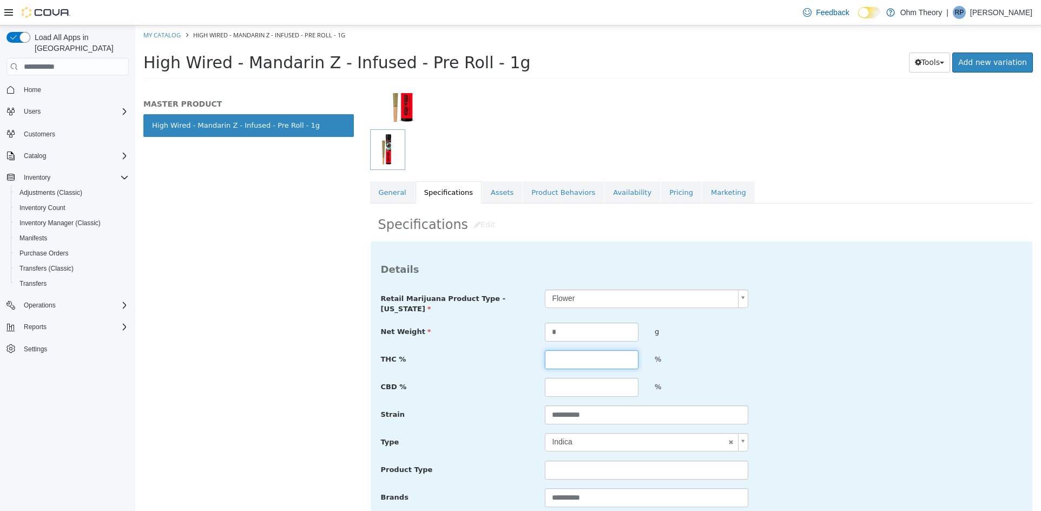
click at [598, 364] on input "text" at bounding box center [592, 359] width 94 height 19
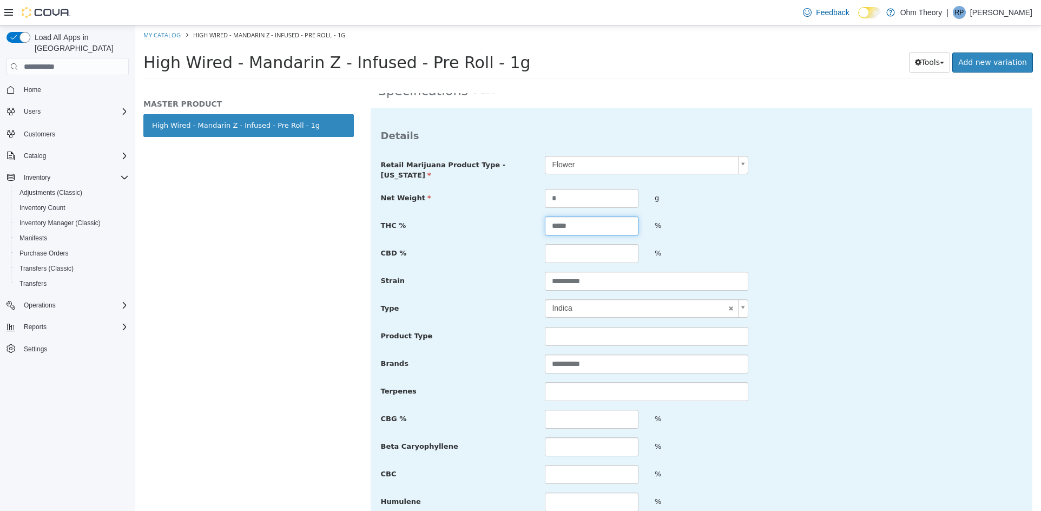
scroll to position [325, 0]
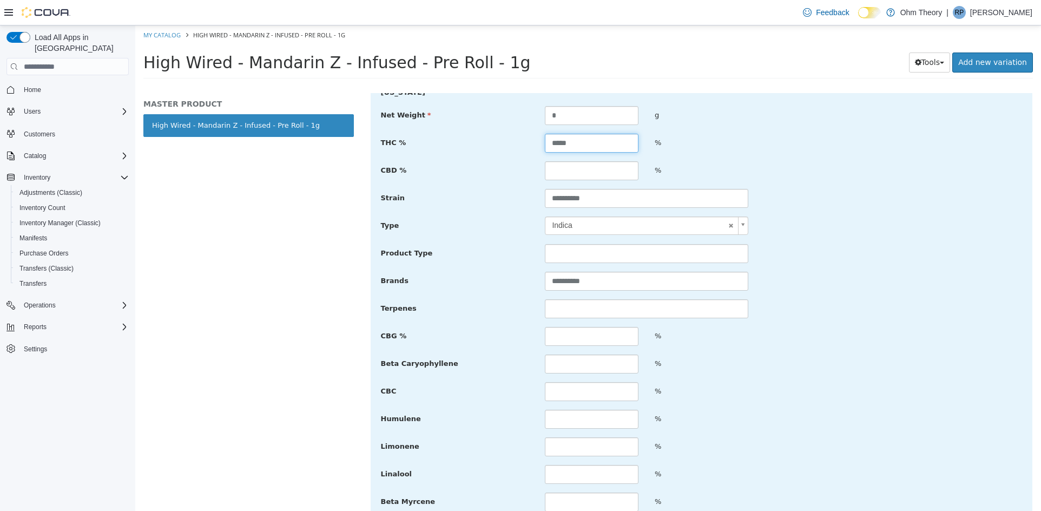
type input "*****"
click at [571, 336] on input "text" at bounding box center [592, 336] width 94 height 19
type input "****"
click at [604, 360] on input "text" at bounding box center [592, 363] width 94 height 19
type input "****"
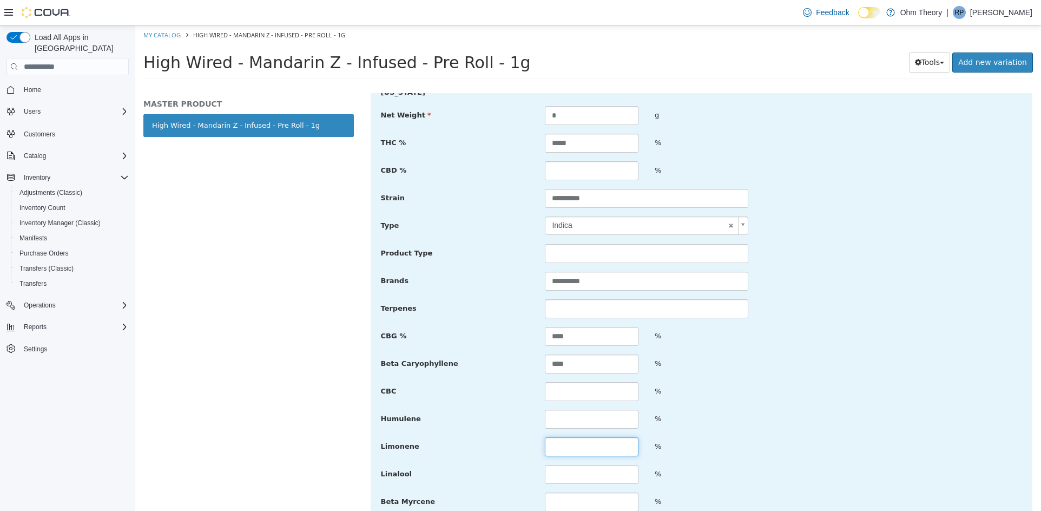
click at [590, 440] on input "text" at bounding box center [592, 446] width 94 height 19
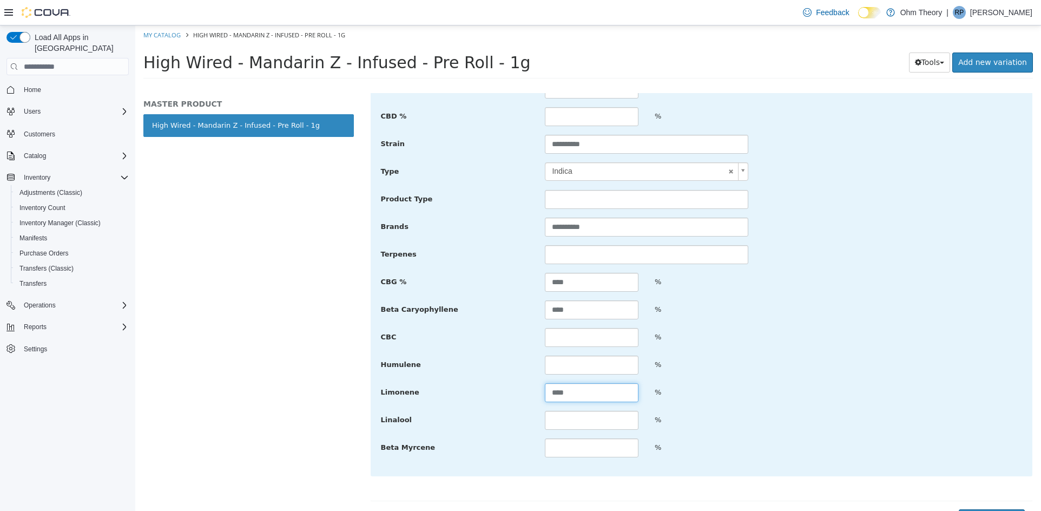
type input "****"
click at [603, 421] on input "text" at bounding box center [592, 420] width 94 height 19
type input "****"
click at [577, 451] on input "text" at bounding box center [592, 447] width 94 height 19
type input "****"
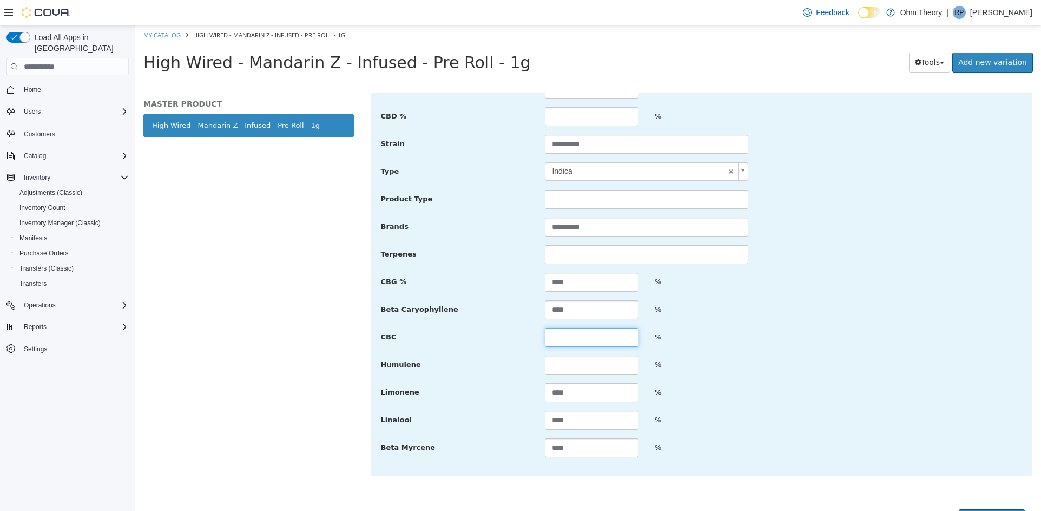
click at [587, 340] on input "text" at bounding box center [592, 337] width 94 height 19
click at [579, 351] on div "**********" at bounding box center [702, 238] width 642 height 439
click at [579, 355] on div at bounding box center [592, 364] width 110 height 19
click at [575, 358] on input "text" at bounding box center [592, 364] width 94 height 19
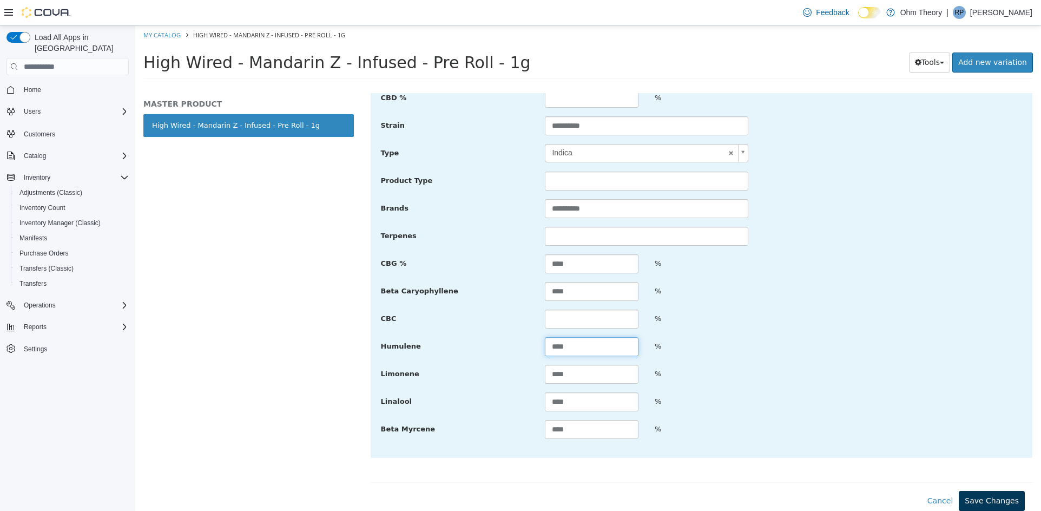
type input "****"
click at [985, 498] on button "Save Changes" at bounding box center [992, 501] width 66 height 20
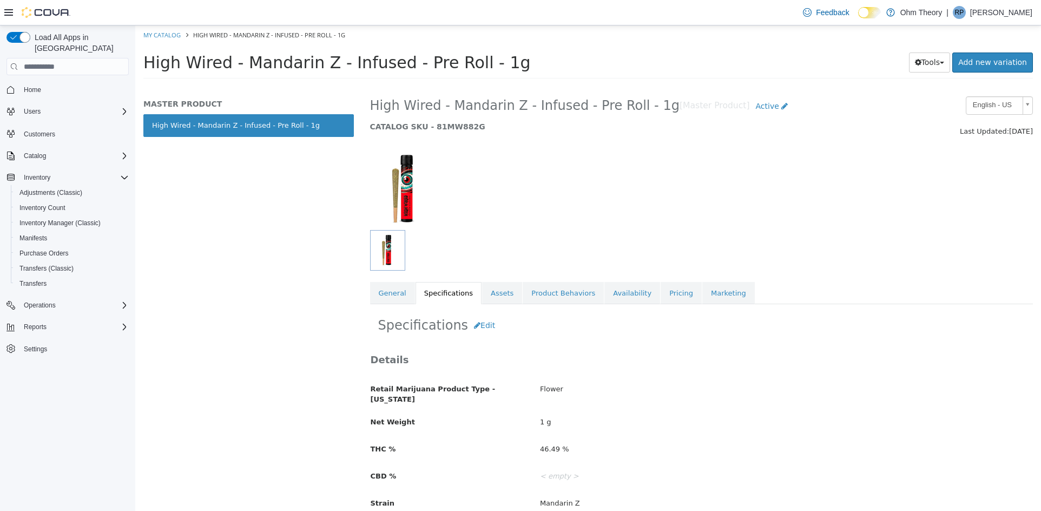
scroll to position [0, 0]
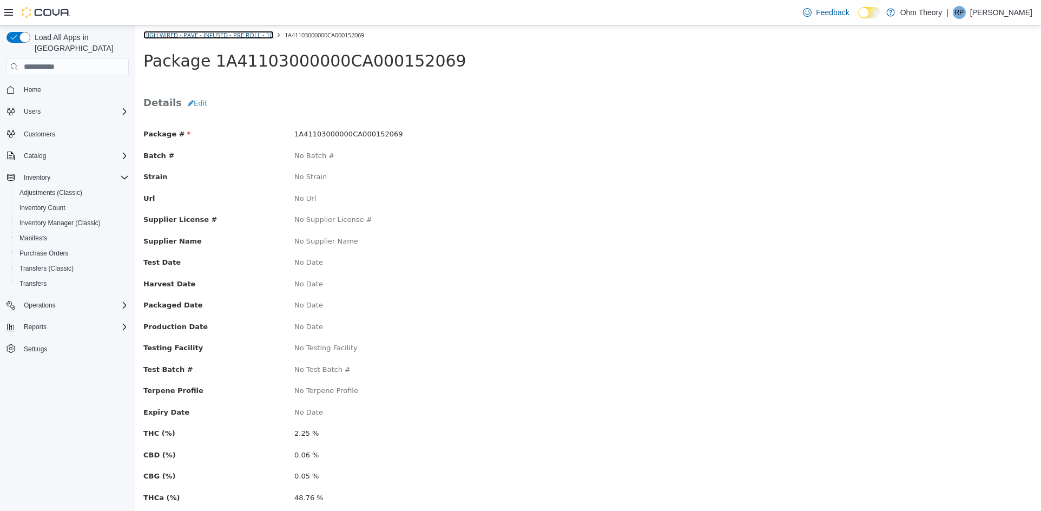
click at [227, 35] on link "High Wired - Pave - Infused - Pre Roll - 1g" at bounding box center [208, 35] width 130 height 8
